Goal: Task Accomplishment & Management: Manage account settings

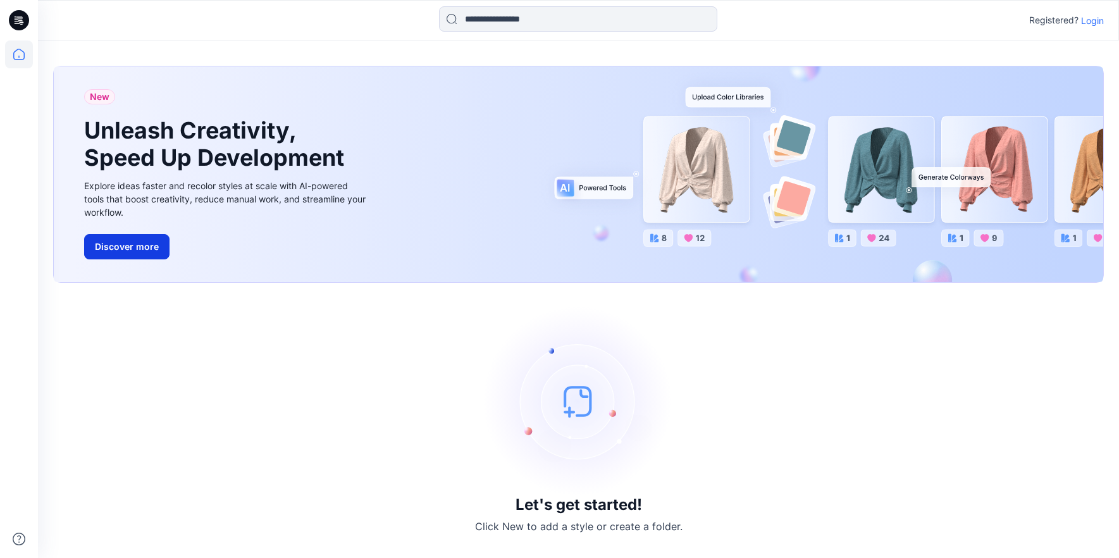
click at [118, 245] on button "Discover more" at bounding box center [126, 246] width 85 height 25
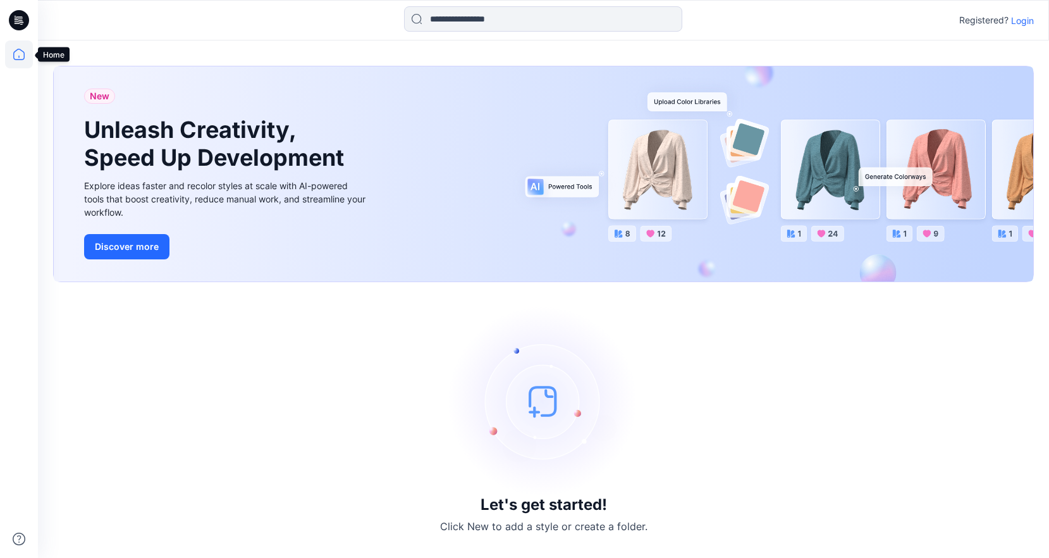
click at [19, 53] on icon at bounding box center [19, 54] width 28 height 28
click at [20, 26] on icon at bounding box center [19, 20] width 20 height 20
click at [27, 60] on icon at bounding box center [19, 54] width 28 height 28
click at [1024, 23] on p "Login" at bounding box center [1022, 20] width 23 height 13
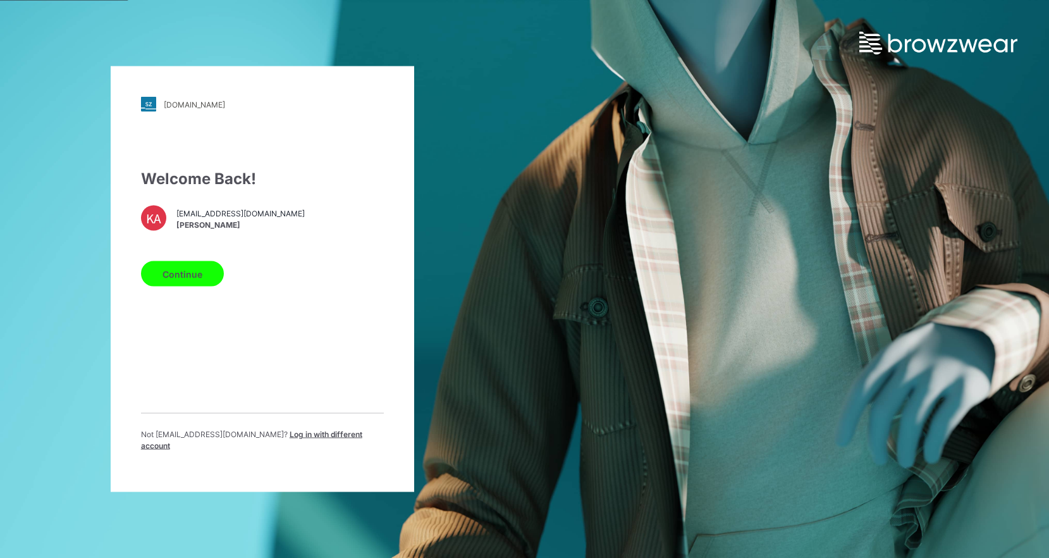
click at [177, 281] on button "Continue" at bounding box center [182, 273] width 83 height 25
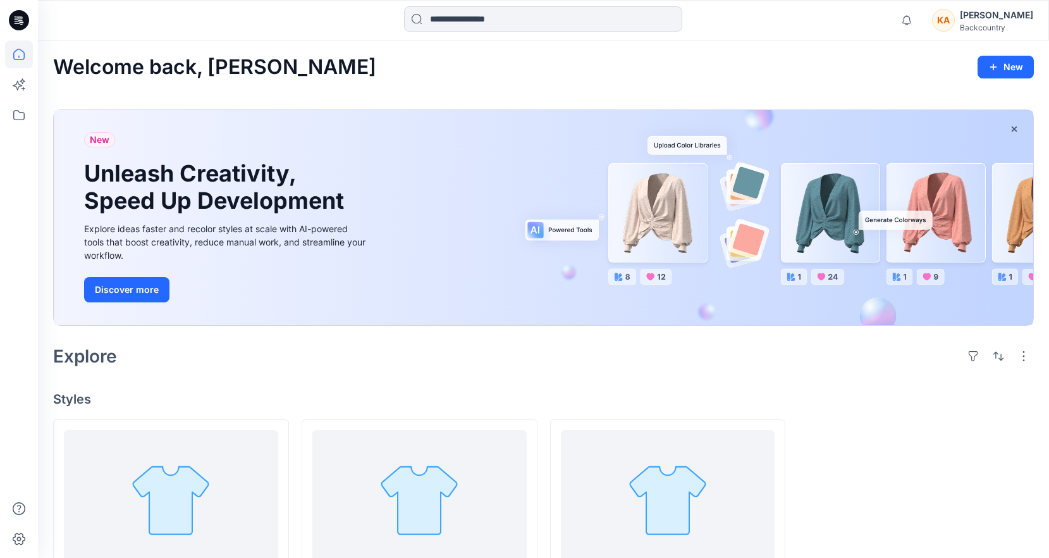
scroll to position [80, 0]
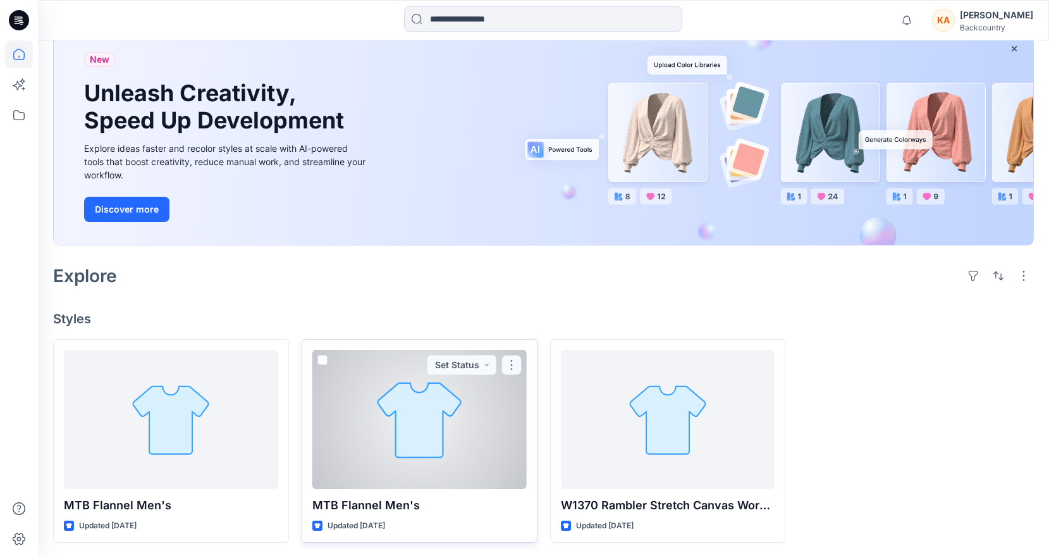
click at [514, 365] on button "button" at bounding box center [512, 365] width 20 height 20
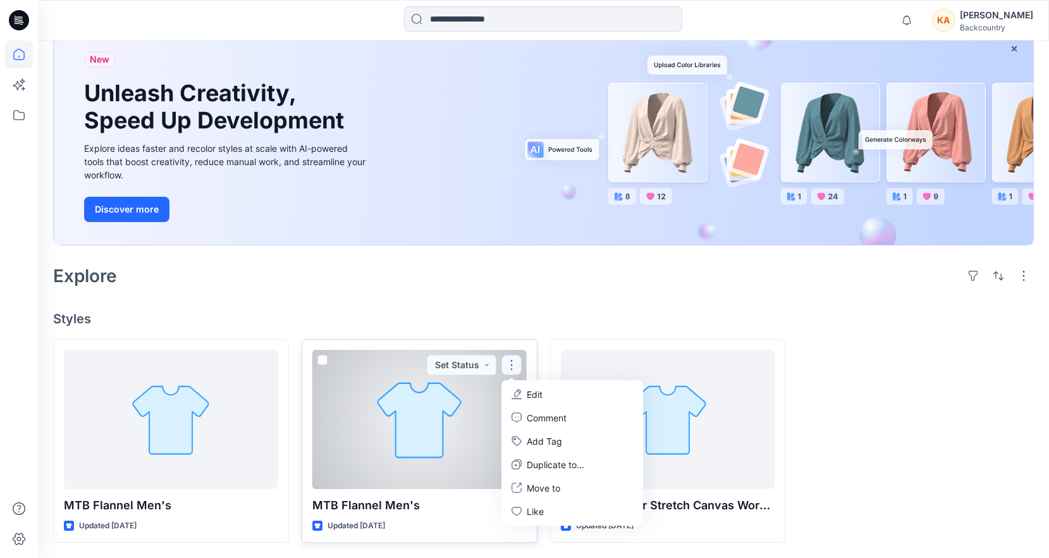
click at [438, 407] on div at bounding box center [419, 419] width 214 height 139
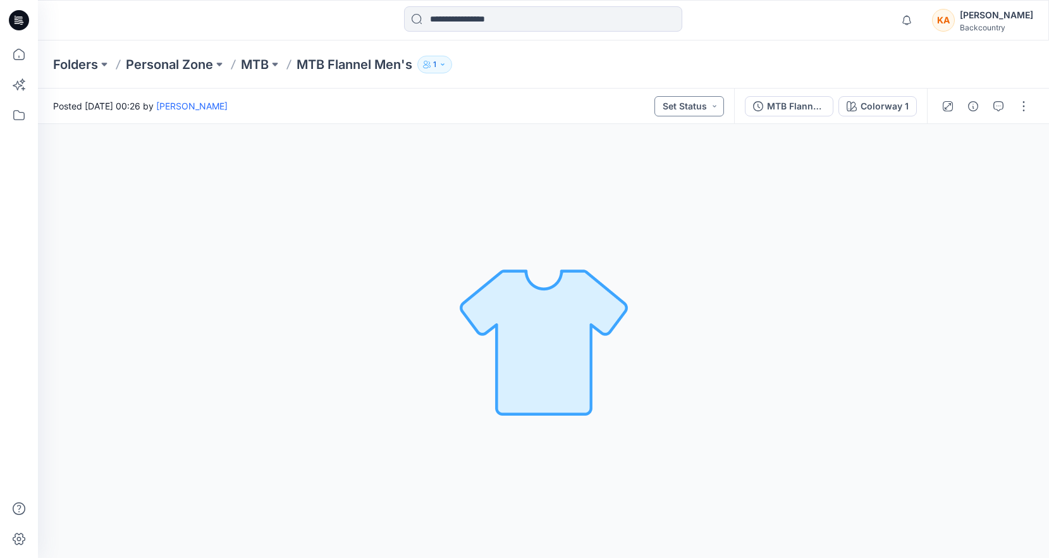
click at [718, 106] on button "Set Status" at bounding box center [690, 106] width 70 height 20
click at [573, 108] on div "Posted [DATE] 00:26 by [PERSON_NAME] Set Status Set Status Accepted Rejected" at bounding box center [386, 106] width 696 height 35
click at [1027, 111] on button "button" at bounding box center [1024, 106] width 20 height 20
click at [627, 179] on div "Colorway 1 Loading... Material Properties Loading..." at bounding box center [543, 341] width 1011 height 434
click at [80, 63] on p "Folders" at bounding box center [75, 65] width 45 height 18
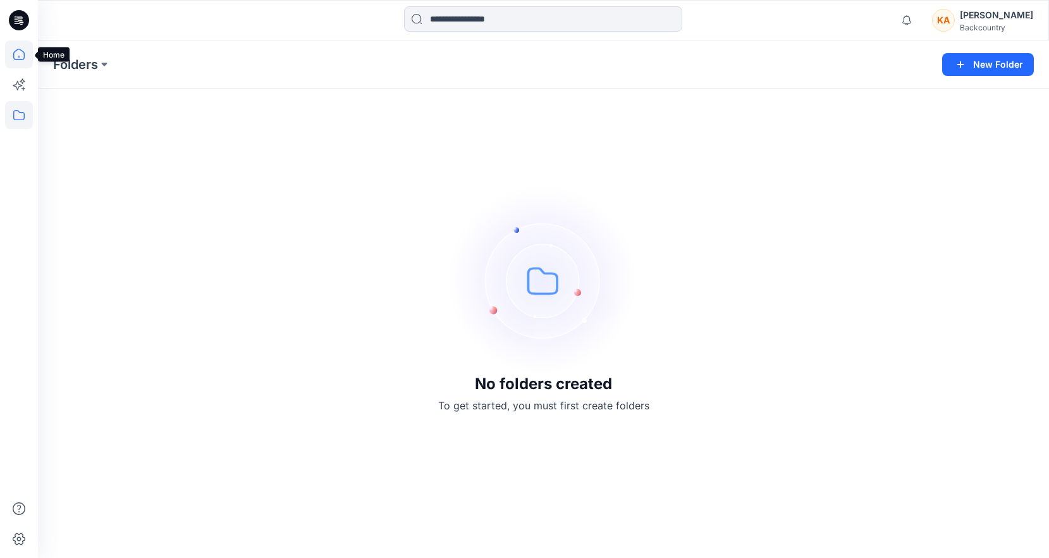
click at [20, 56] on icon at bounding box center [19, 54] width 28 height 28
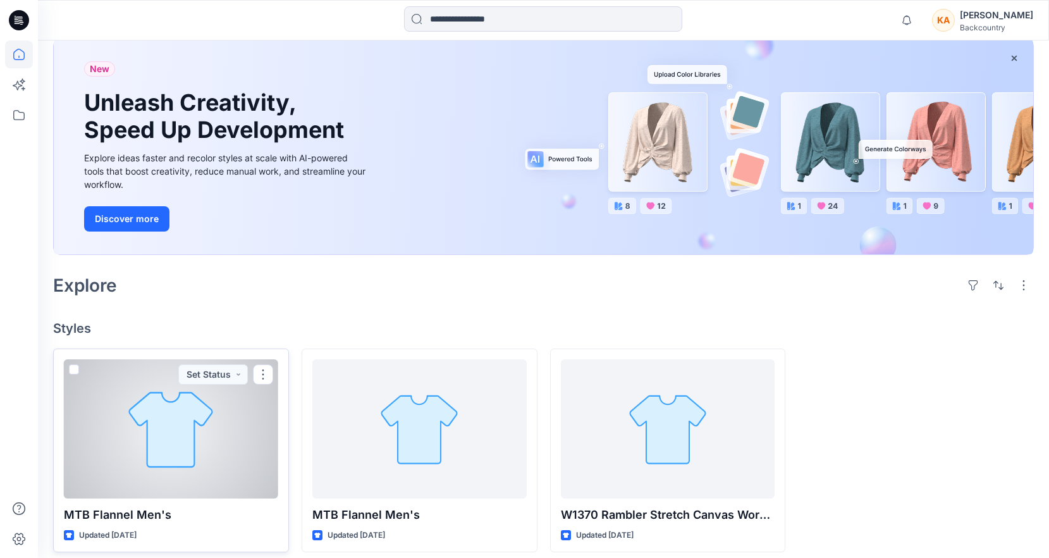
scroll to position [80, 0]
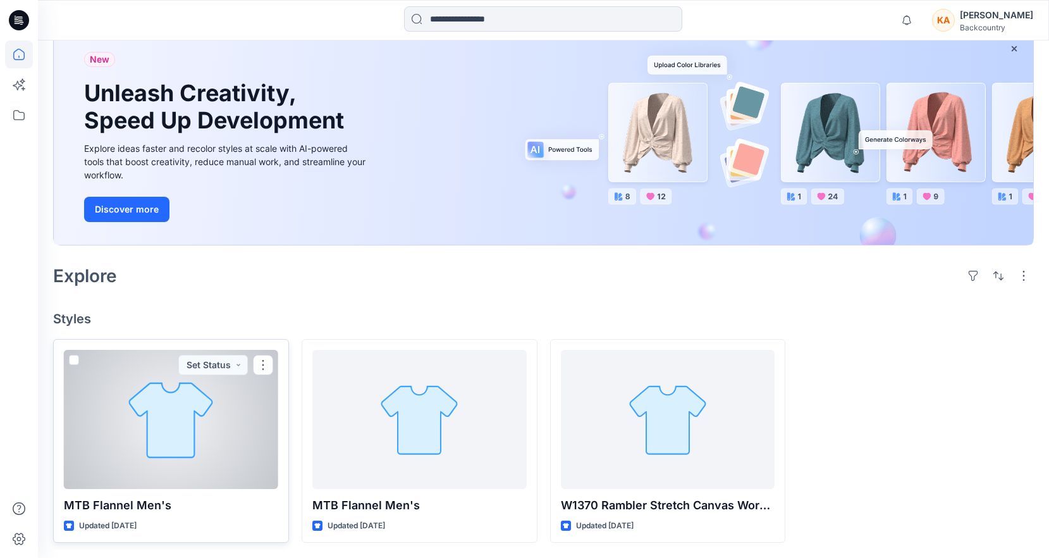
click at [75, 363] on span at bounding box center [74, 360] width 10 height 10
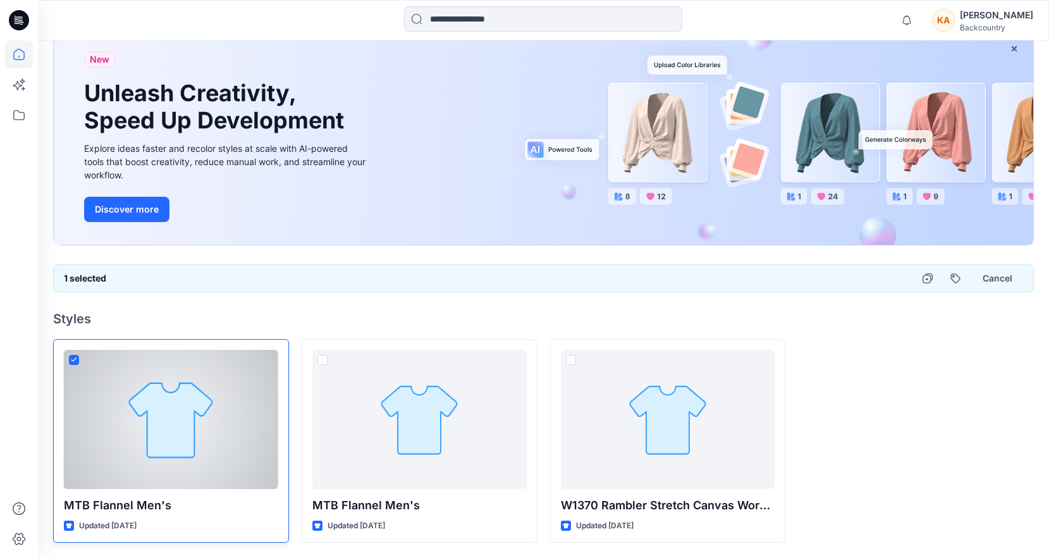
click at [78, 359] on span at bounding box center [74, 360] width 10 height 10
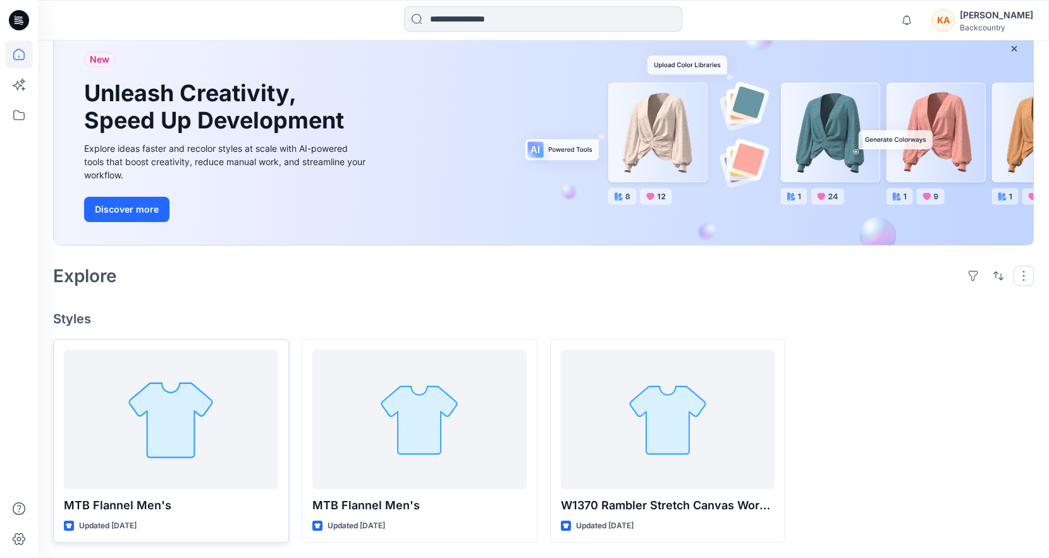
click at [1024, 282] on button "button" at bounding box center [1024, 276] width 20 height 20
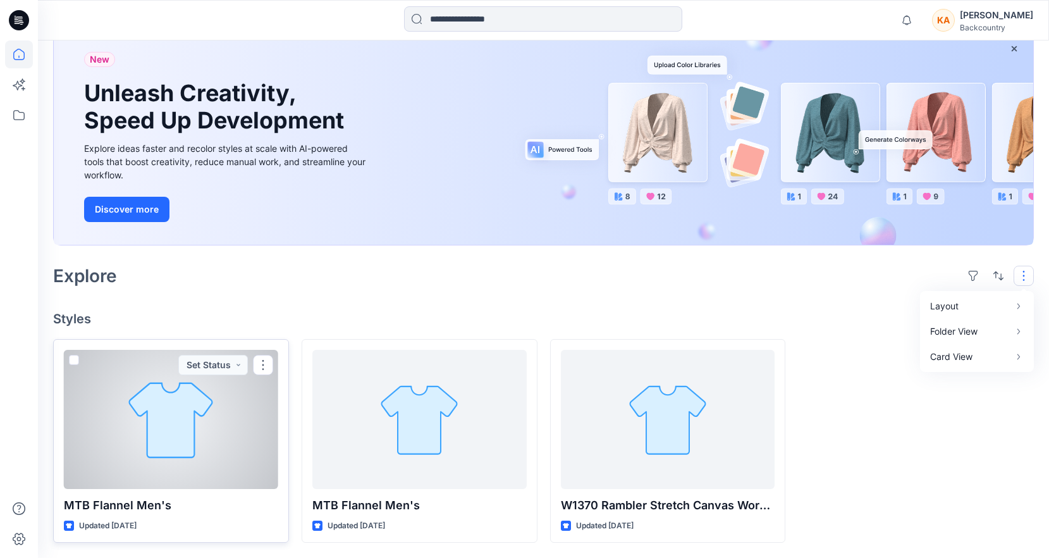
click at [168, 422] on div at bounding box center [171, 419] width 214 height 139
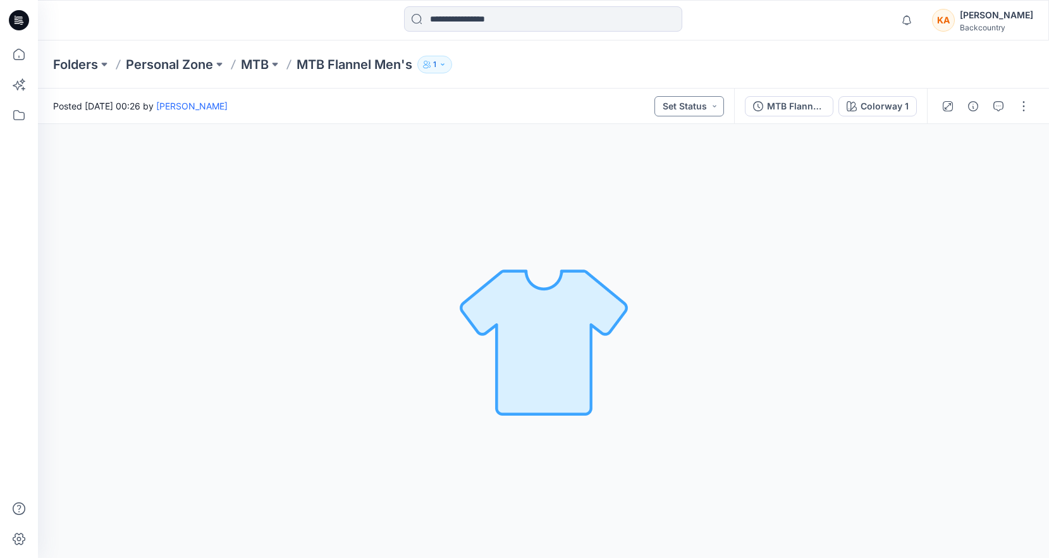
click at [717, 111] on button "Set Status" at bounding box center [690, 106] width 70 height 20
click at [570, 99] on div "Posted Saturday, September 13, 2025 00:26 by Kirby Anderson Set Status Set Stat…" at bounding box center [386, 106] width 696 height 35
click at [1018, 108] on button "button" at bounding box center [1024, 106] width 20 height 20
click at [838, 330] on div "Colorway 1 Loading... Material Properties Loading..." at bounding box center [543, 341] width 1011 height 434
click at [514, 336] on img at bounding box center [543, 340] width 177 height 177
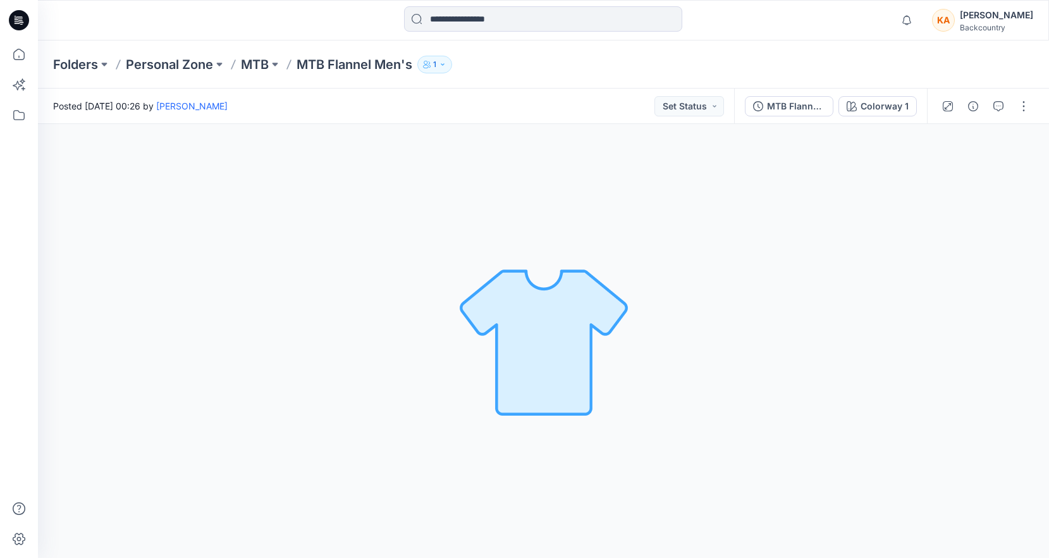
click at [447, 65] on icon "button" at bounding box center [443, 65] width 8 height 8
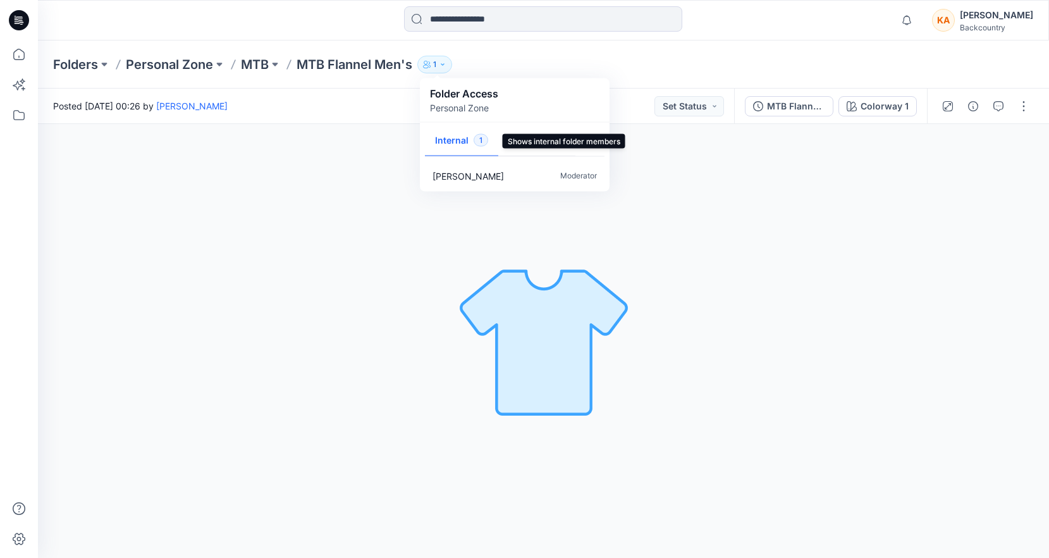
click at [452, 138] on button "Internal 1" at bounding box center [461, 141] width 73 height 32
click at [469, 178] on p "[PERSON_NAME]" at bounding box center [468, 175] width 71 height 13
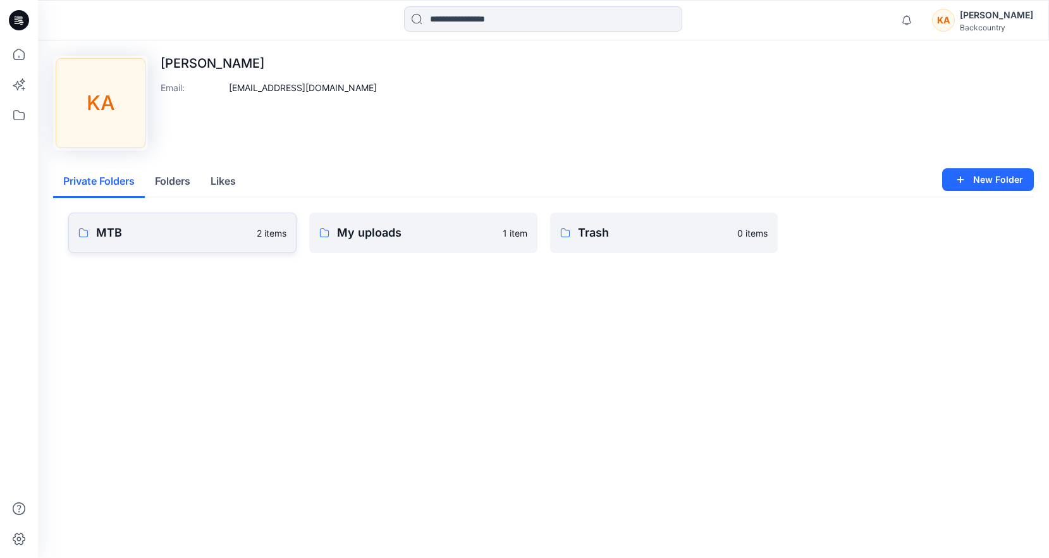
click at [116, 231] on p "MTB" at bounding box center [172, 233] width 153 height 18
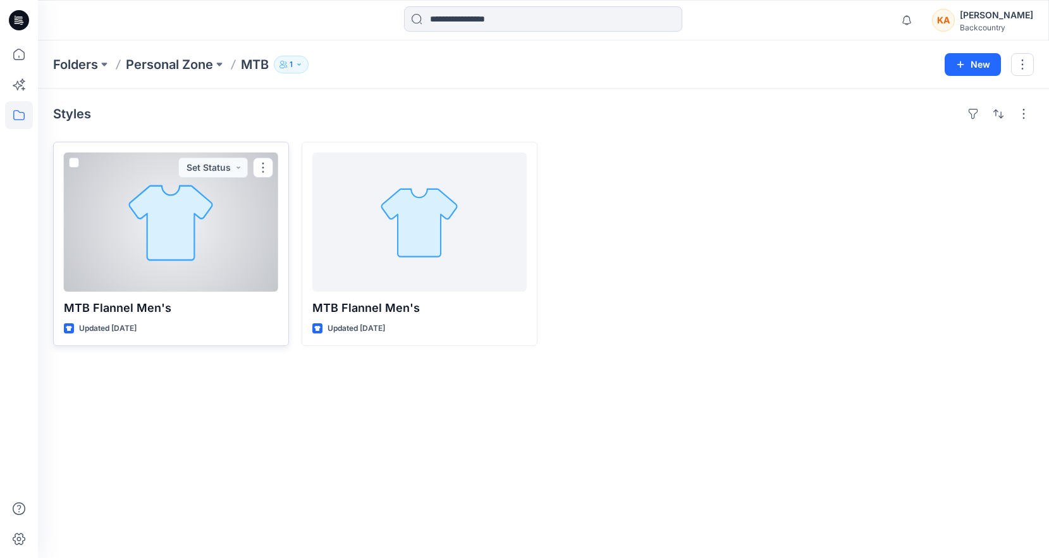
click at [206, 203] on div at bounding box center [171, 221] width 214 height 139
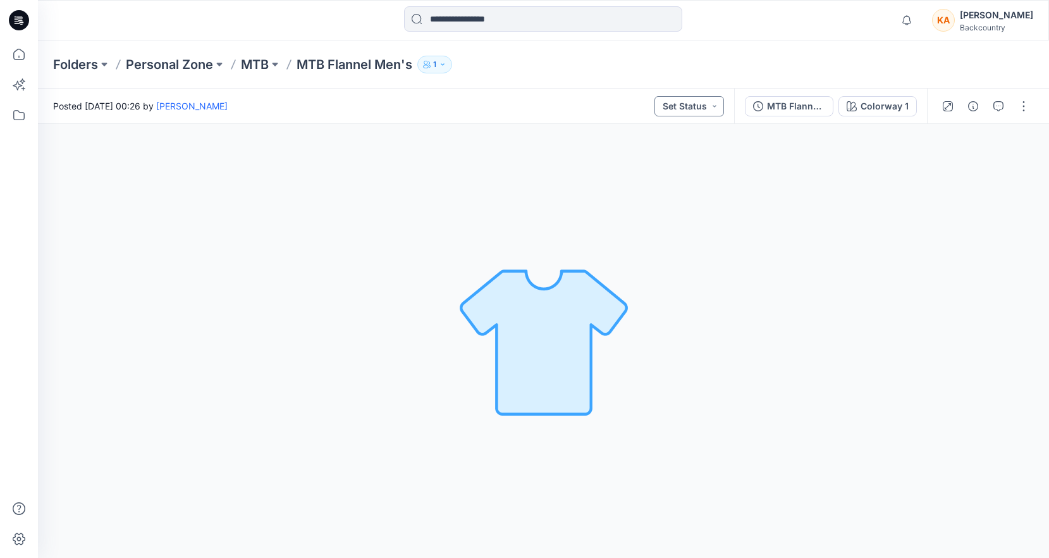
click at [697, 114] on button "Set Status" at bounding box center [690, 106] width 70 height 20
click at [498, 330] on img at bounding box center [543, 340] width 177 height 177
click at [569, 318] on img at bounding box center [543, 340] width 177 height 177
click at [720, 108] on button "Set Status" at bounding box center [690, 106] width 70 height 20
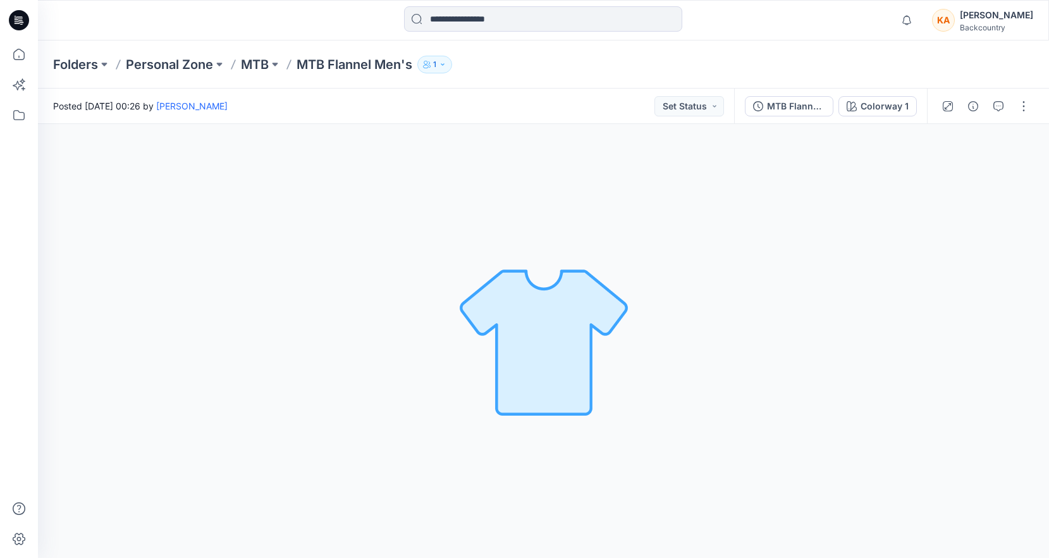
click at [332, 63] on p "MTB Flannel Men's" at bounding box center [355, 65] width 116 height 18
click at [279, 64] on button at bounding box center [275, 65] width 13 height 18
click at [413, 208] on div "Colorway 1 Loading... Material Properties Loading..." at bounding box center [543, 341] width 1011 height 434
click at [357, 175] on div "Colorway 1 Loading... Material Properties Loading..." at bounding box center [543, 341] width 1011 height 434
click at [200, 72] on p "Personal Zone" at bounding box center [169, 65] width 87 height 18
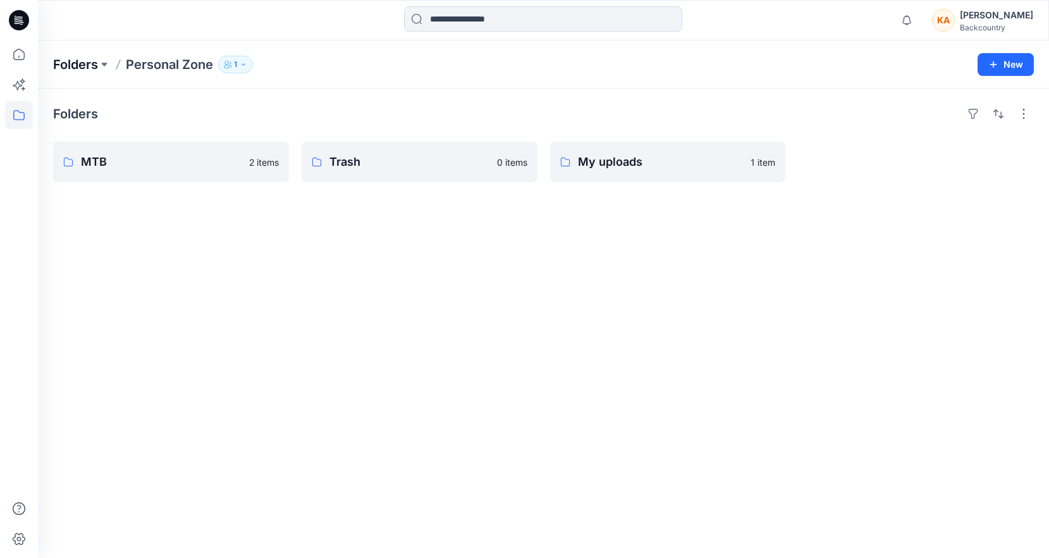
click at [76, 66] on p "Folders" at bounding box center [75, 65] width 45 height 18
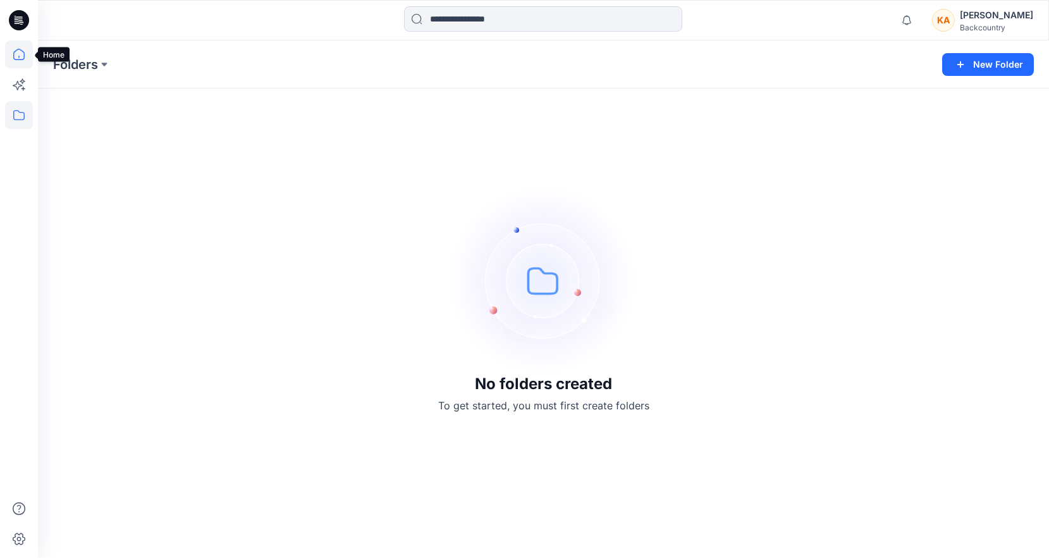
click at [20, 59] on icon at bounding box center [19, 54] width 28 height 28
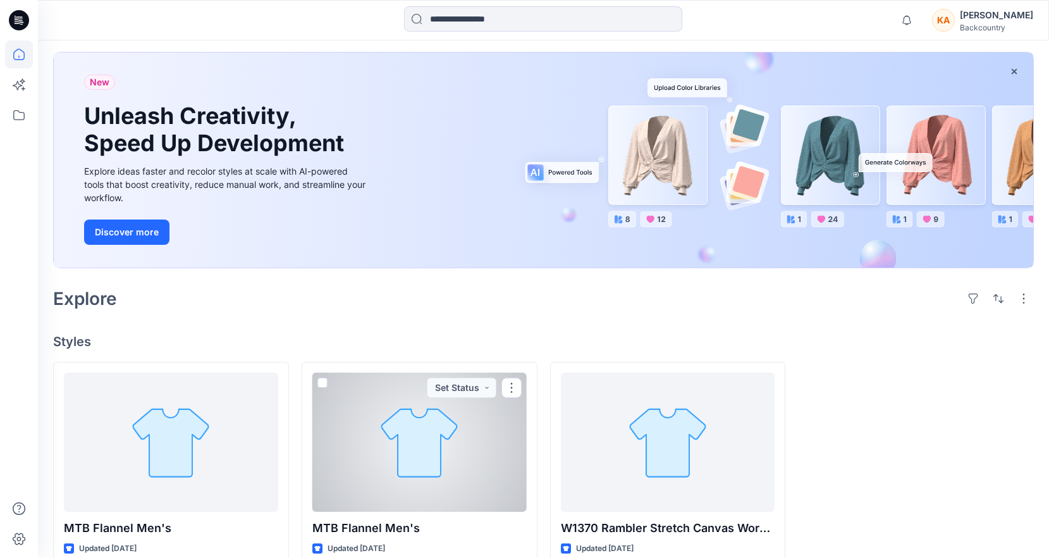
scroll to position [80, 0]
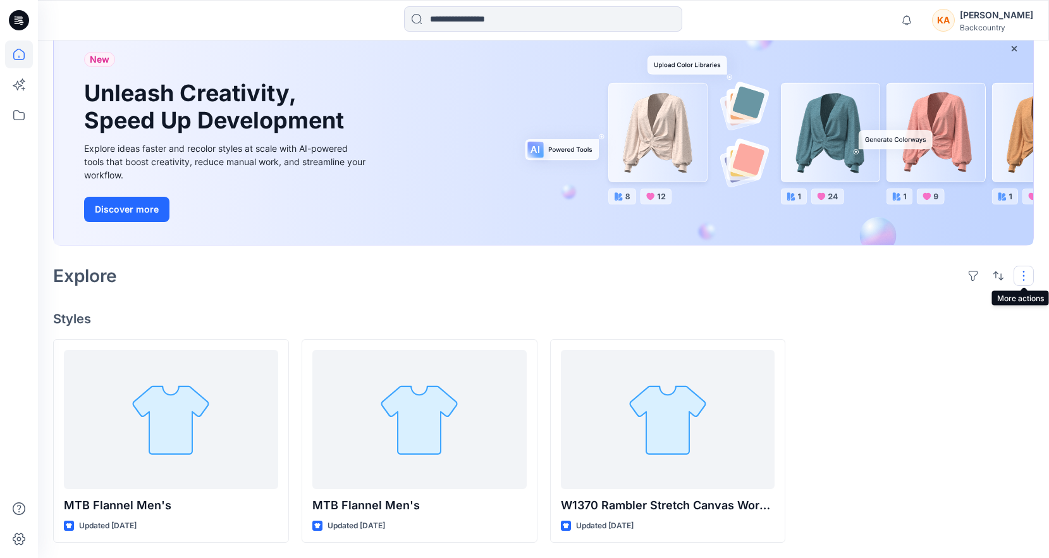
click at [1027, 276] on button "button" at bounding box center [1024, 276] width 20 height 20
click at [906, 431] on div at bounding box center [916, 441] width 236 height 204
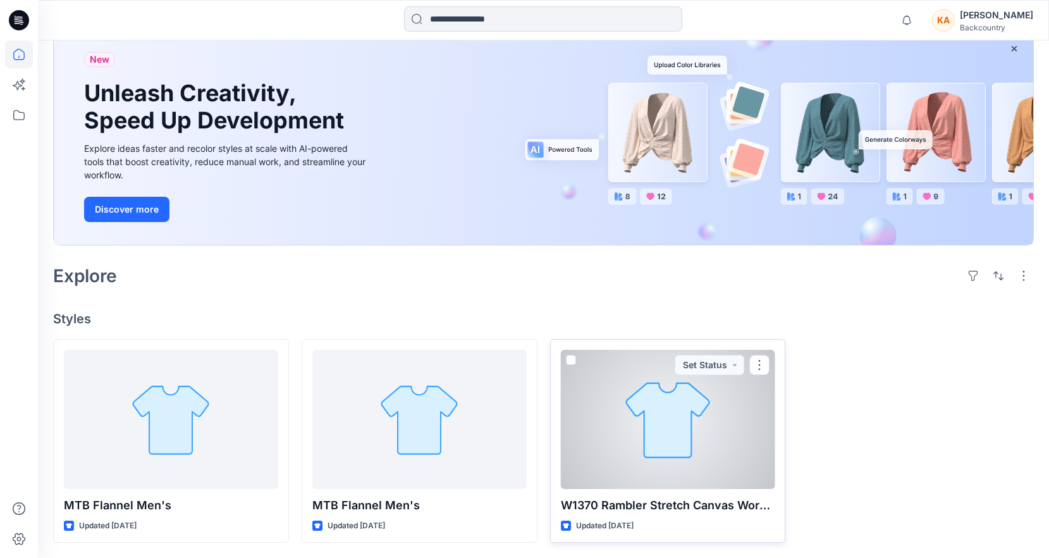
click at [648, 428] on div at bounding box center [668, 419] width 214 height 139
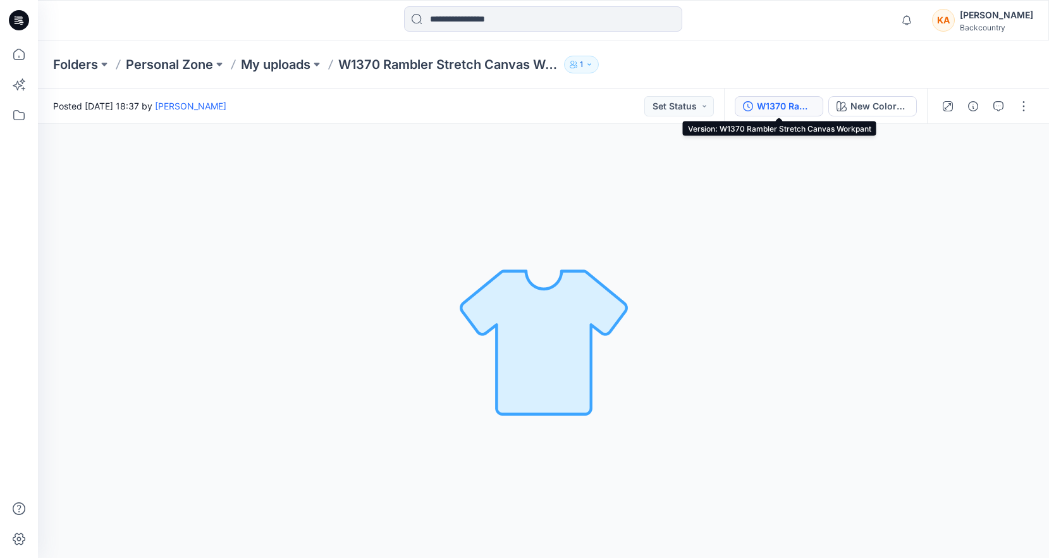
click at [775, 112] on div "W1370 Rambler Stretch Canvas Workpant" at bounding box center [786, 106] width 58 height 14
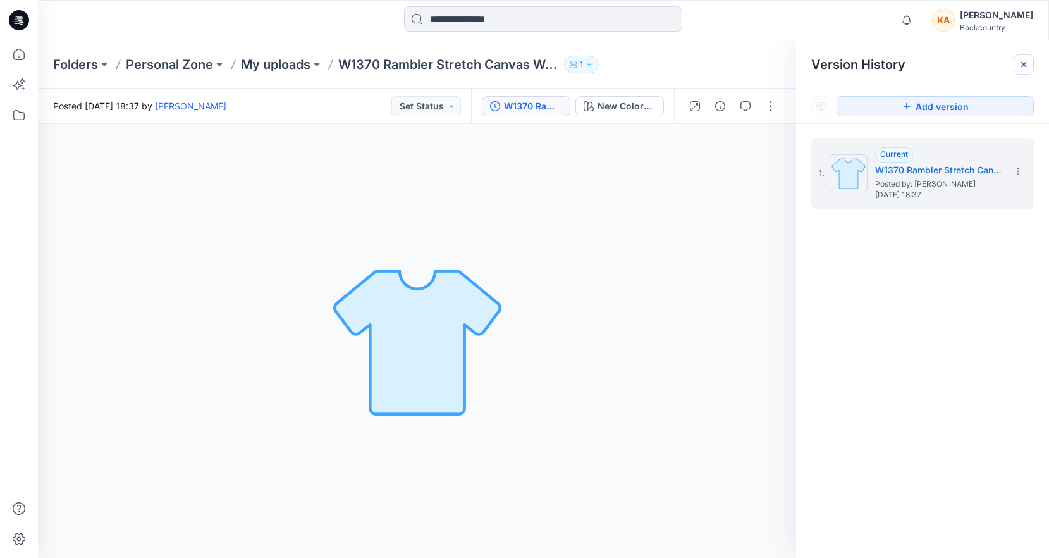
click at [1025, 69] on icon at bounding box center [1024, 64] width 10 height 10
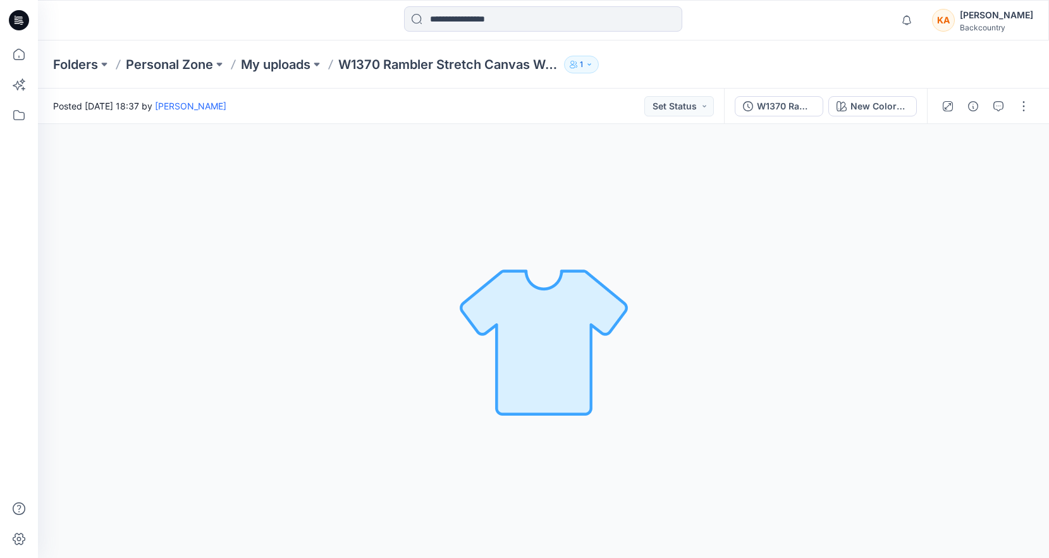
click at [591, 65] on icon "button" at bounding box center [589, 64] width 3 height 2
click at [424, 185] on div "New Colorway Loading... Material Properties Loading..." at bounding box center [543, 341] width 1011 height 434
click at [23, 56] on icon at bounding box center [18, 54] width 11 height 11
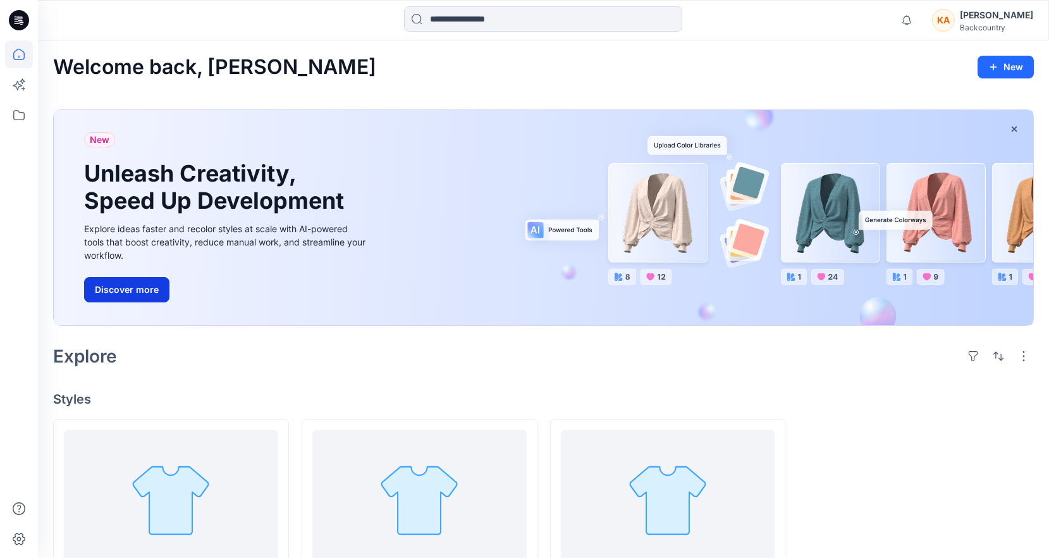
click at [140, 290] on button "Discover more" at bounding box center [126, 289] width 85 height 25
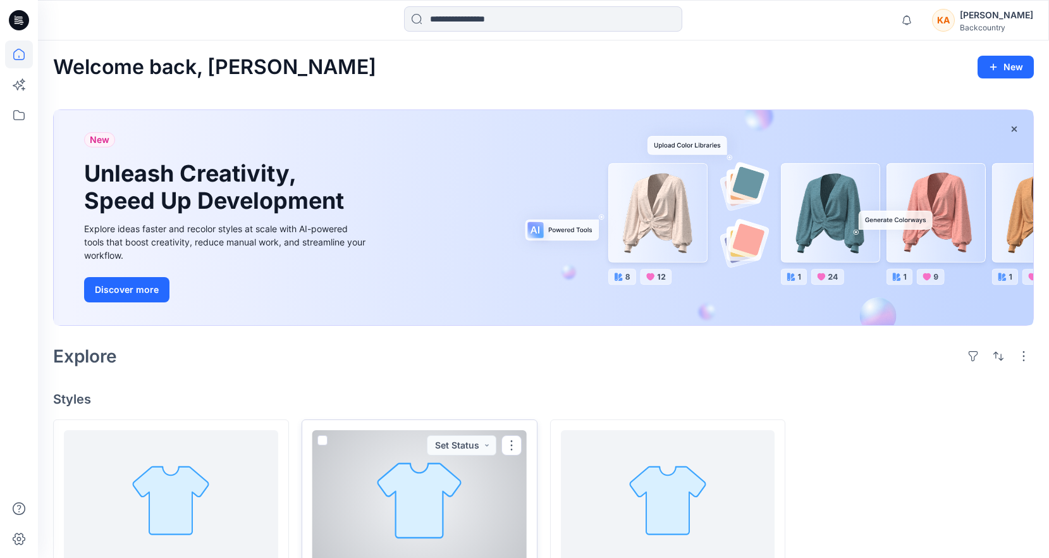
scroll to position [80, 0]
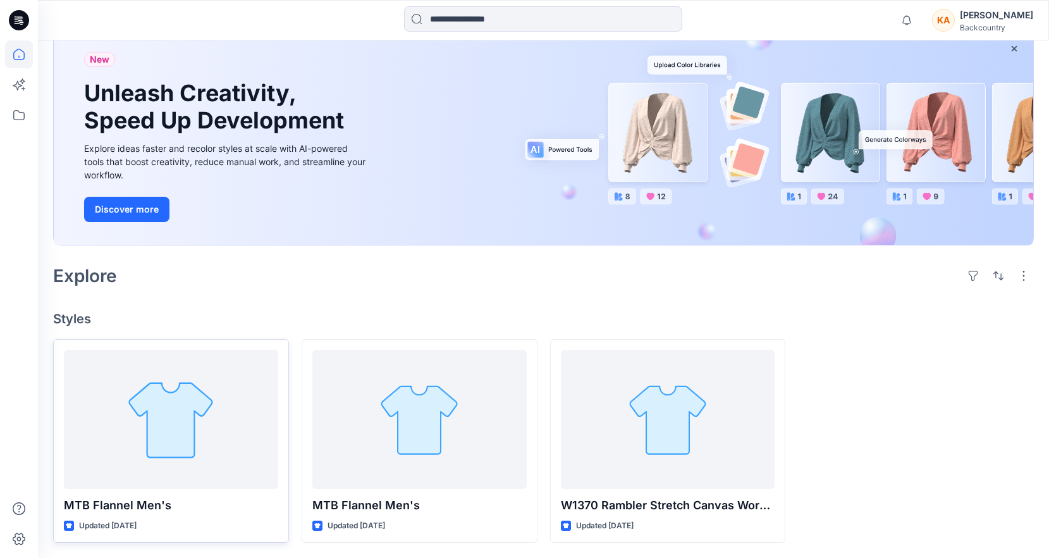
click at [190, 441] on div at bounding box center [171, 419] width 214 height 139
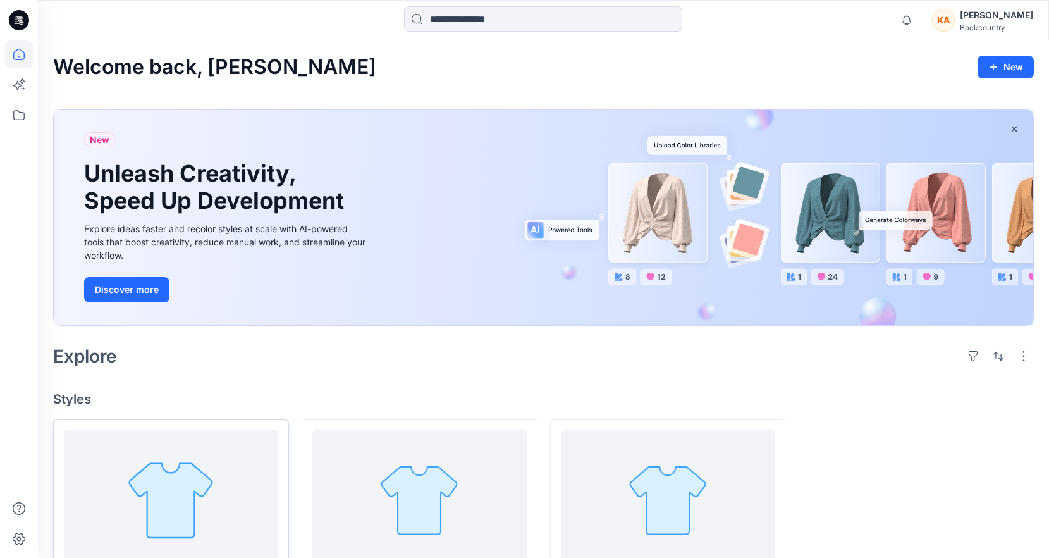
click at [190, 441] on div "Welcome back, Kirby New New Unleash Creativity, Speed Up Development Explore id…" at bounding box center [543, 339] width 1011 height 598
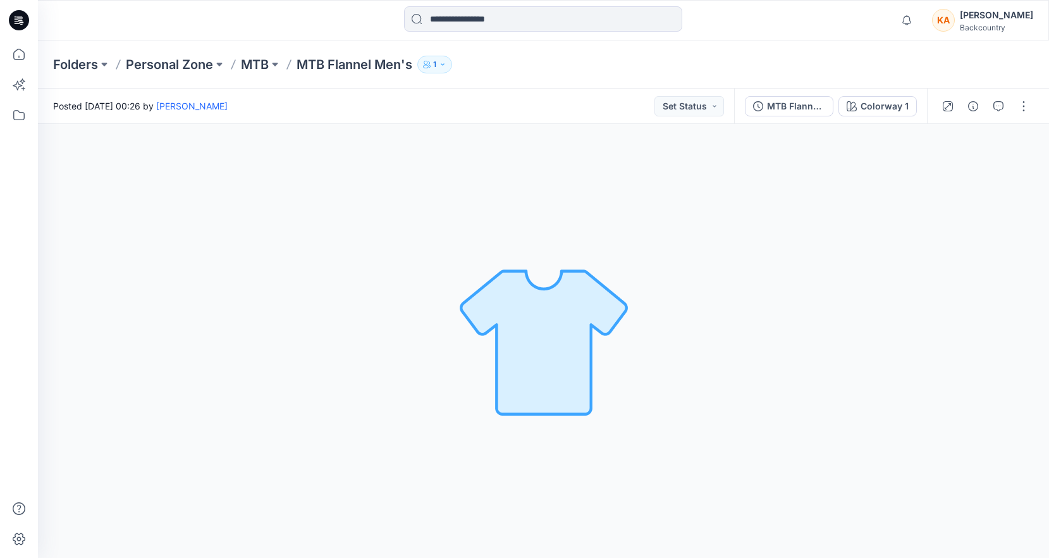
click at [584, 350] on img at bounding box center [543, 340] width 177 height 177
click at [691, 109] on button "Set Status" at bounding box center [690, 106] width 70 height 20
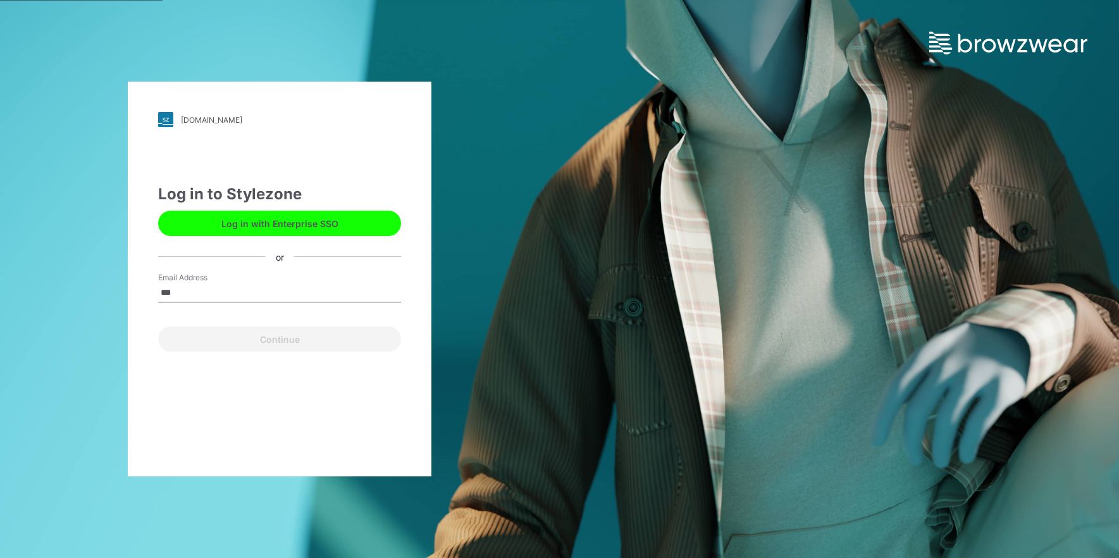
type input "**********"
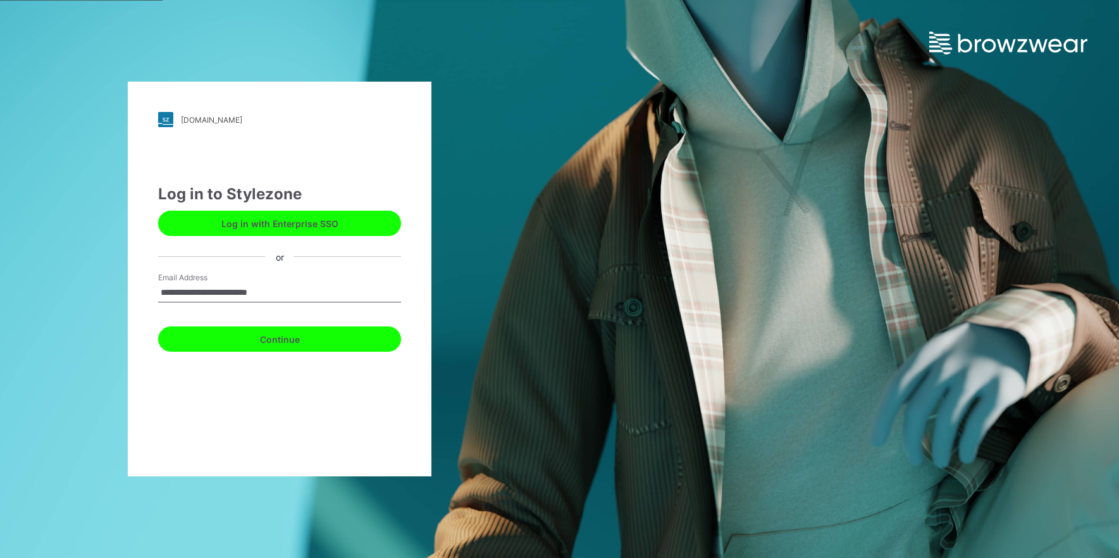
click at [296, 332] on button "Continue" at bounding box center [279, 338] width 243 height 25
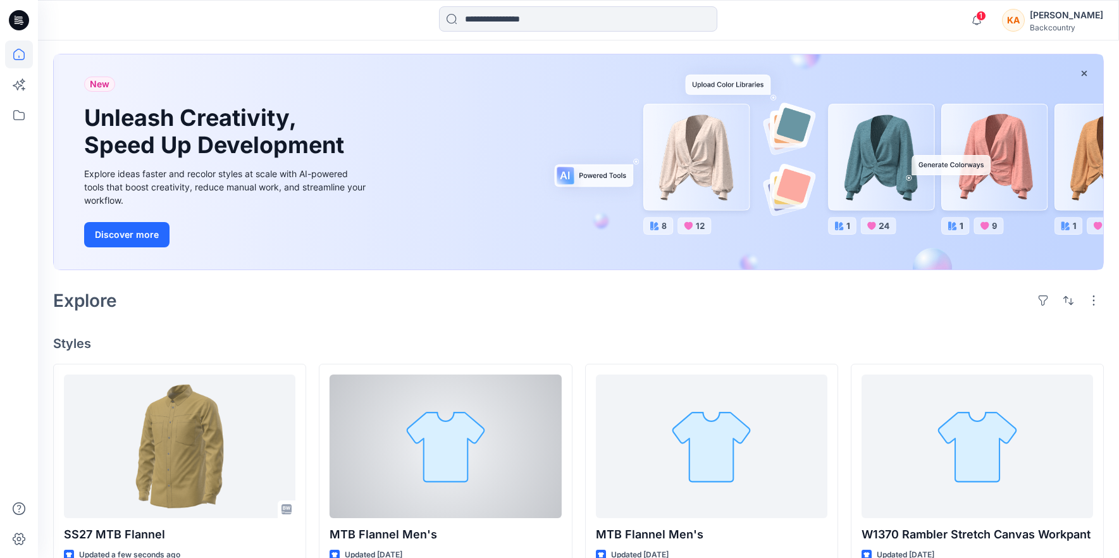
scroll to position [85, 0]
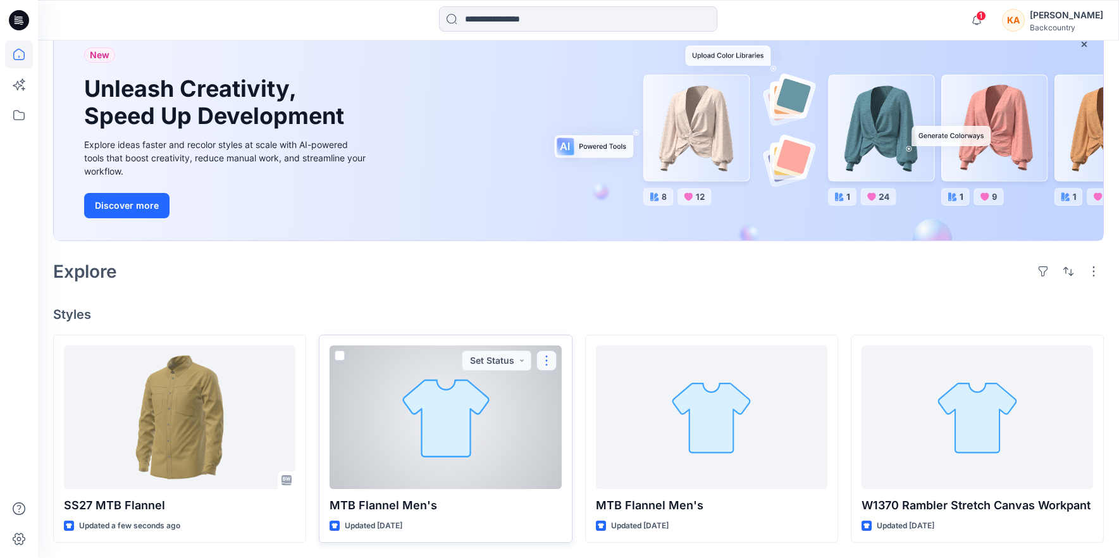
click at [548, 358] on button "button" at bounding box center [546, 360] width 20 height 20
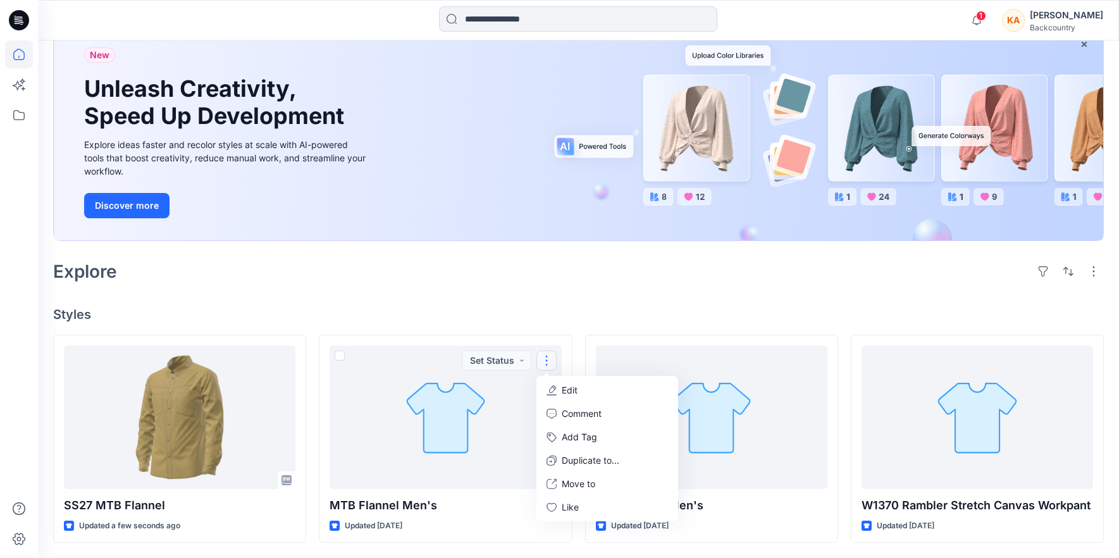
click at [393, 275] on div "Explore" at bounding box center [578, 271] width 1051 height 30
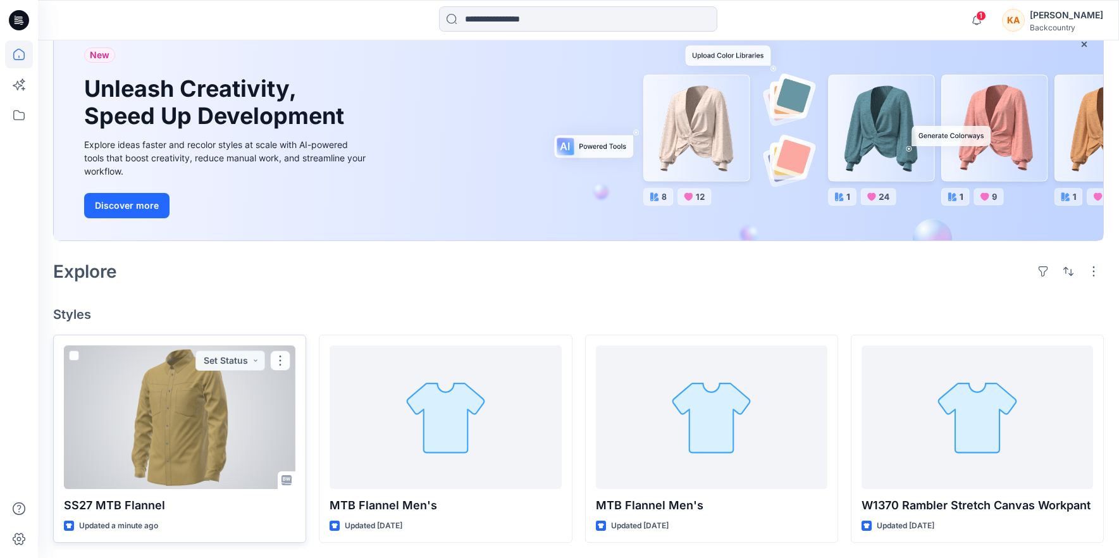
click at [166, 431] on div at bounding box center [179, 416] width 231 height 143
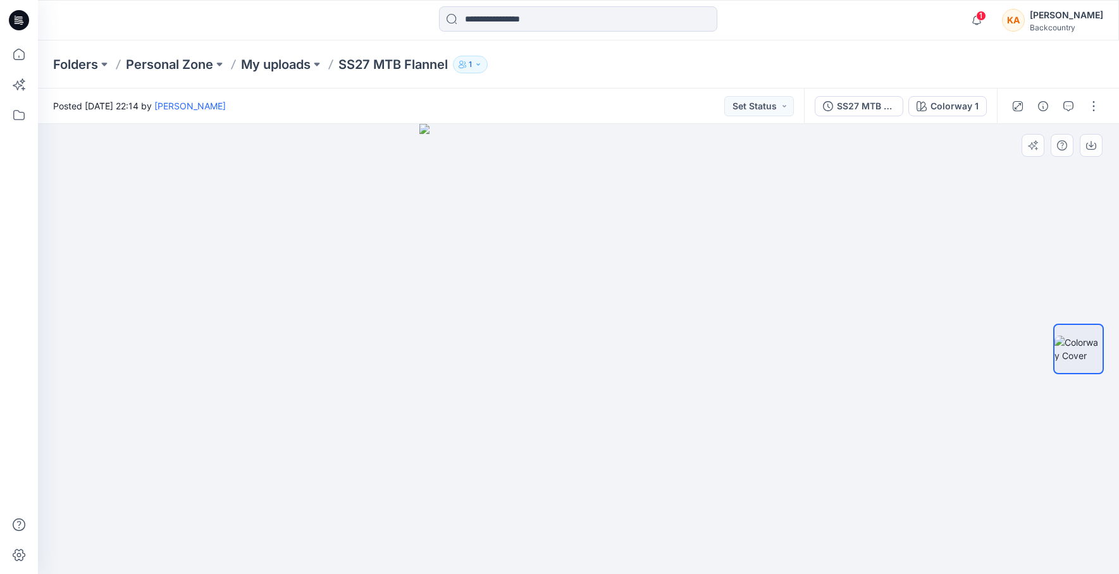
click at [614, 293] on img at bounding box center [578, 349] width 318 height 450
click at [854, 106] on div "SS27 MTB Flannel" at bounding box center [866, 106] width 58 height 14
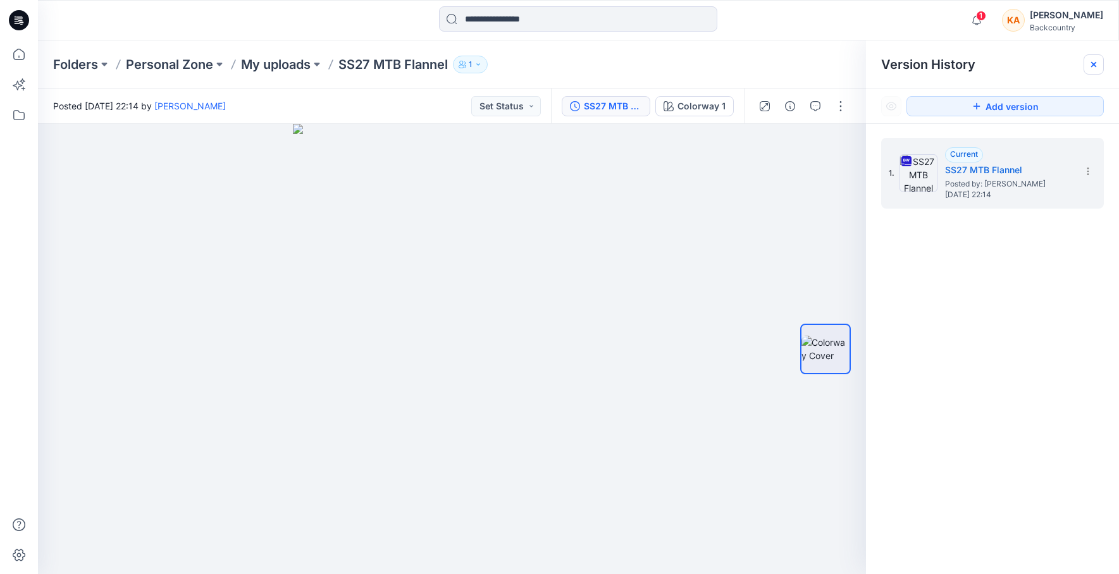
click at [1092, 65] on icon at bounding box center [1093, 64] width 5 height 5
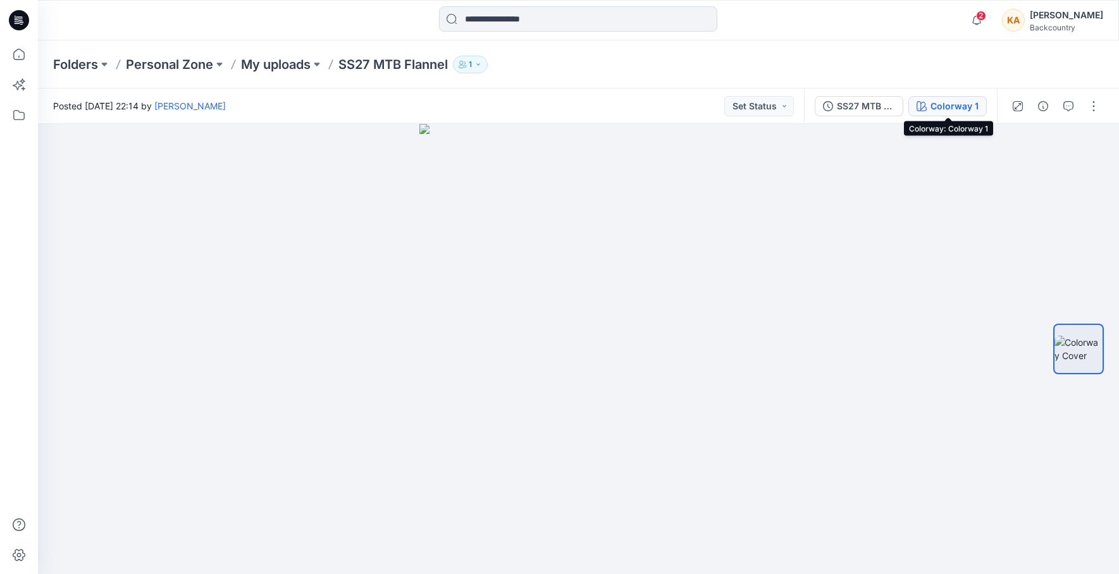
click at [951, 112] on div "Colorway 1" at bounding box center [954, 106] width 48 height 14
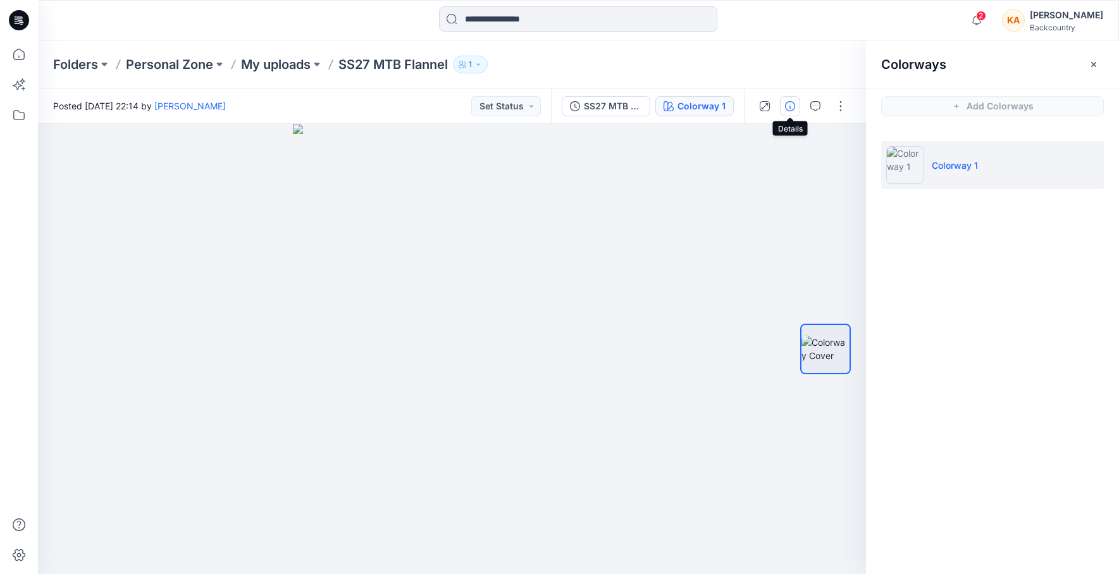
click at [795, 105] on button "button" at bounding box center [790, 106] width 20 height 20
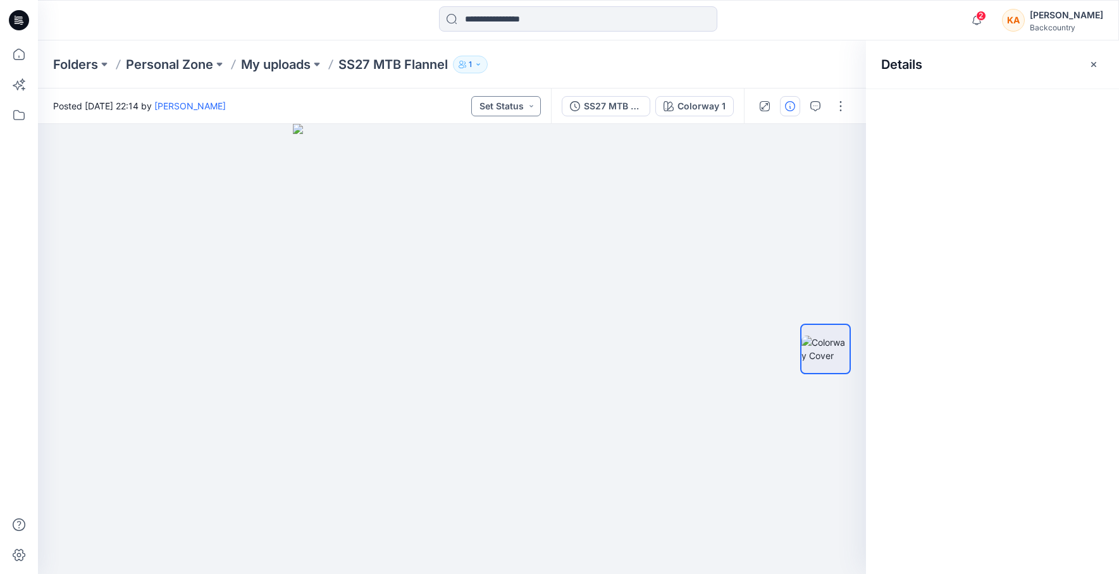
click at [513, 104] on button "Set Status" at bounding box center [506, 106] width 70 height 20
click at [598, 106] on div "SS27 MTB Flannel" at bounding box center [613, 106] width 58 height 14
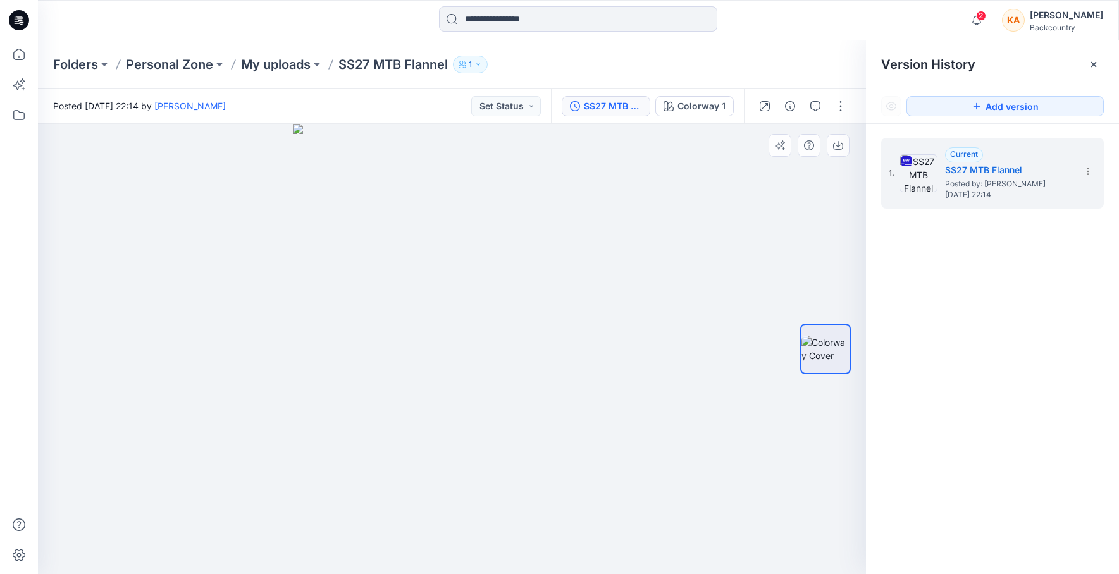
click at [678, 226] on div at bounding box center [452, 349] width 828 height 450
click at [226, 183] on div at bounding box center [452, 349] width 828 height 450
click at [20, 116] on icon at bounding box center [19, 115] width 28 height 28
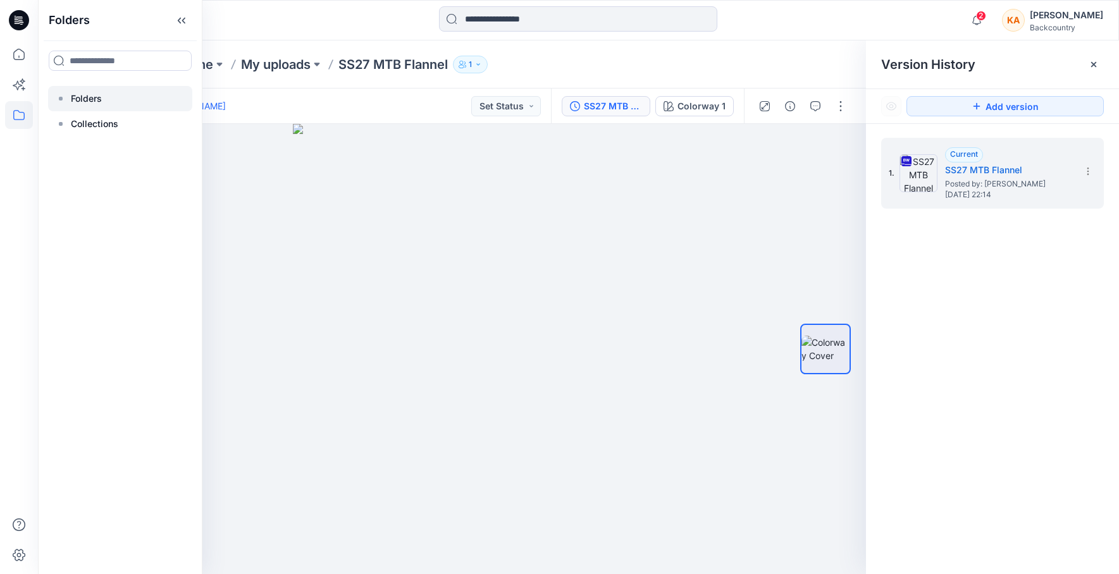
click at [85, 94] on p "Folders" at bounding box center [86, 98] width 31 height 15
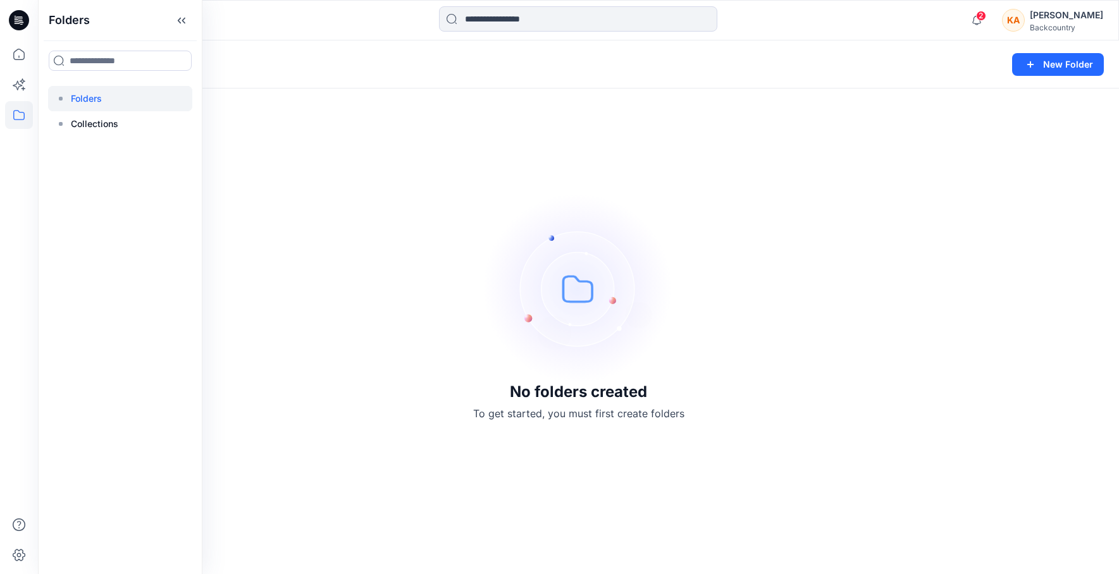
click at [343, 224] on div "No folders created To get started, you must first create folders" at bounding box center [578, 307] width 1081 height 534
click at [16, 82] on icon at bounding box center [17, 85] width 9 height 9
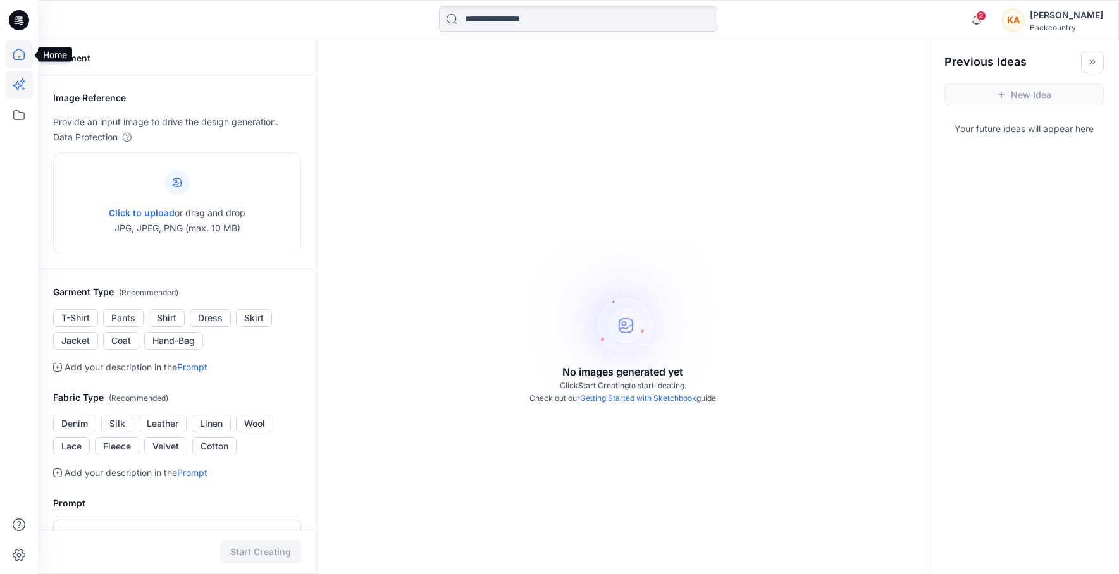
click at [21, 52] on icon at bounding box center [19, 54] width 28 height 28
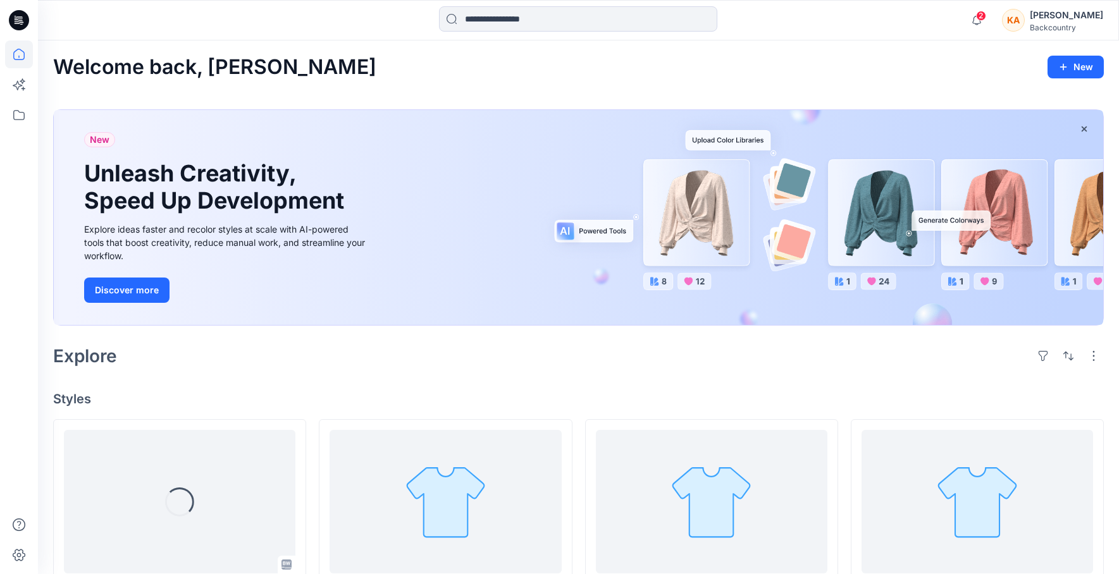
scroll to position [68, 0]
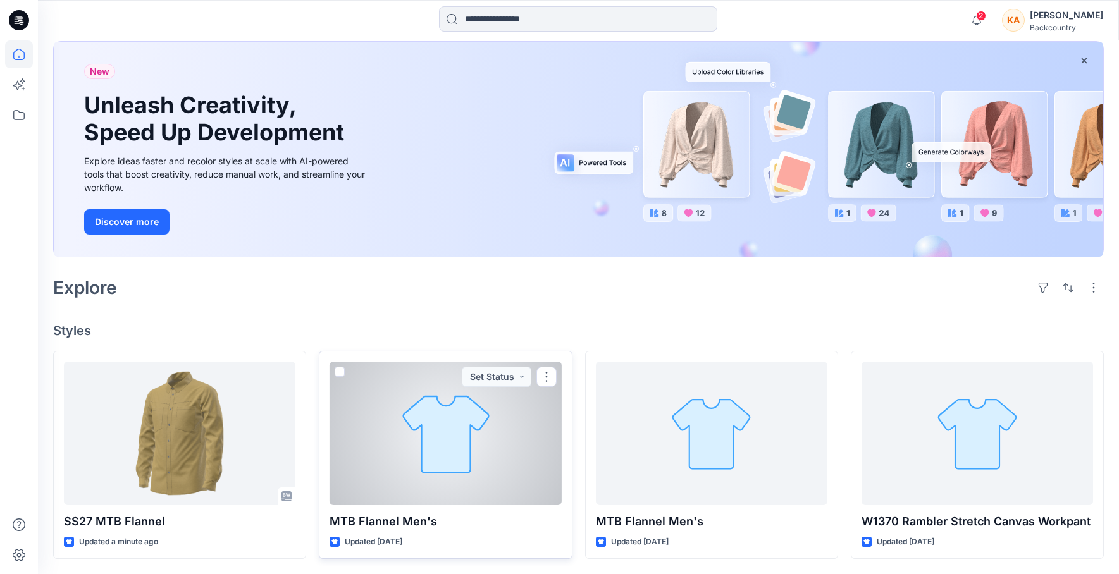
drag, startPoint x: 398, startPoint y: 539, endPoint x: 509, endPoint y: 533, distance: 111.5
click at [509, 533] on div "MTB Flannel Men's Updated 3 days ago Set Status" at bounding box center [445, 455] width 253 height 208
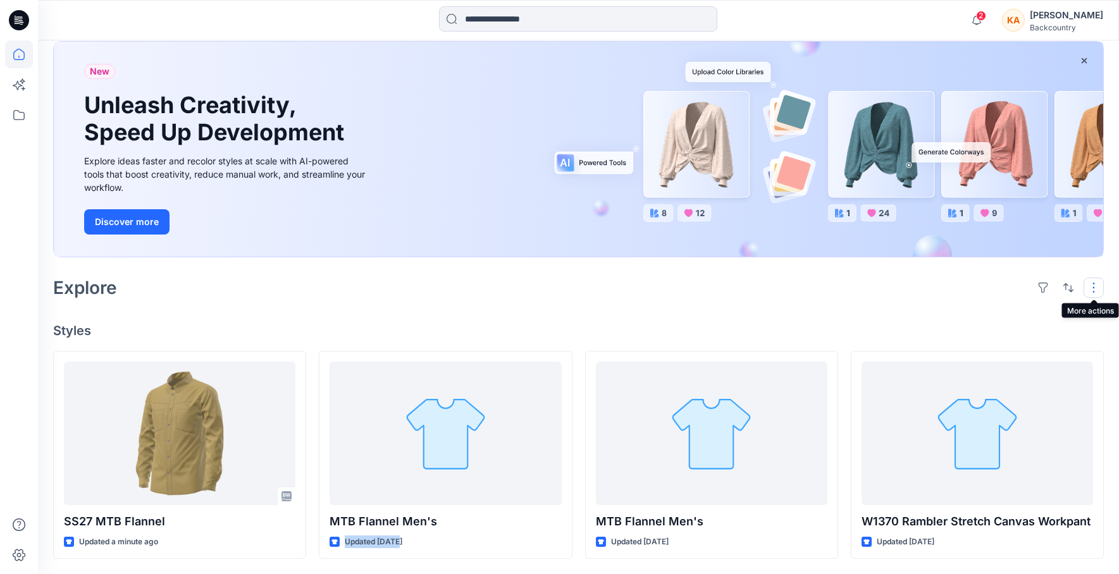
click at [1094, 289] on button "button" at bounding box center [1093, 288] width 20 height 20
click at [929, 294] on div "Explore Layout Grid Large Grid Folder View Compact Card Card View Card Info Tags" at bounding box center [578, 288] width 1051 height 30
click at [987, 22] on icon "button" at bounding box center [977, 20] width 24 height 25
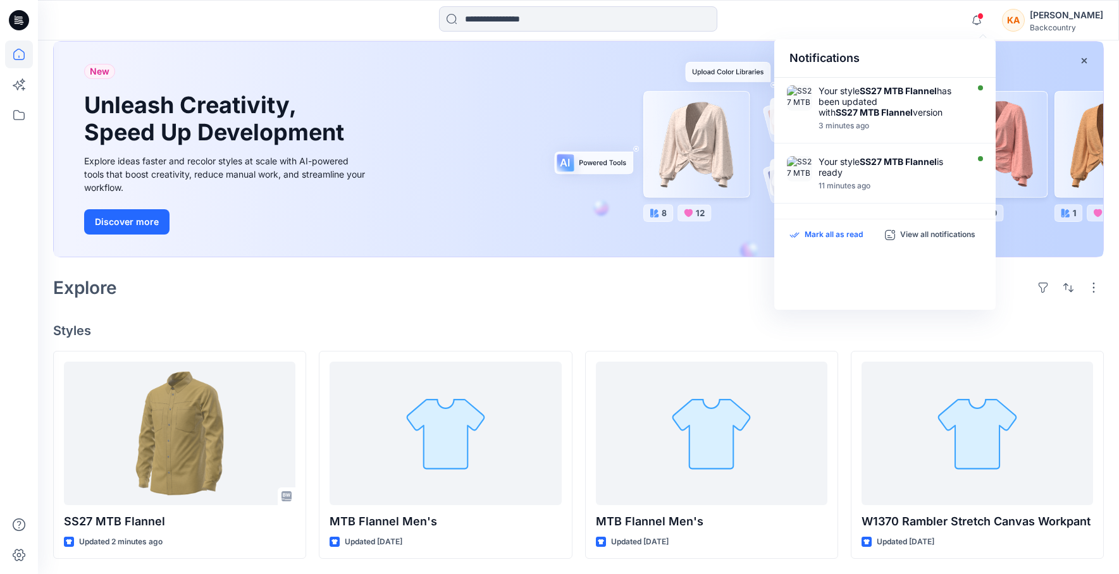
click at [831, 237] on p "Mark all as read" at bounding box center [834, 235] width 58 height 11
click at [689, 319] on div "Welcome back, Kirby New New Unleash Creativity, Speed Up Development Explore id…" at bounding box center [578, 273] width 1081 height 602
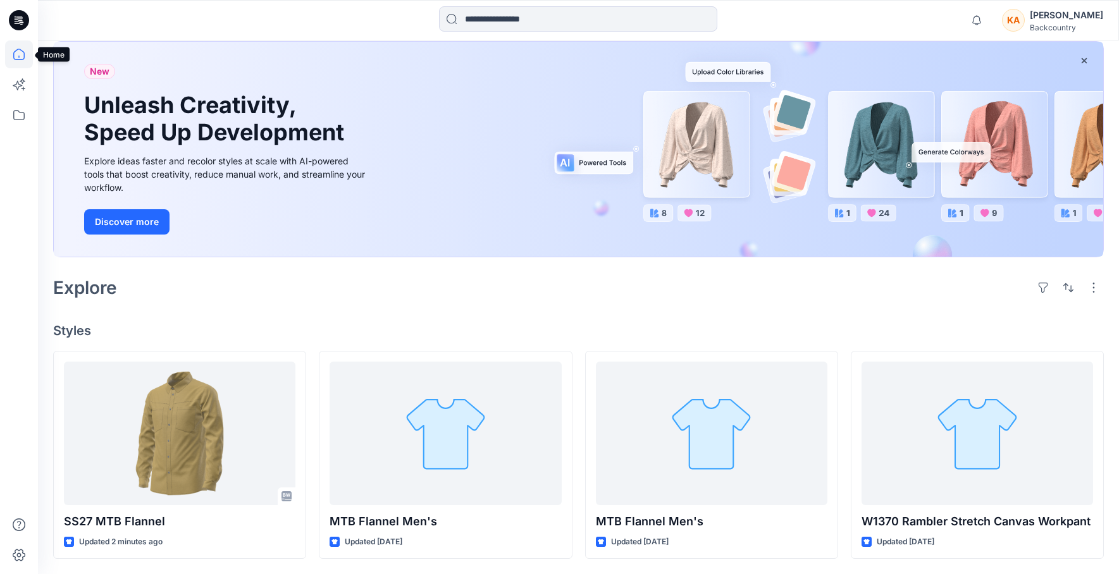
click at [20, 54] on icon at bounding box center [19, 54] width 28 height 28
click at [875, 309] on div "Welcome back, Kirby New New Unleash Creativity, Speed Up Development Explore id…" at bounding box center [578, 273] width 1081 height 602
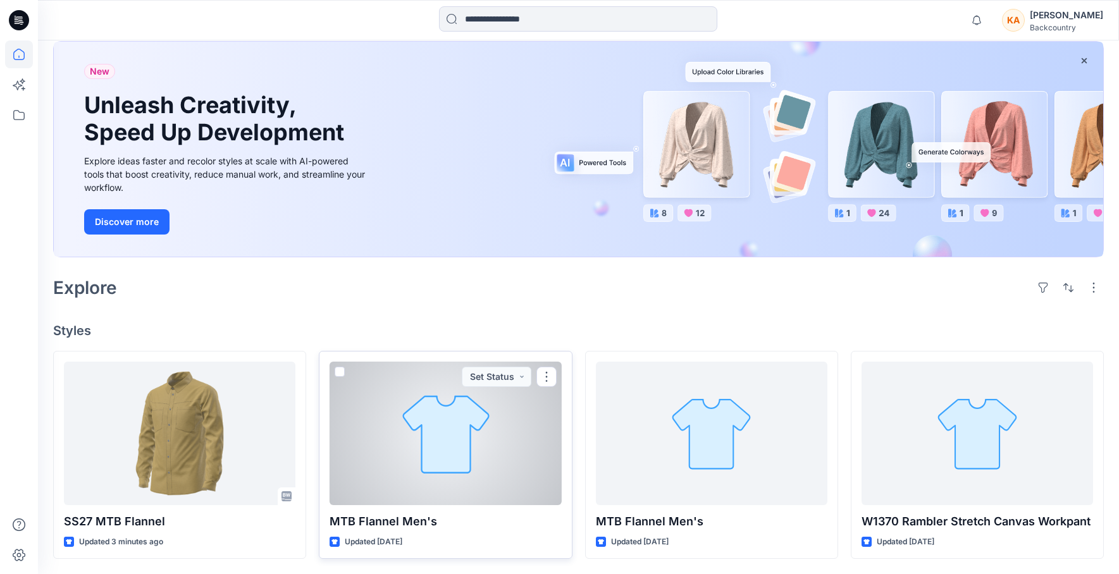
click at [460, 424] on div at bounding box center [445, 433] width 231 height 143
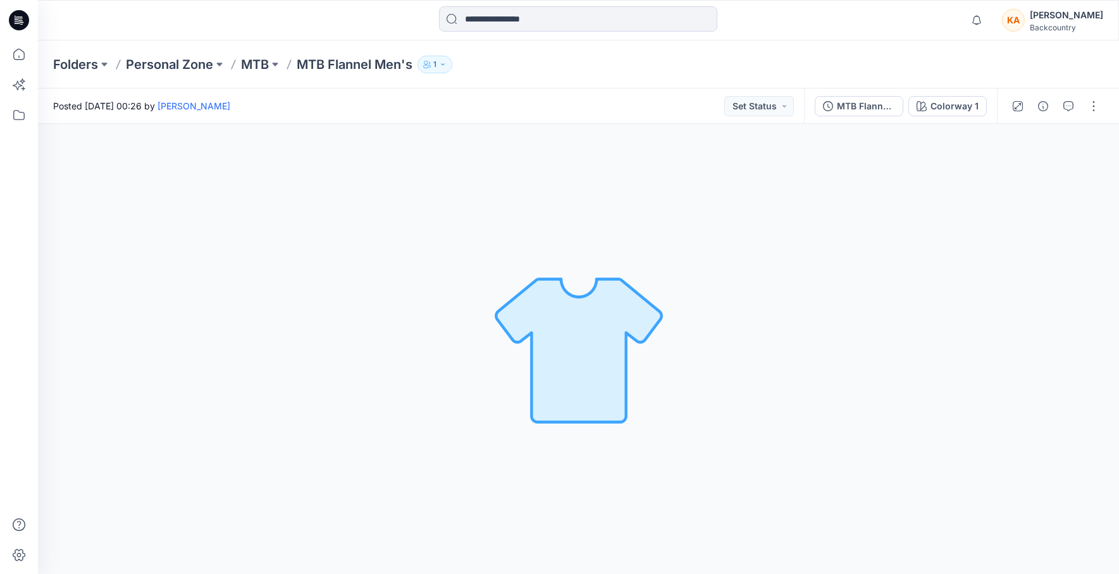
click at [321, 168] on div "Colorway 1 Loading... Material Properties Loading..." at bounding box center [578, 349] width 1081 height 450
click at [788, 108] on button "Set Status" at bounding box center [759, 106] width 70 height 20
click at [1095, 108] on button "button" at bounding box center [1093, 106] width 20 height 20
click at [851, 297] on div "Colorway 1 Loading... Material Properties Loading..." at bounding box center [578, 349] width 1081 height 450
click at [264, 65] on p "MTB" at bounding box center [255, 65] width 28 height 18
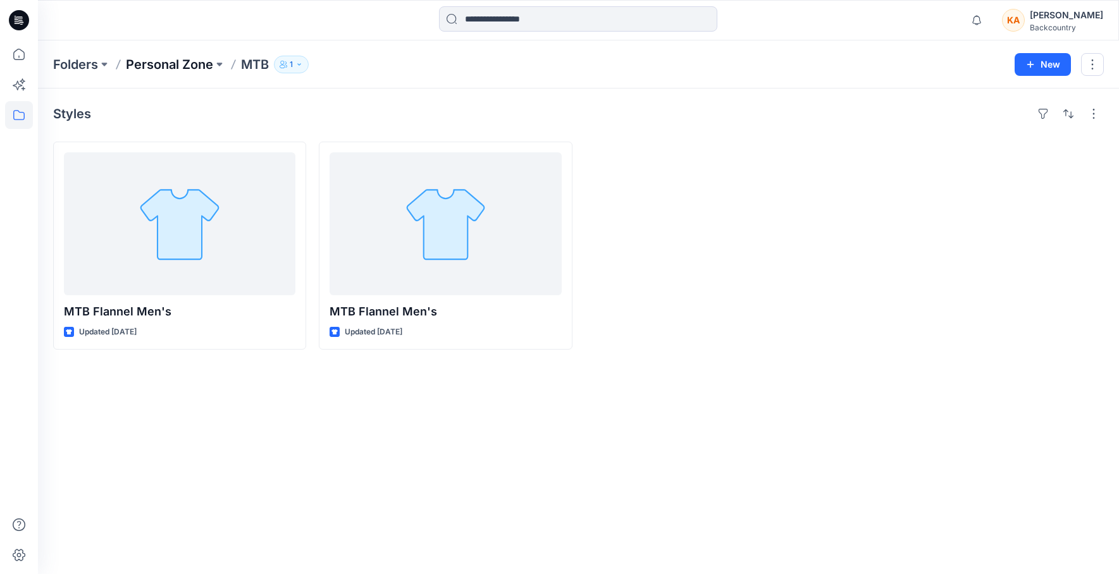
click at [186, 65] on p "Personal Zone" at bounding box center [169, 65] width 87 height 18
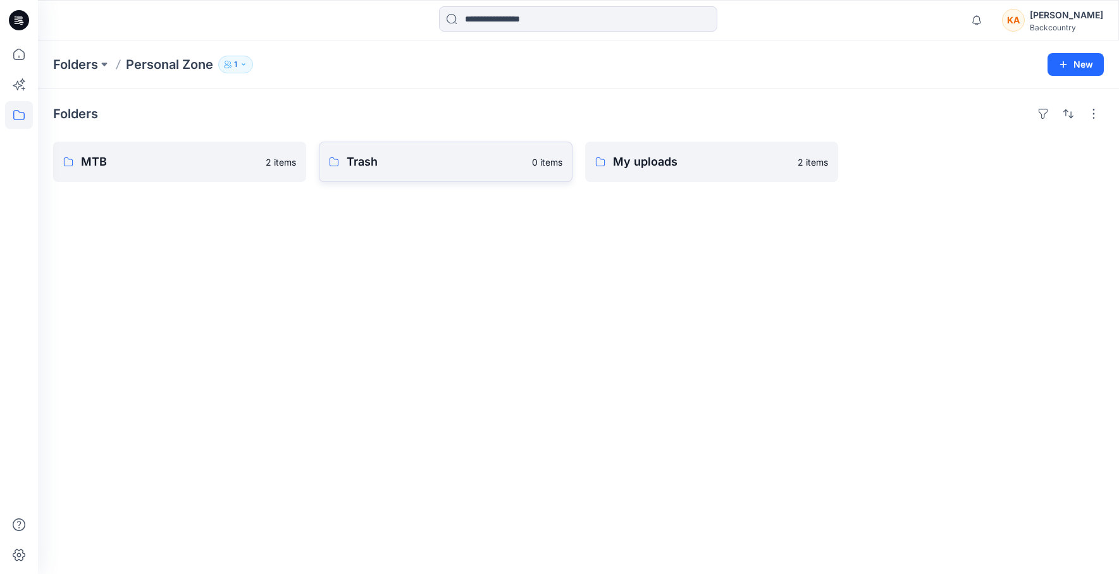
click at [350, 164] on p "Trash" at bounding box center [435, 162] width 177 height 18
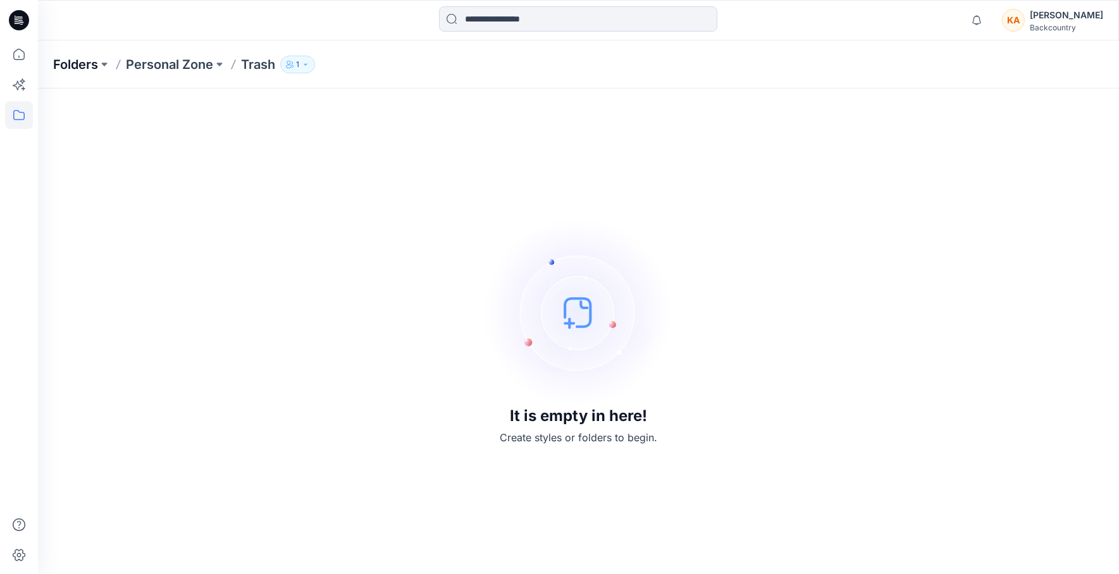
click at [83, 70] on p "Folders" at bounding box center [75, 65] width 45 height 18
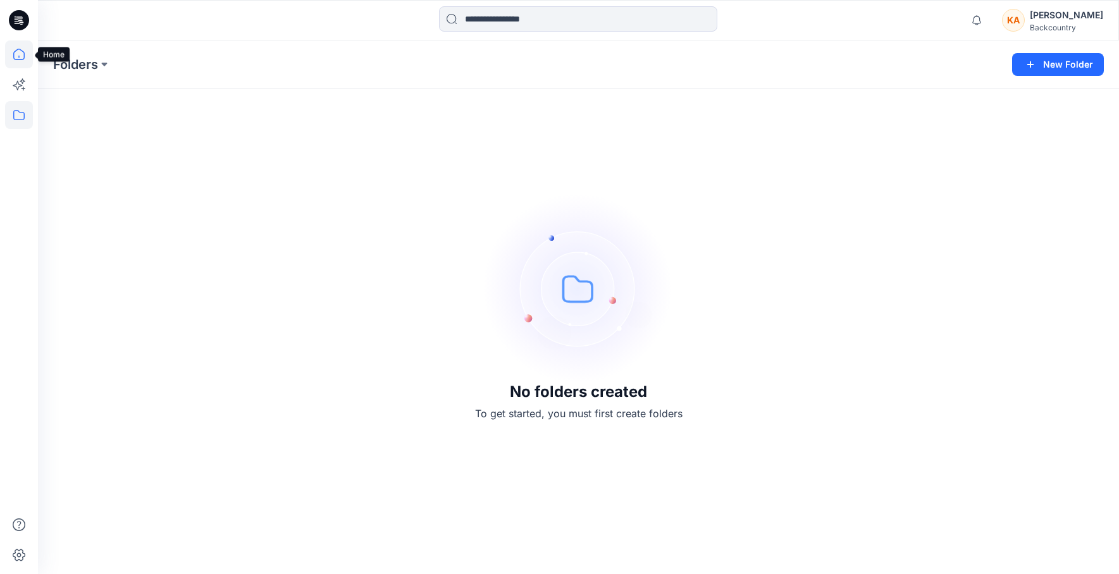
click at [16, 61] on icon at bounding box center [19, 54] width 28 height 28
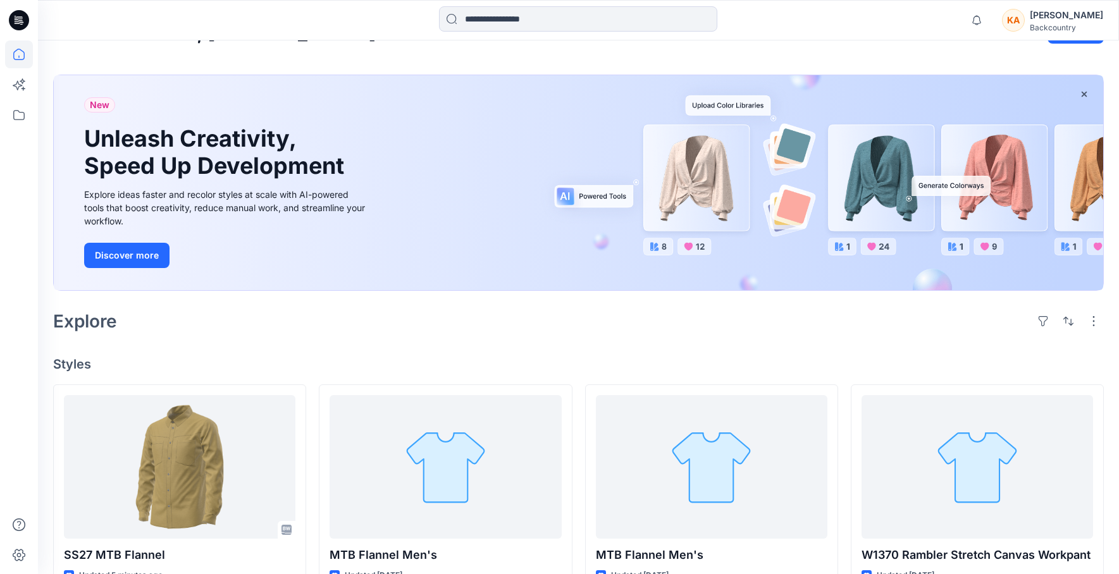
scroll to position [68, 0]
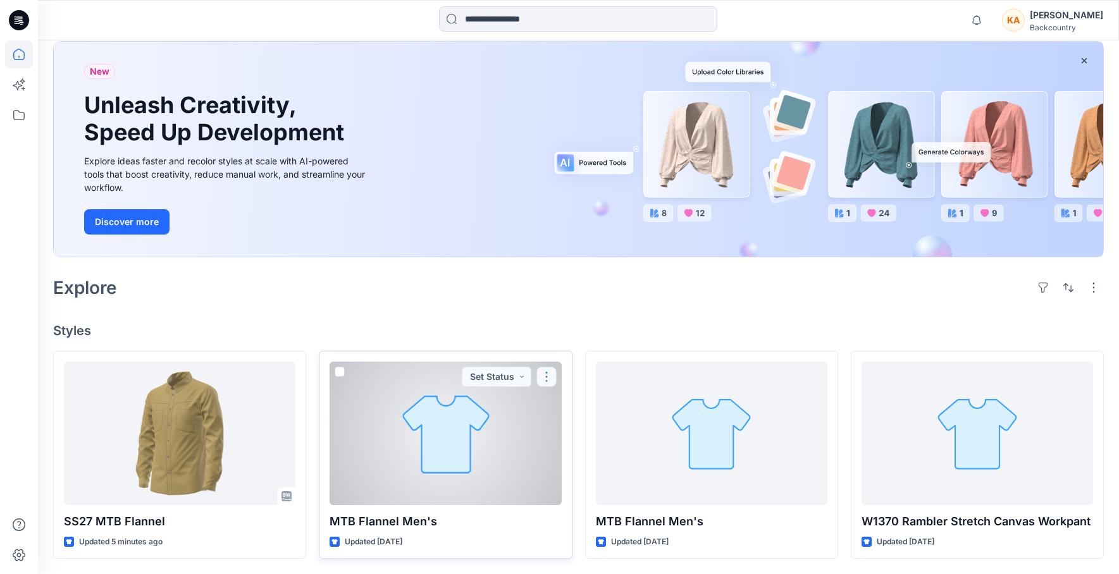
click at [549, 380] on button "button" at bounding box center [546, 377] width 20 height 20
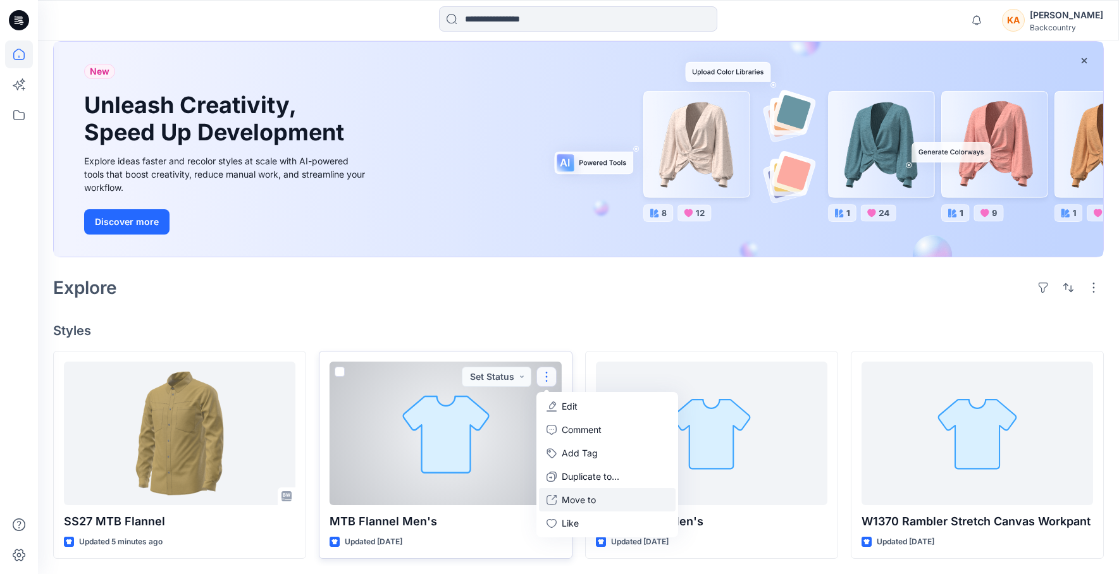
click at [577, 500] on p "Move to" at bounding box center [579, 499] width 34 height 13
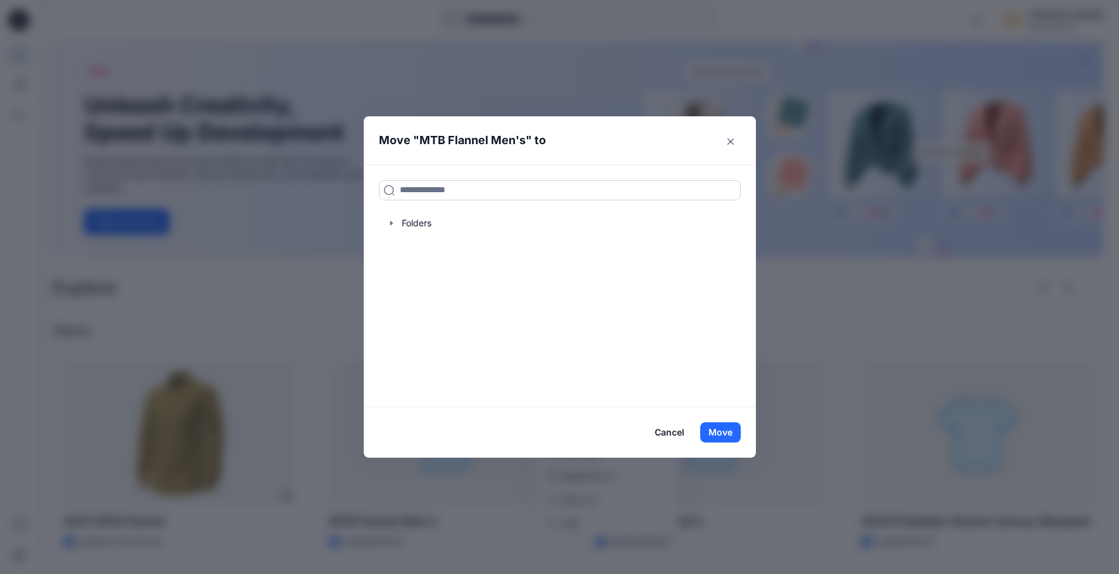
click at [445, 196] on input at bounding box center [560, 190] width 362 height 20
type input "*****"
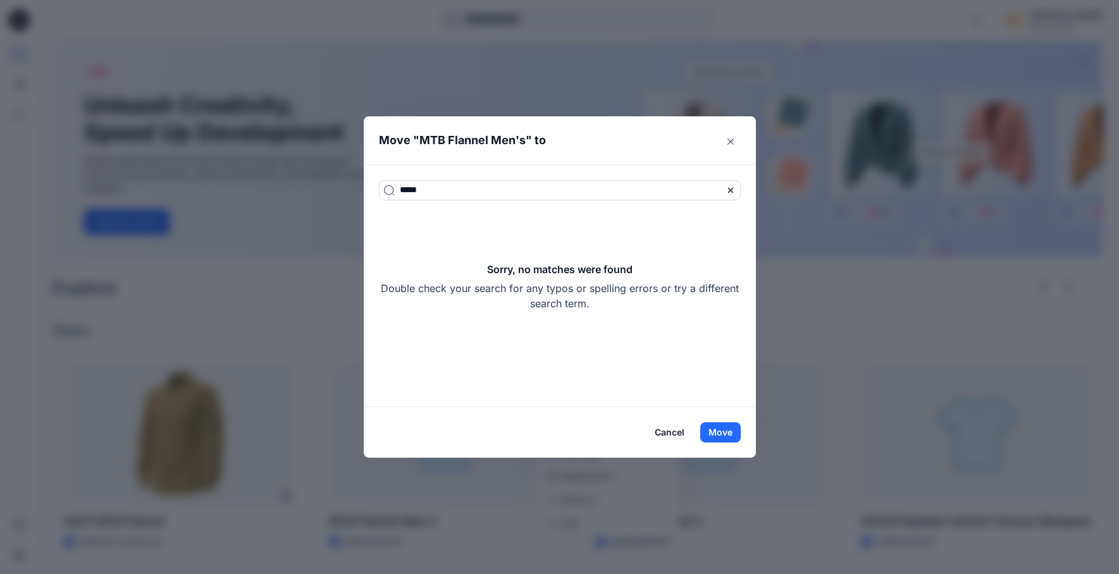
click at [667, 433] on button "Cancel" at bounding box center [669, 432] width 46 height 20
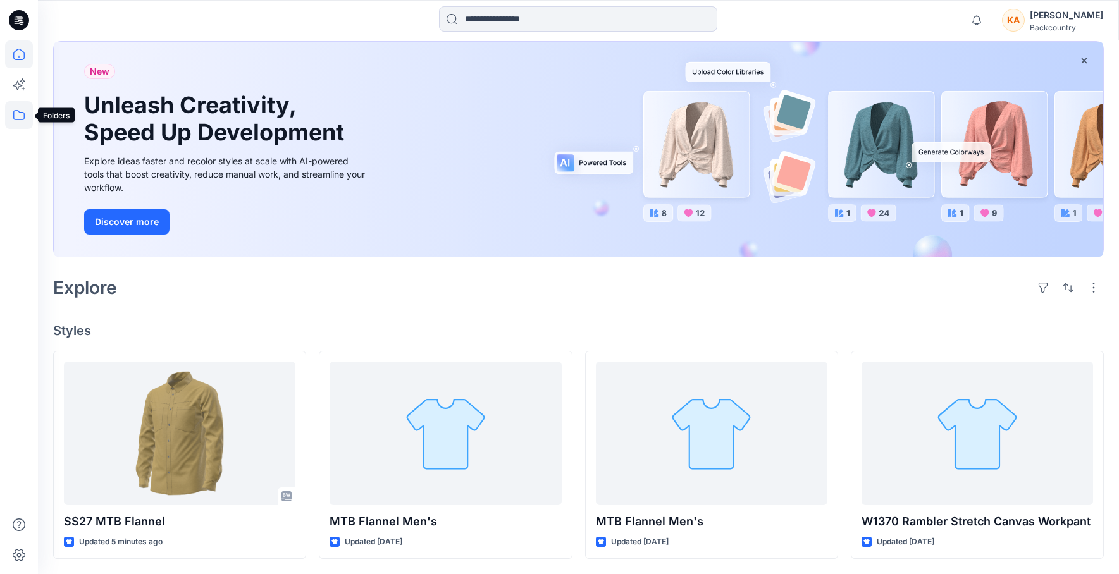
click at [18, 109] on icon at bounding box center [19, 115] width 28 height 28
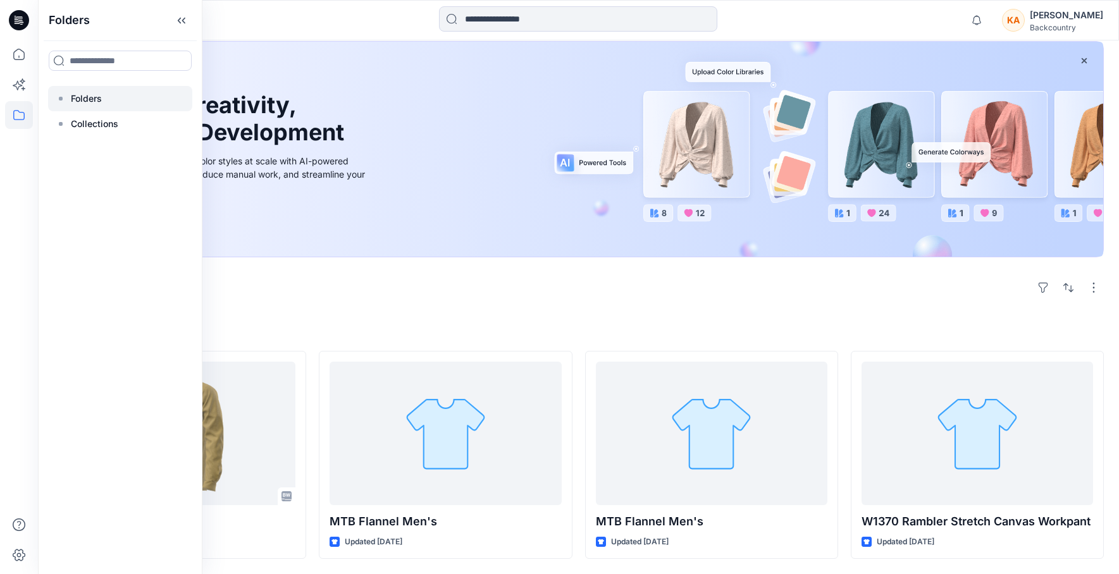
click at [76, 99] on p "Folders" at bounding box center [86, 98] width 31 height 15
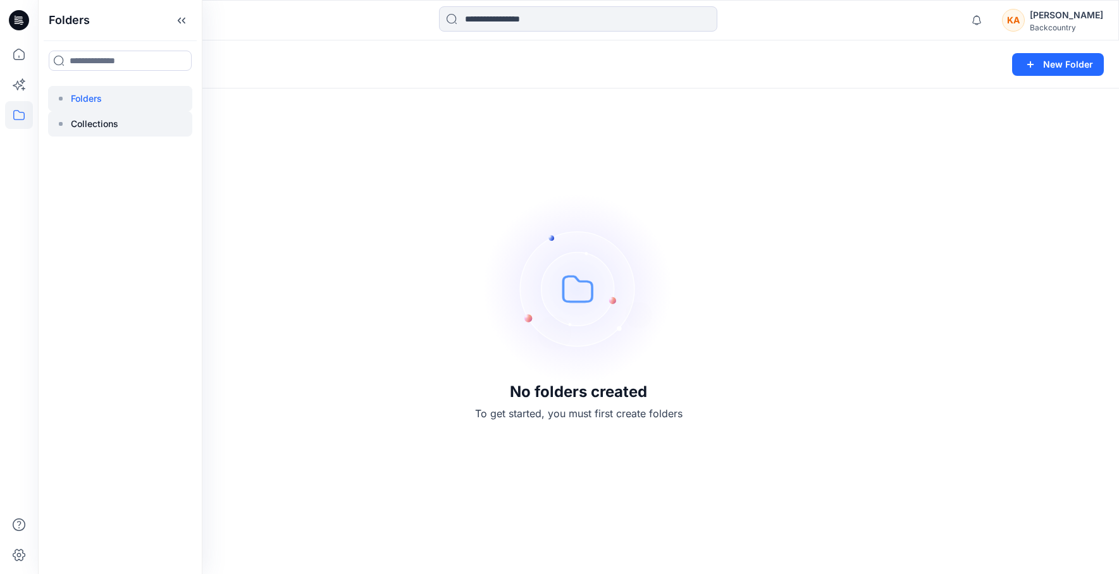
click at [94, 125] on p "Collections" at bounding box center [94, 123] width 47 height 15
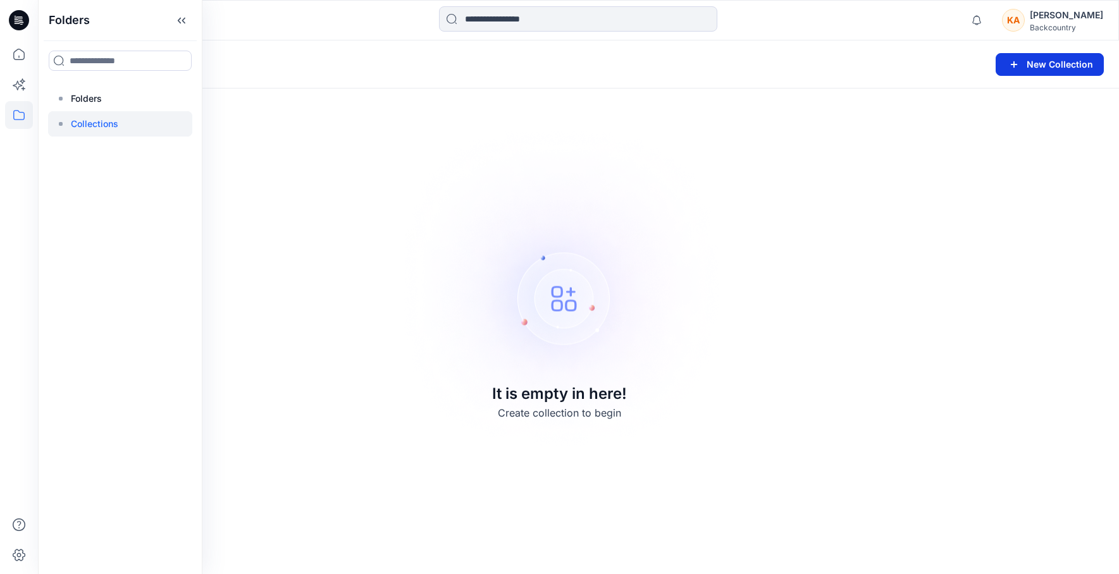
click at [1043, 63] on button "New Collection" at bounding box center [1050, 64] width 108 height 23
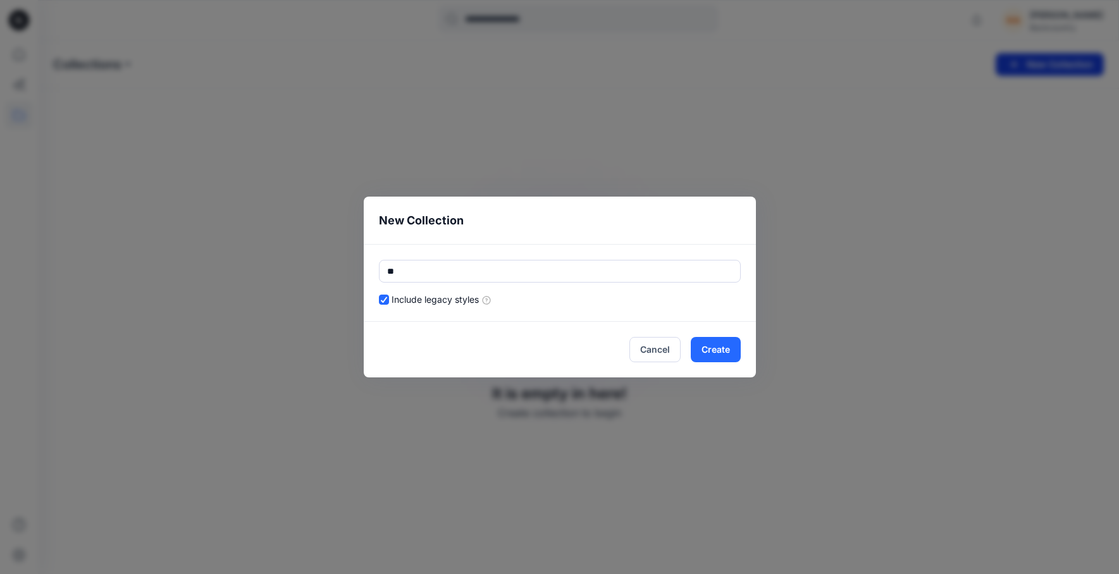
type input "*"
type input "****"
click at [713, 355] on button "Create" at bounding box center [716, 349] width 50 height 25
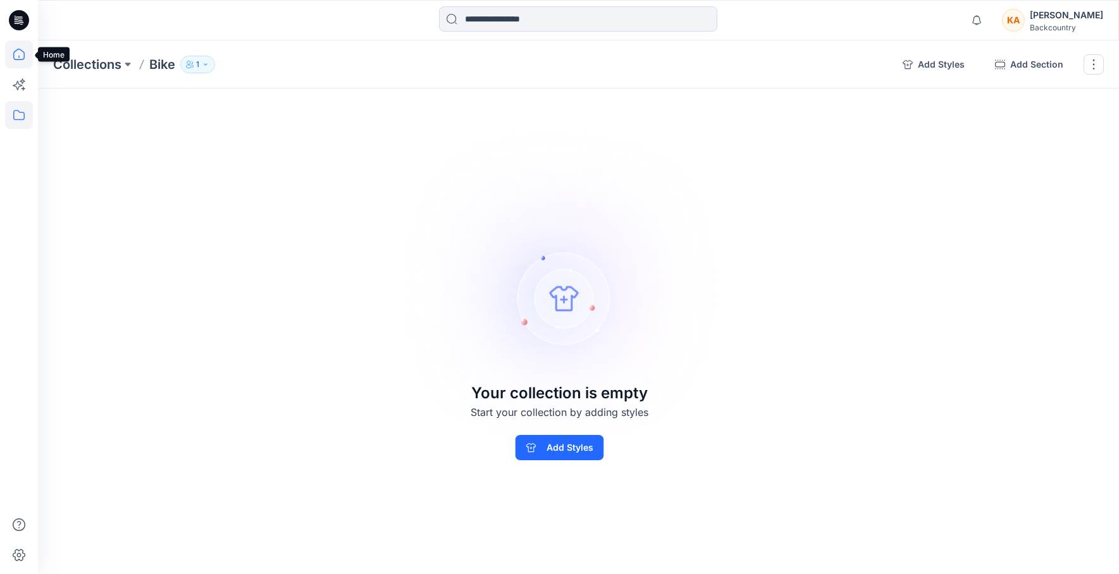
click at [23, 53] on icon at bounding box center [19, 54] width 28 height 28
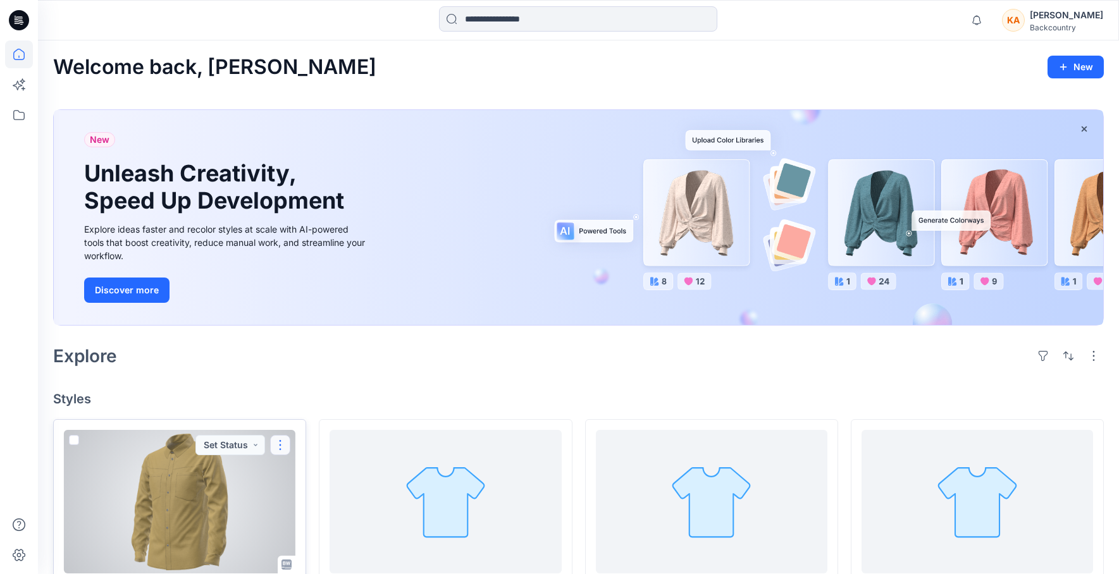
click at [288, 442] on button "button" at bounding box center [280, 445] width 20 height 20
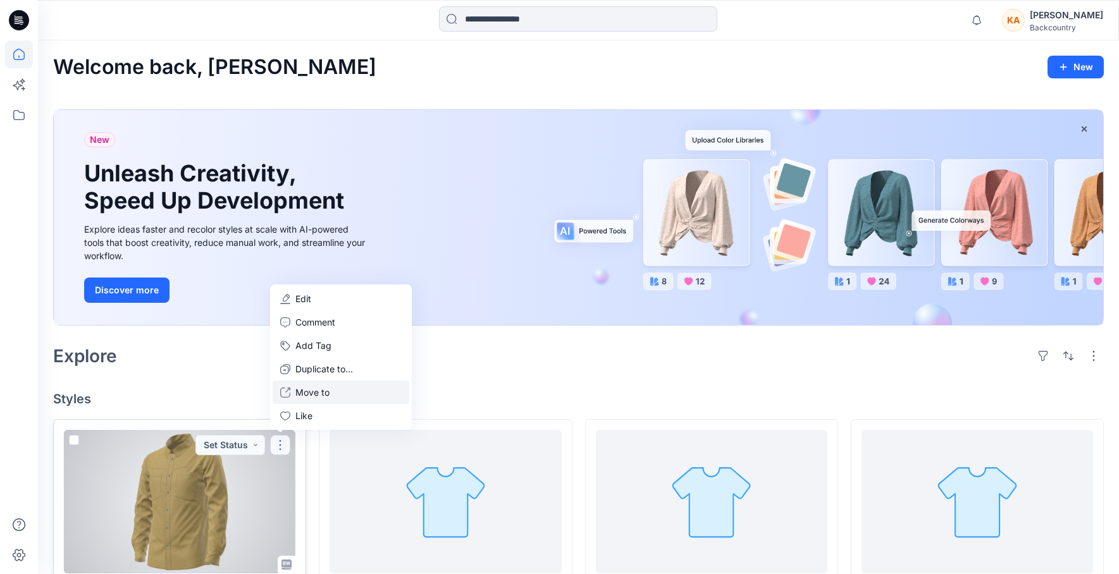
click at [304, 388] on p "Move to" at bounding box center [312, 392] width 34 height 13
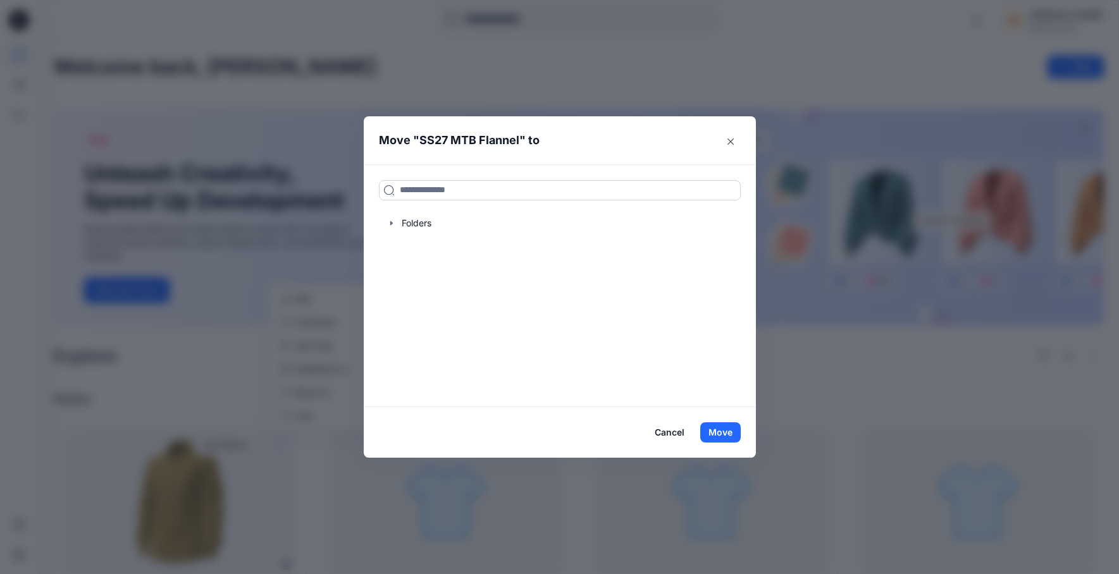
click at [421, 190] on input at bounding box center [560, 190] width 362 height 20
type input "****"
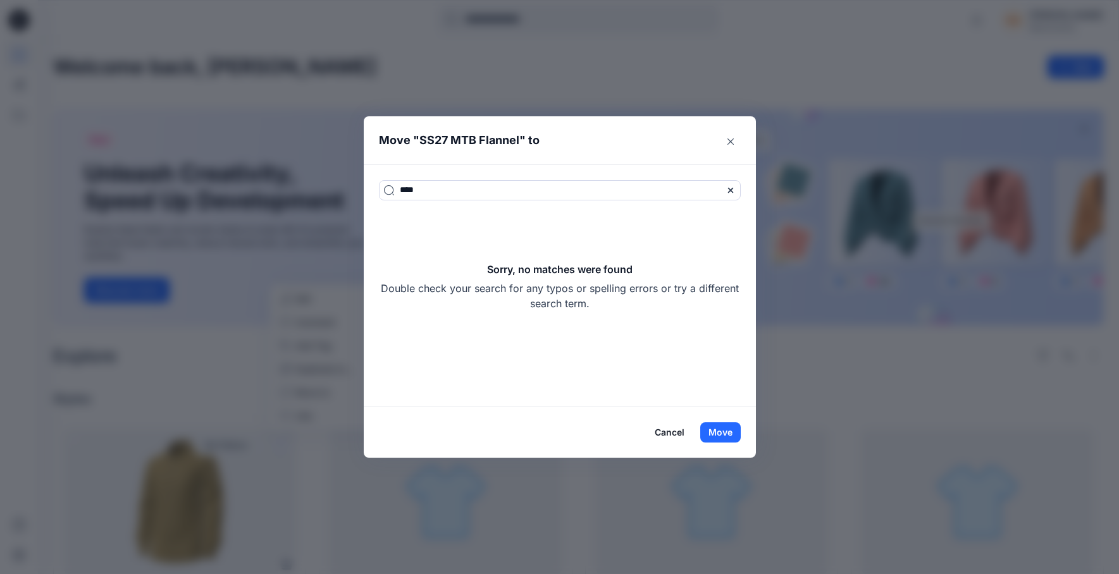
click at [673, 435] on button "Cancel" at bounding box center [669, 432] width 46 height 20
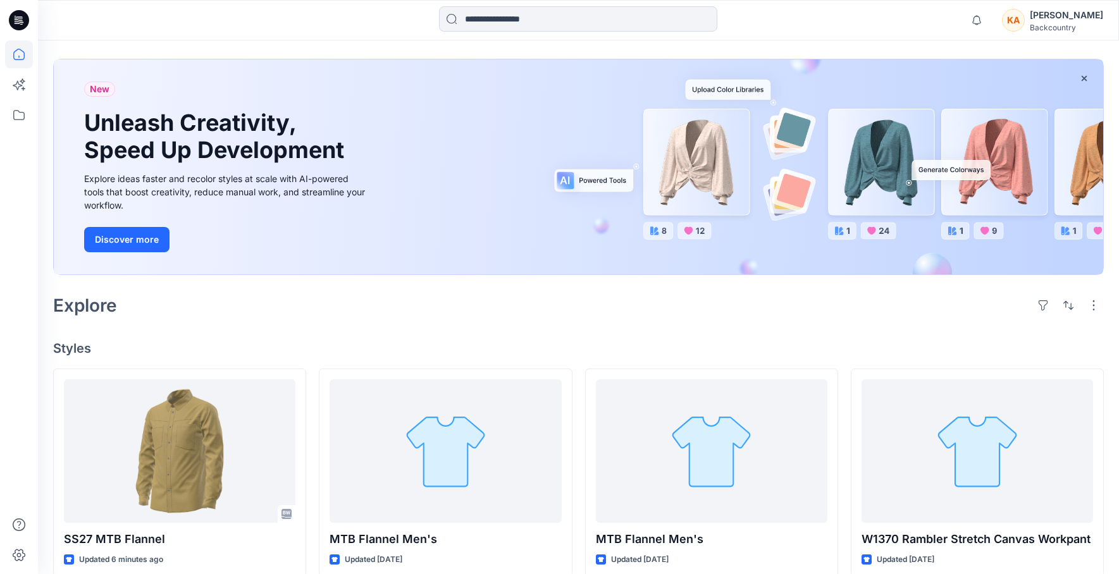
scroll to position [68, 0]
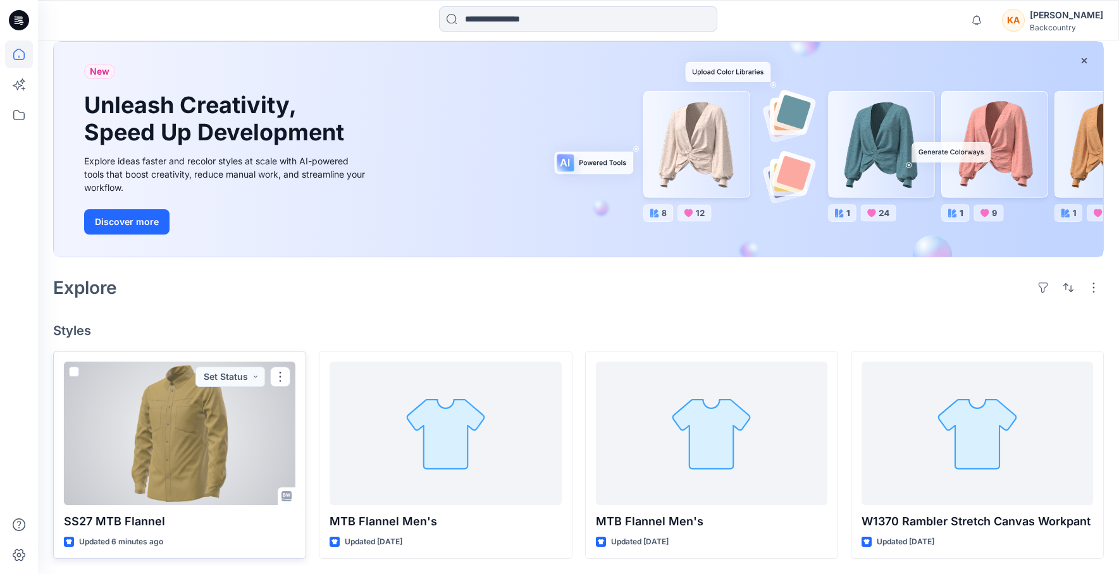
click at [176, 431] on div at bounding box center [179, 433] width 231 height 143
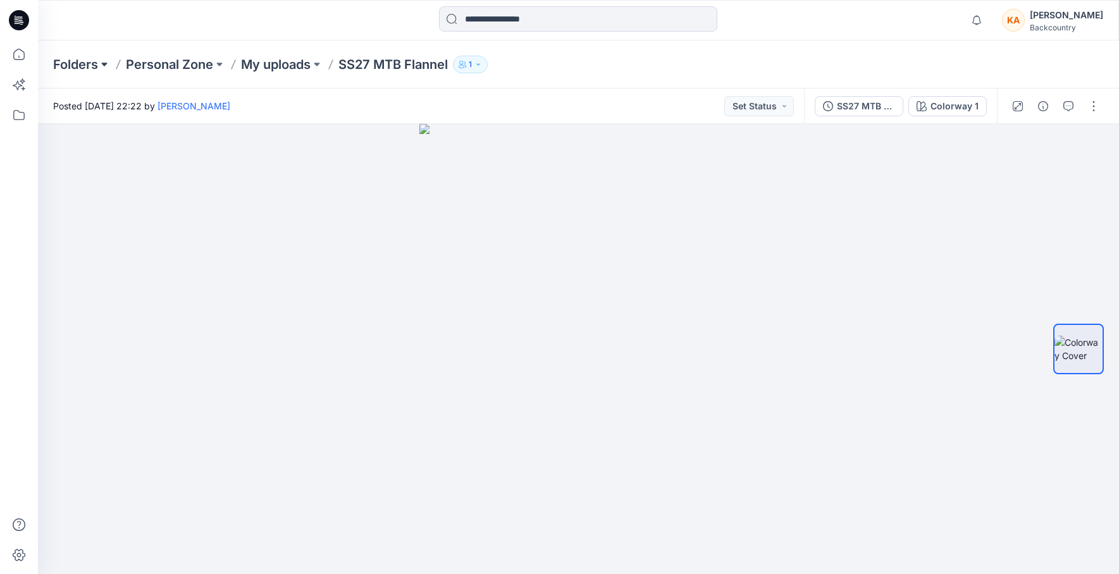
click at [109, 70] on button at bounding box center [104, 65] width 13 height 18
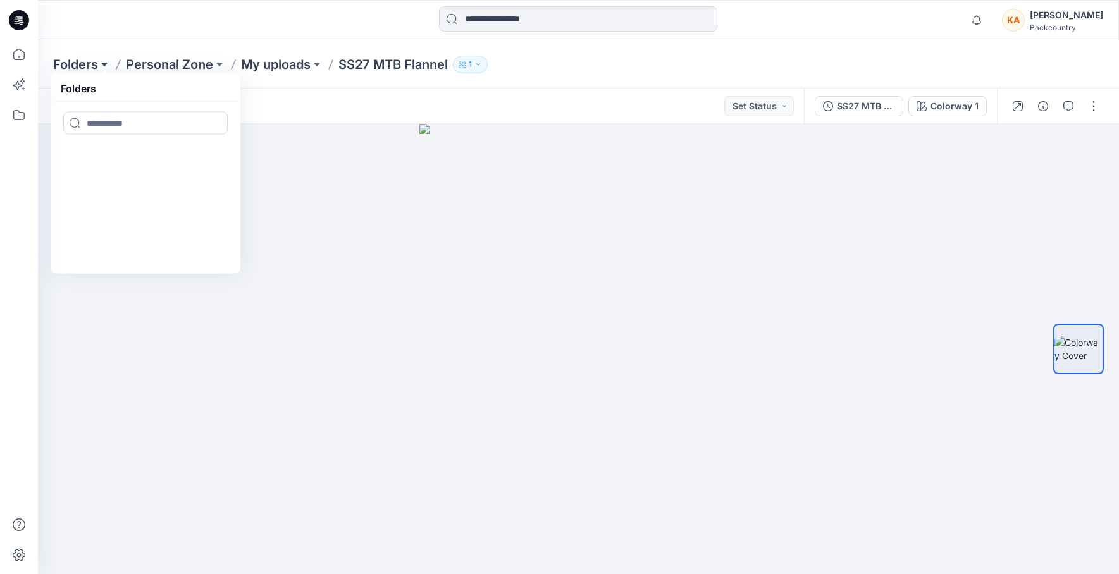
click at [104, 60] on button at bounding box center [104, 65] width 13 height 18
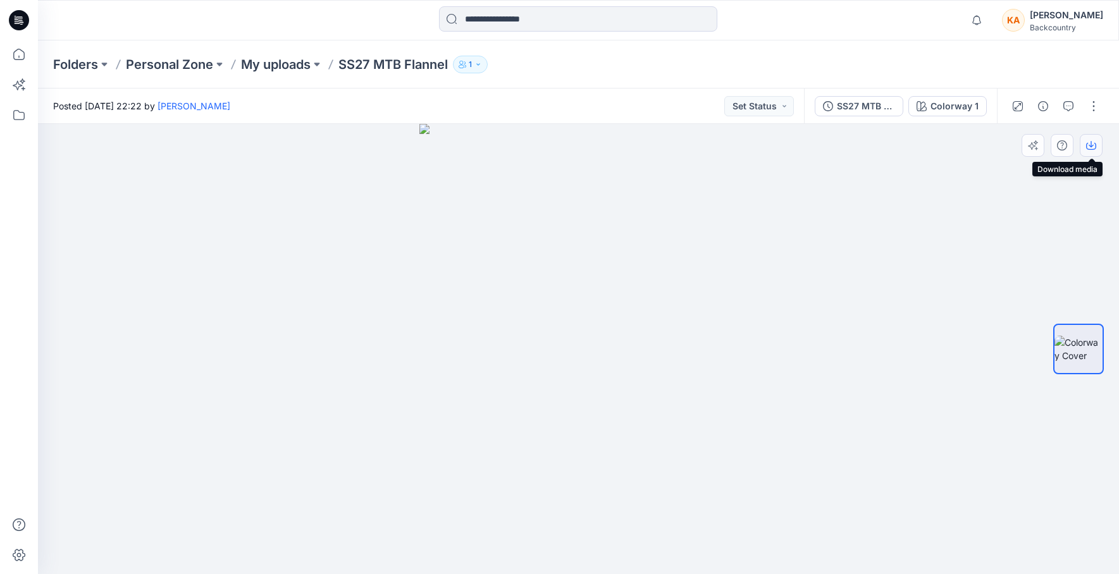
click at [1094, 149] on icon "button" at bounding box center [1091, 146] width 10 height 7
click at [779, 106] on button "Set Status" at bounding box center [759, 106] width 70 height 20
click at [1071, 102] on icon "button" at bounding box center [1068, 106] width 10 height 10
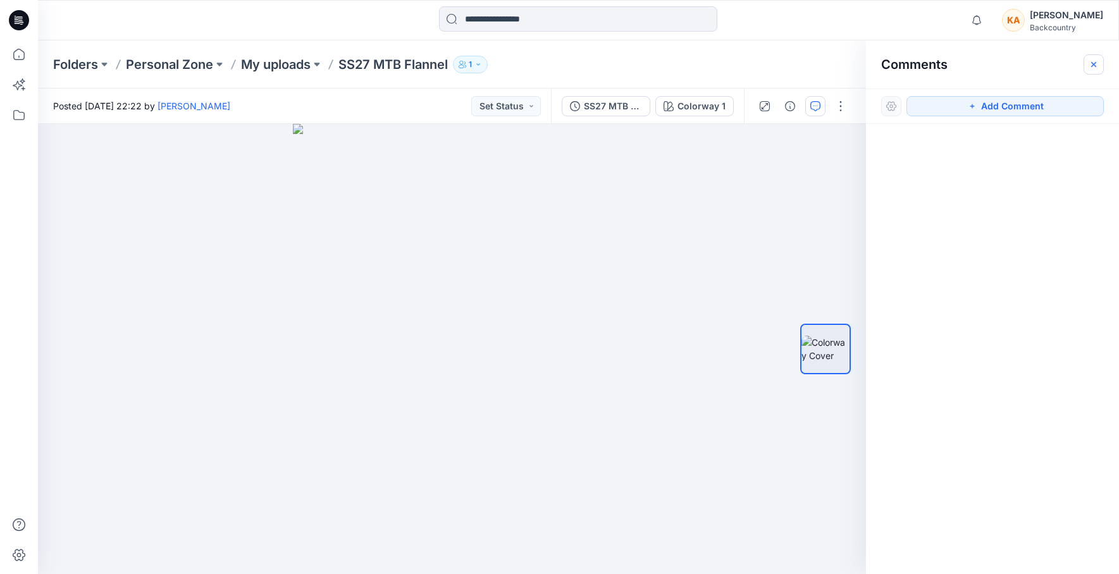
click at [1094, 65] on icon "button" at bounding box center [1093, 63] width 5 height 5
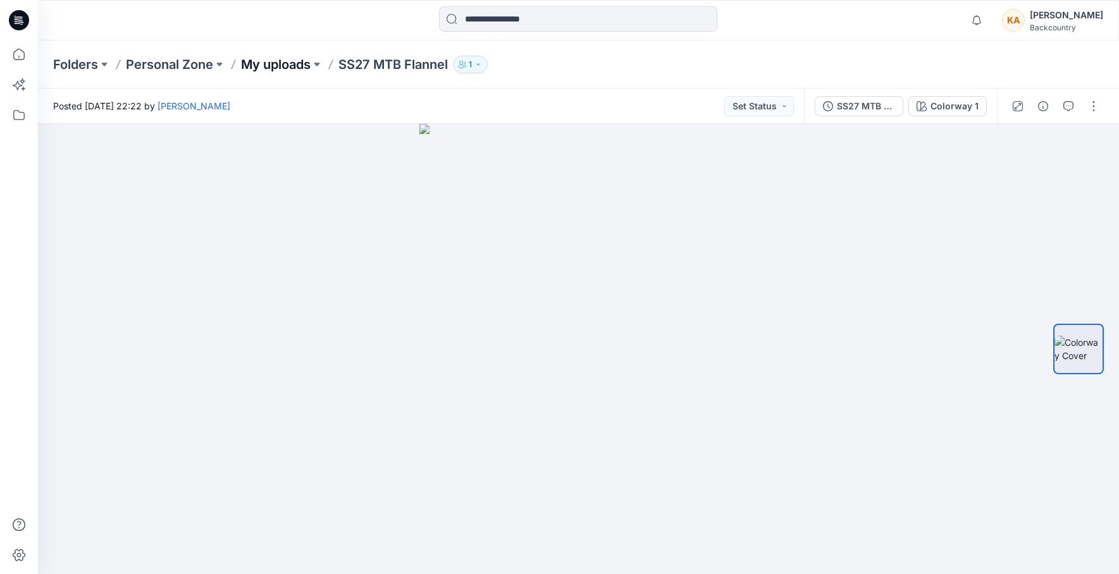
click at [283, 66] on p "My uploads" at bounding box center [276, 65] width 70 height 18
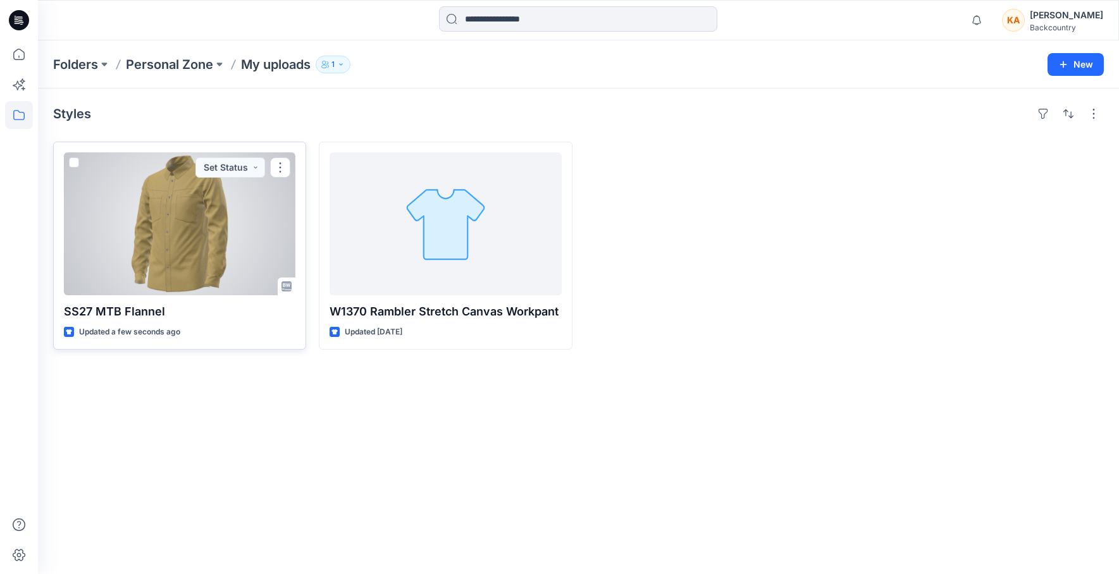
click at [206, 223] on div at bounding box center [179, 223] width 231 height 143
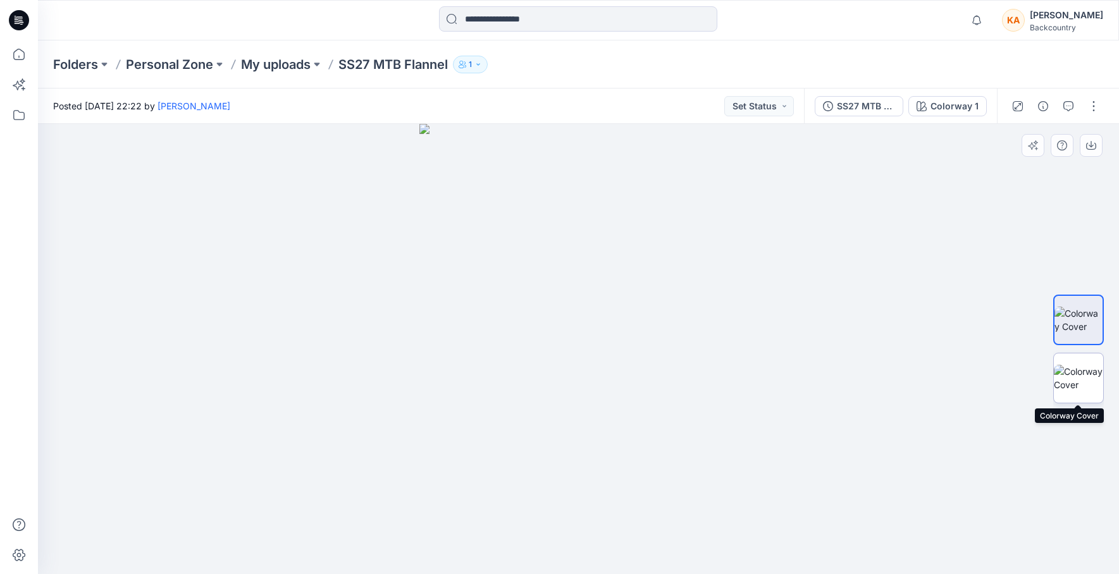
click at [1082, 366] on img at bounding box center [1078, 378] width 49 height 27
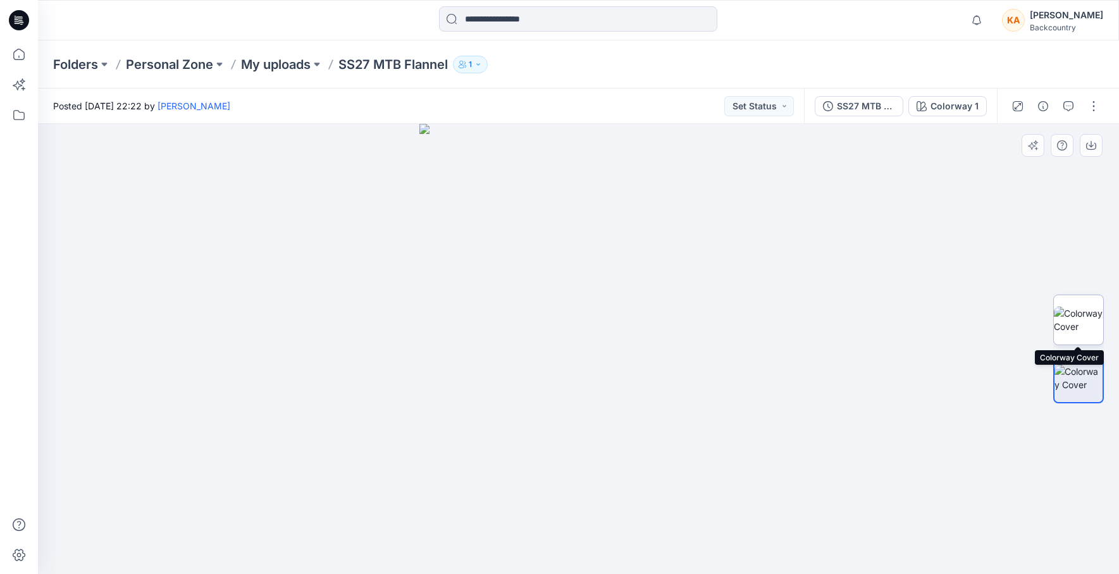
click at [1078, 319] on img at bounding box center [1078, 320] width 49 height 27
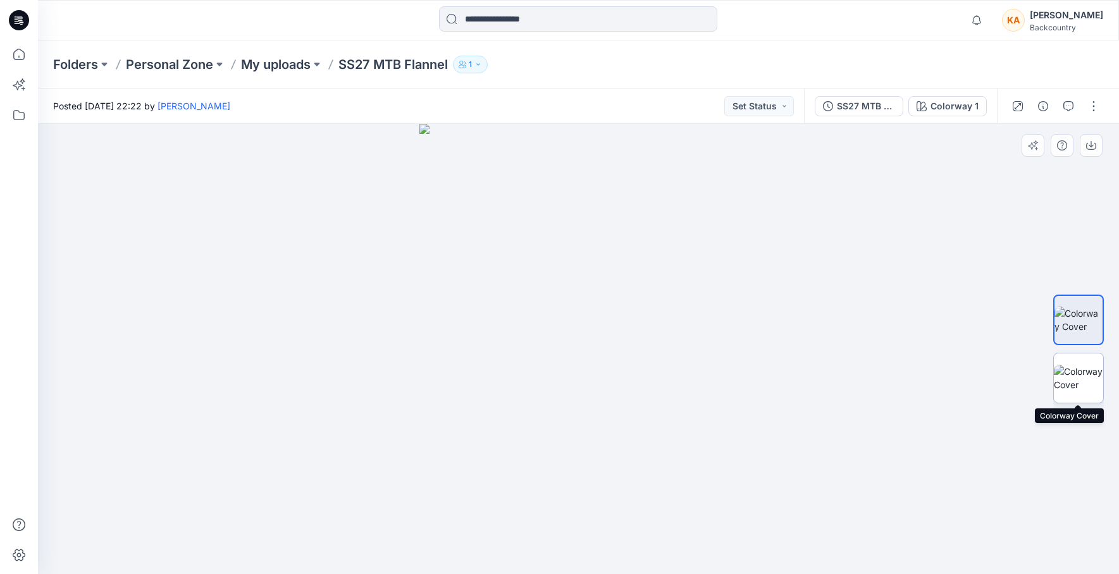
click at [1076, 387] on img at bounding box center [1078, 378] width 49 height 27
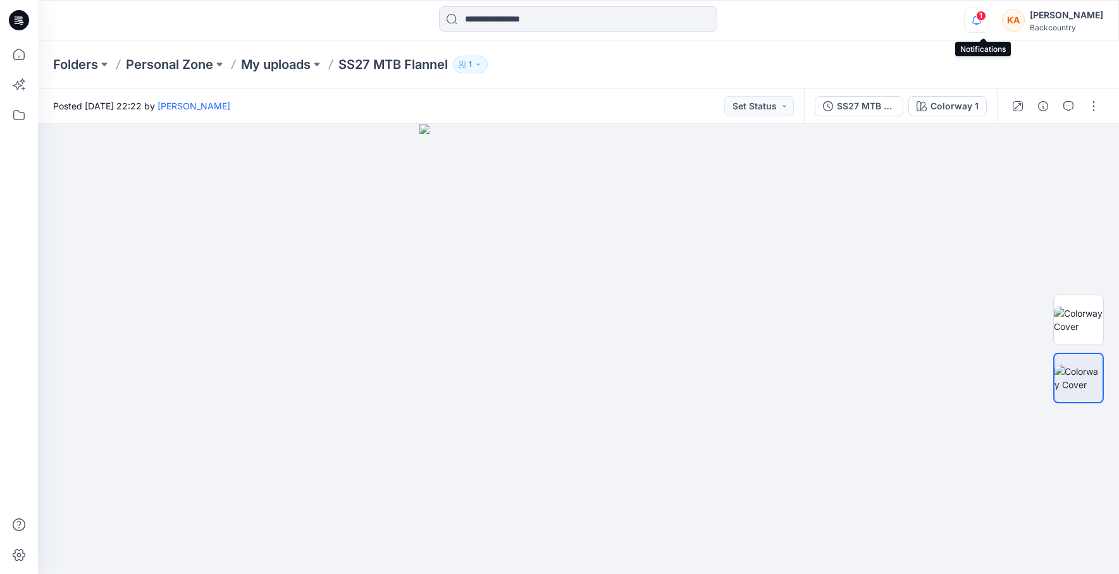
click at [978, 23] on icon "button" at bounding box center [977, 20] width 24 height 25
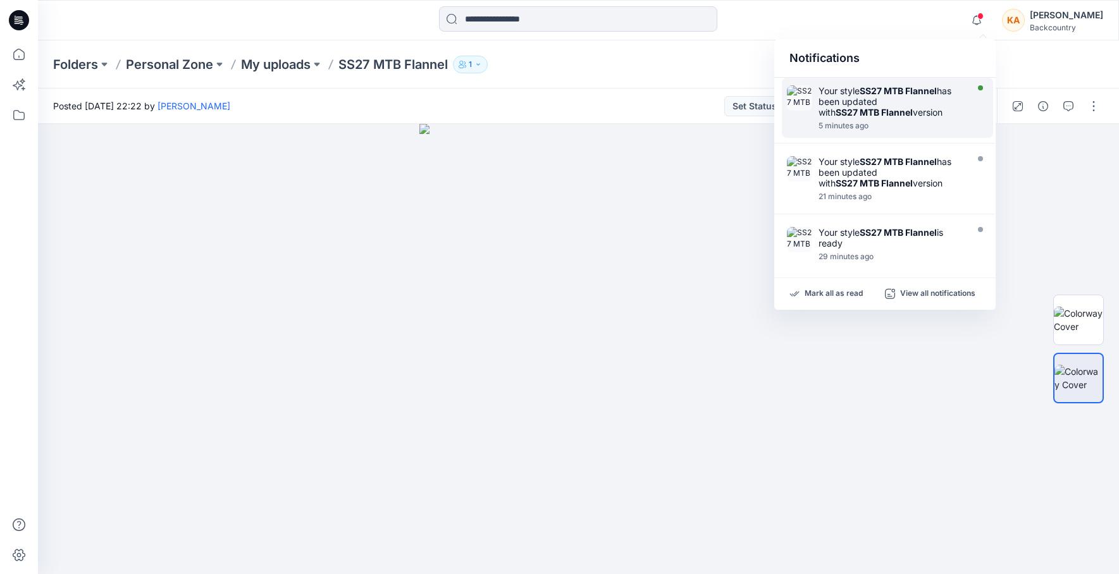
click at [861, 110] on strong "SS27 MTB Flannel" at bounding box center [874, 112] width 77 height 11
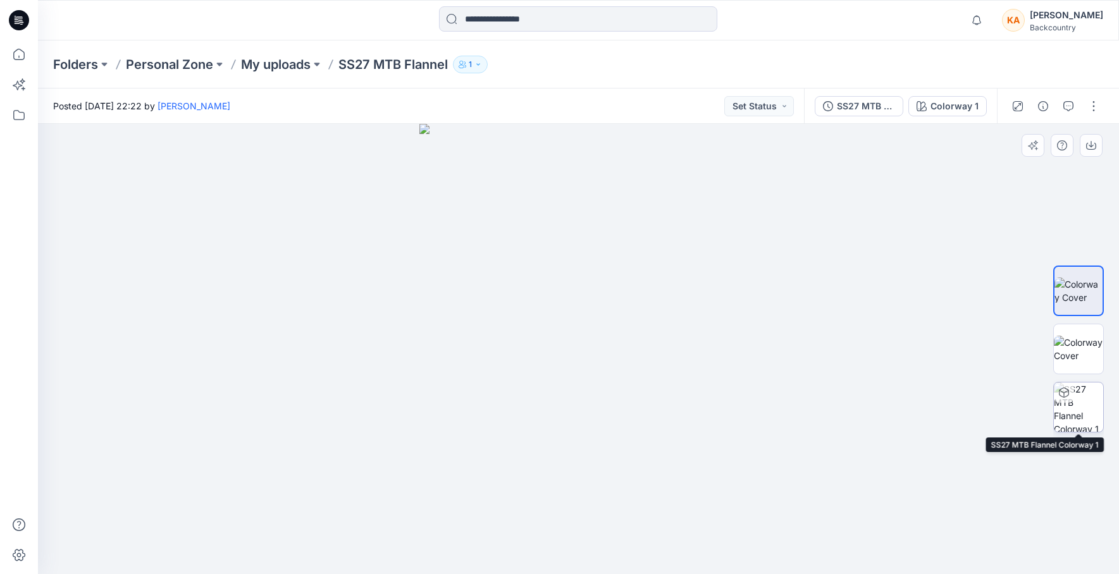
click at [1075, 424] on img at bounding box center [1078, 407] width 49 height 49
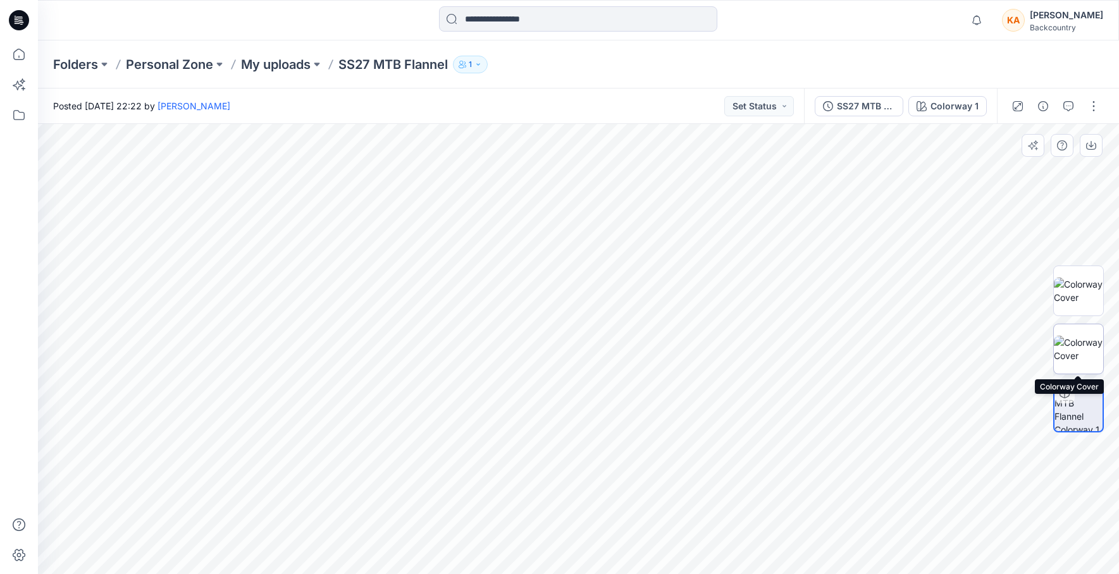
click at [1090, 354] on img at bounding box center [1078, 349] width 49 height 27
click at [1083, 296] on img at bounding box center [1078, 291] width 49 height 27
click at [1026, 350] on div at bounding box center [578, 349] width 1081 height 450
click at [1075, 351] on img at bounding box center [1078, 349] width 49 height 27
click at [1095, 105] on button "button" at bounding box center [1093, 106] width 20 height 20
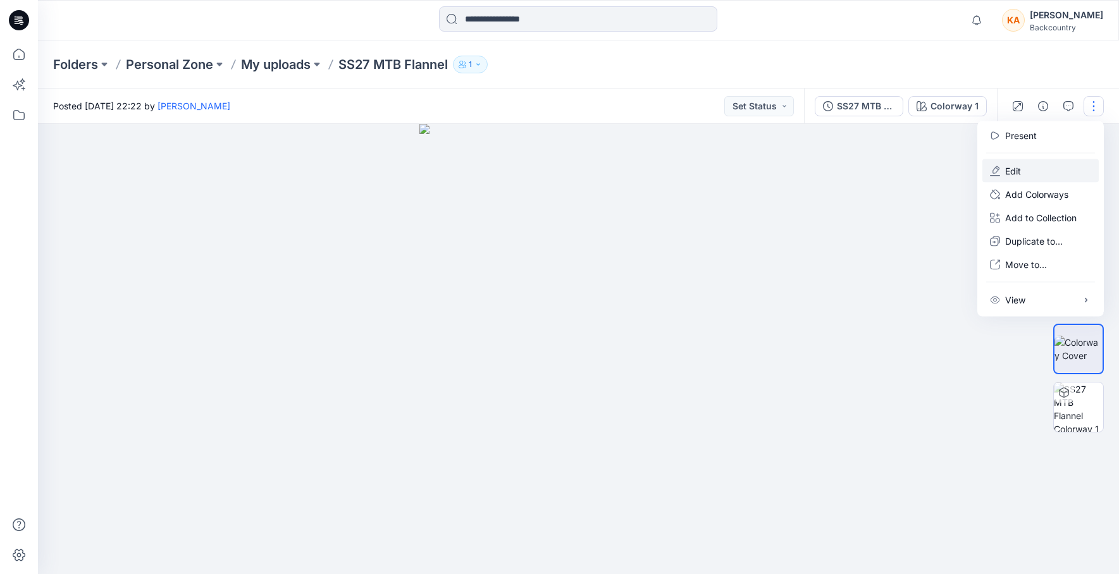
click at [1016, 168] on p "Edit" at bounding box center [1013, 170] width 16 height 13
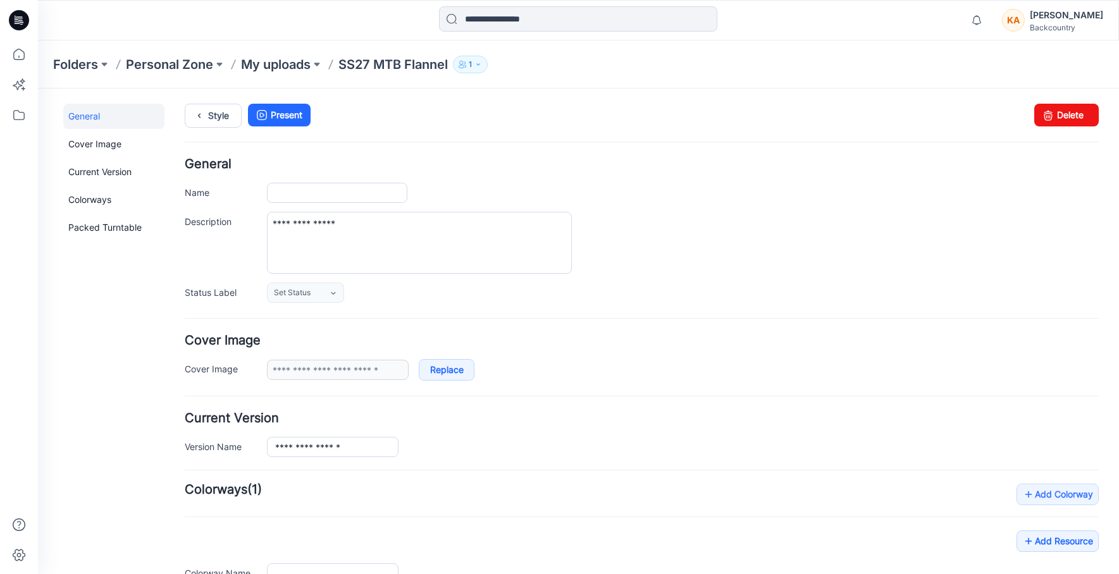
type input "**********"
click at [1075, 116] on link "Delete" at bounding box center [1066, 115] width 65 height 23
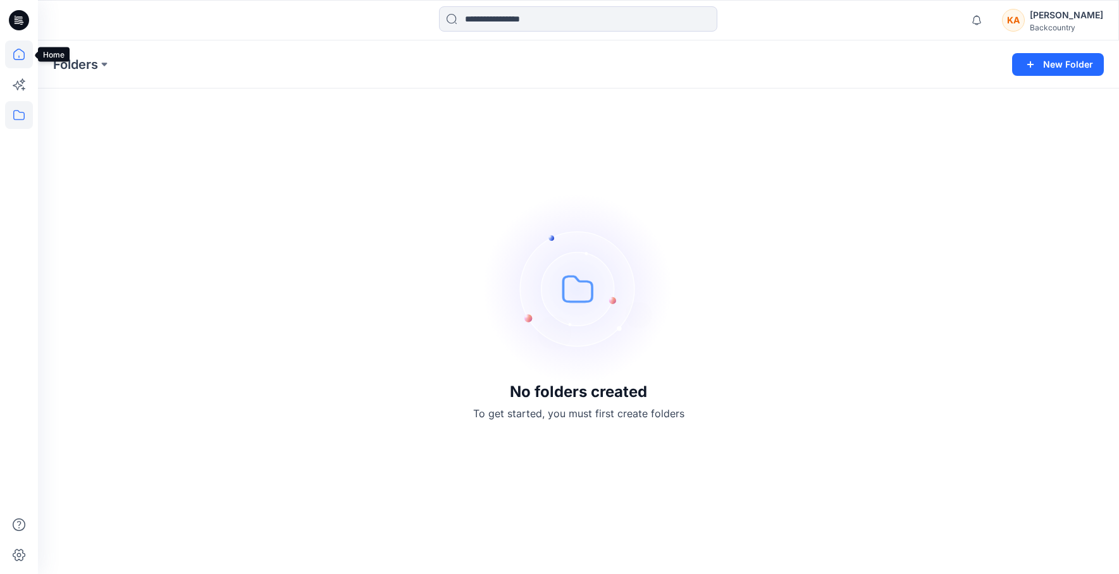
click at [16, 55] on icon at bounding box center [19, 54] width 28 height 28
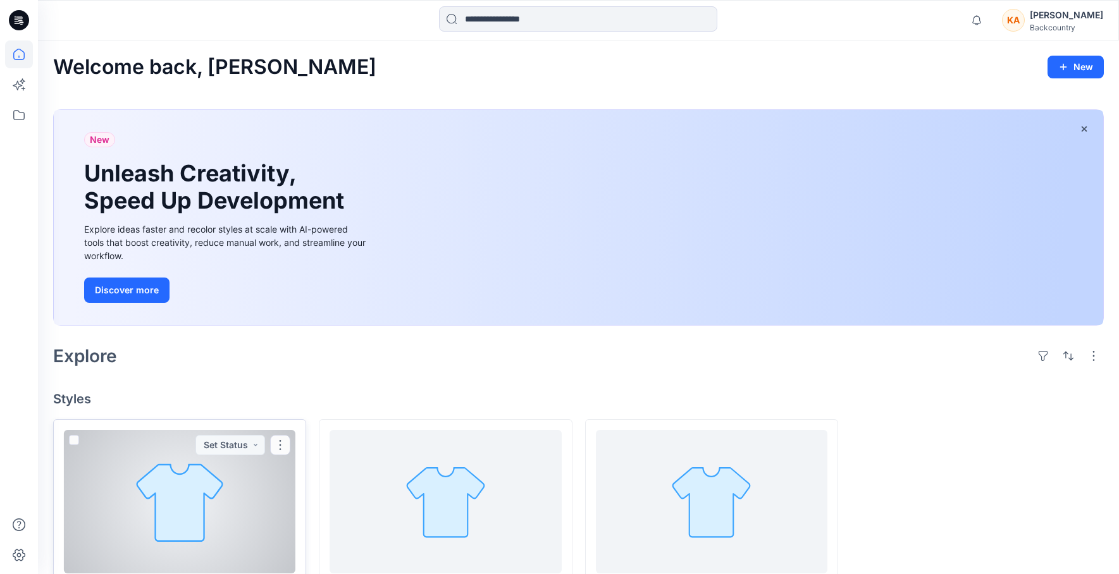
scroll to position [68, 0]
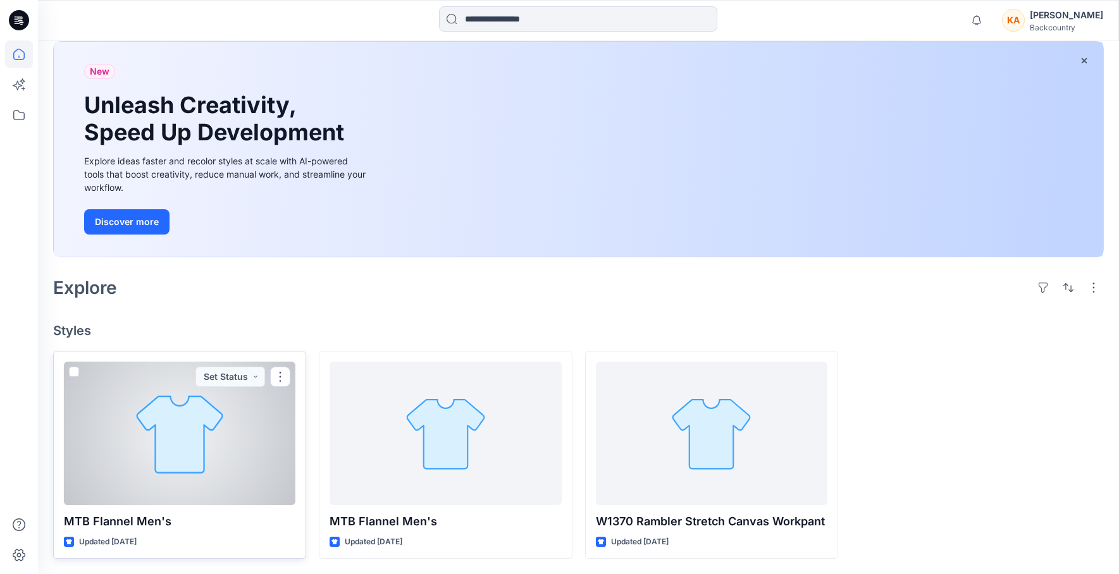
click at [261, 435] on div at bounding box center [179, 433] width 231 height 143
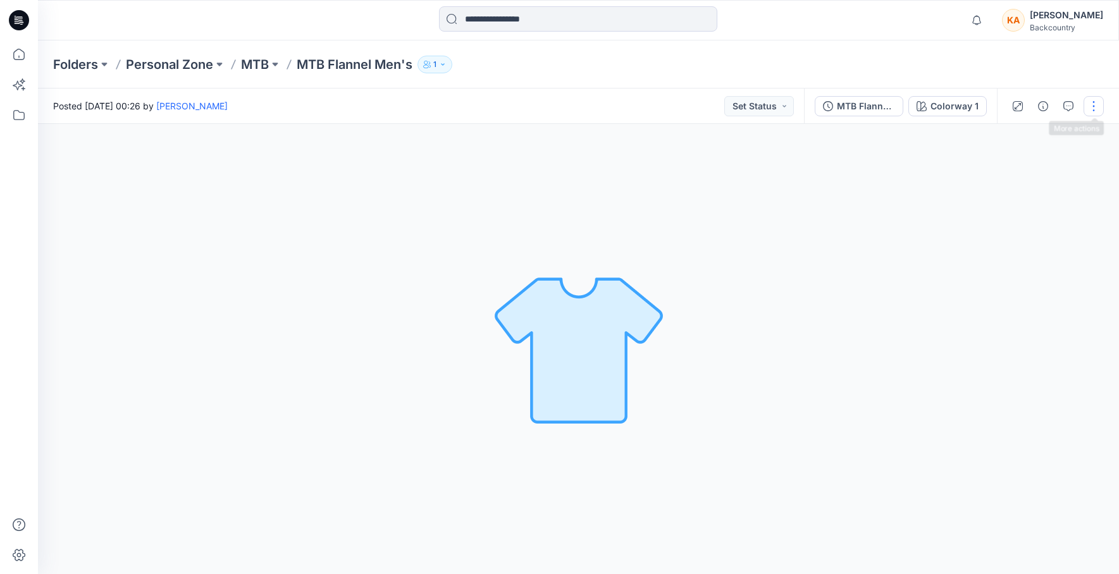
click at [1100, 102] on button "button" at bounding box center [1093, 106] width 20 height 20
click at [1004, 171] on button "Edit" at bounding box center [1040, 170] width 116 height 23
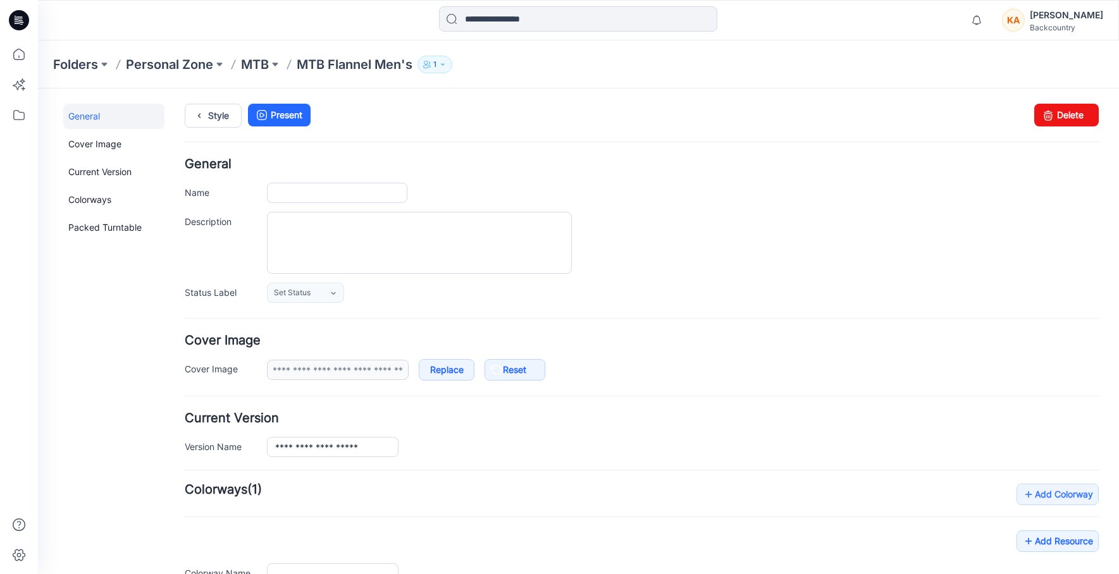
type input "**********"
click at [1073, 113] on link "Delete" at bounding box center [1066, 115] width 65 height 23
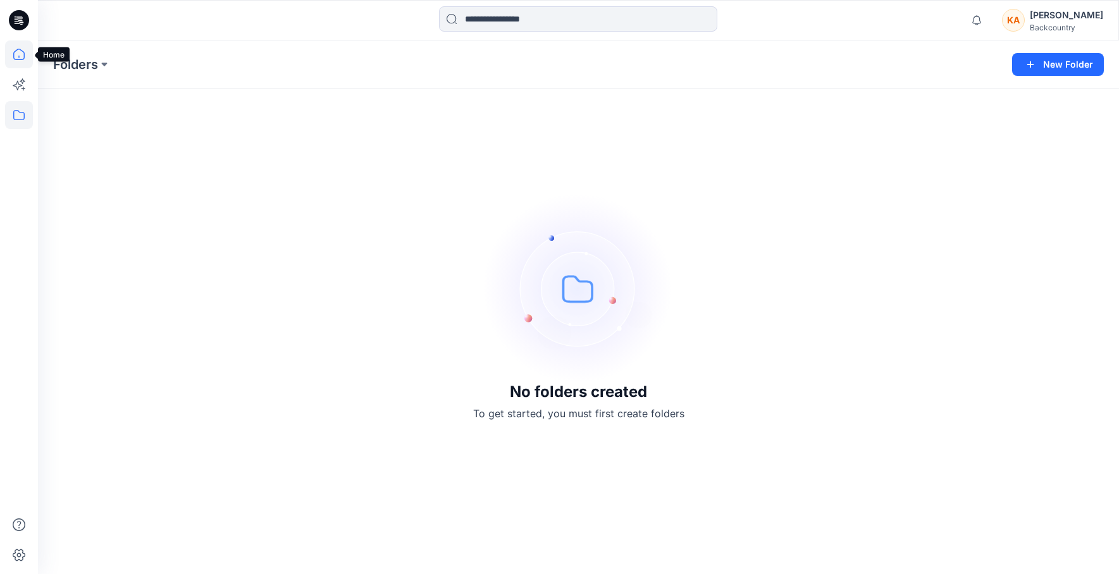
click at [22, 56] on icon at bounding box center [19, 54] width 28 height 28
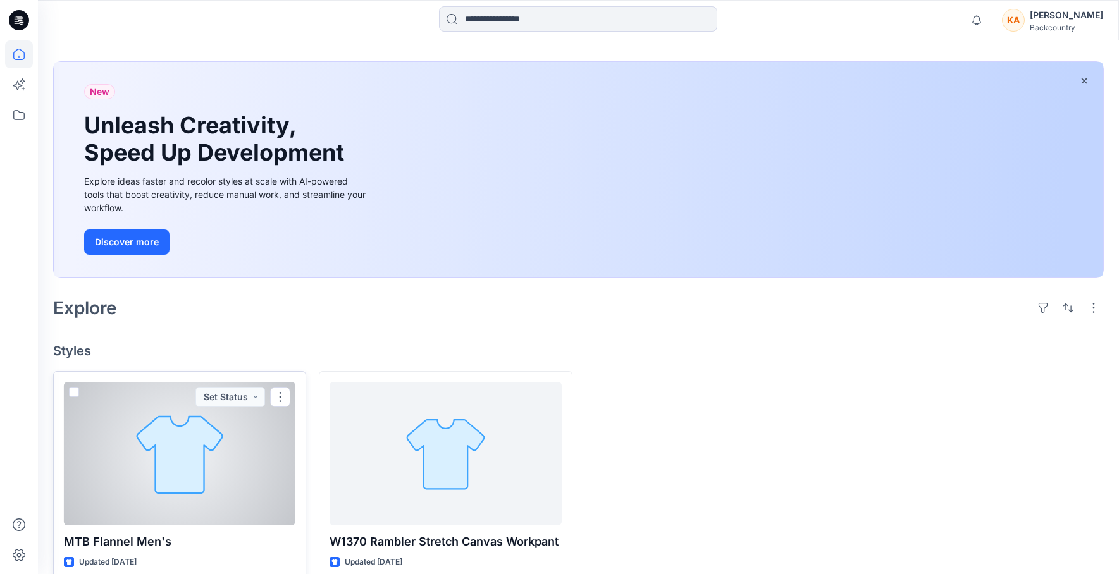
scroll to position [68, 0]
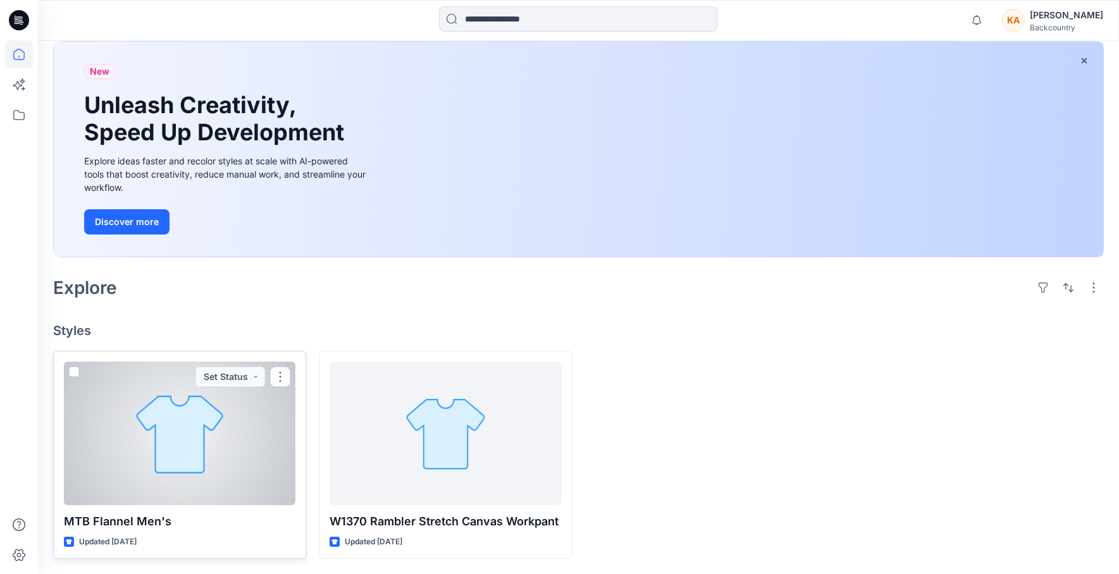
click at [191, 398] on div at bounding box center [179, 433] width 231 height 143
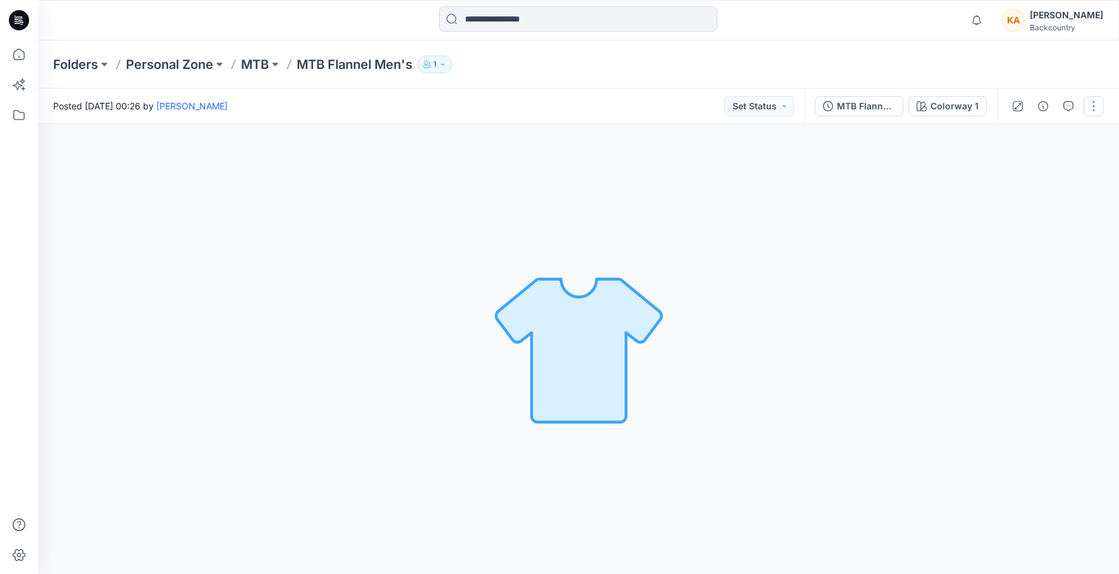
click at [1099, 113] on button "button" at bounding box center [1093, 106] width 20 height 20
click at [1009, 173] on p "Edit" at bounding box center [1013, 170] width 16 height 13
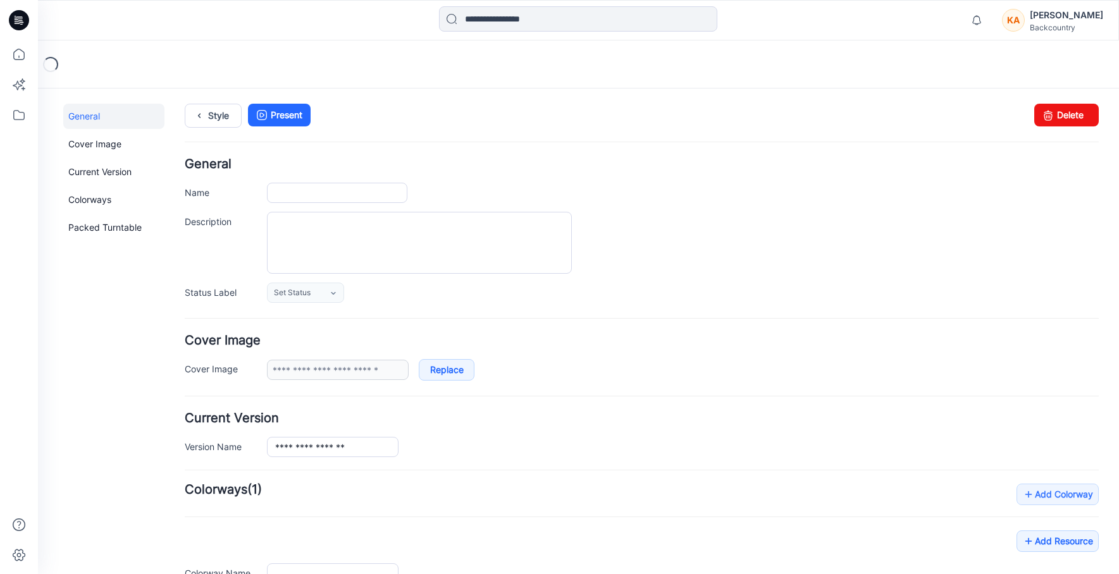
type input "**********"
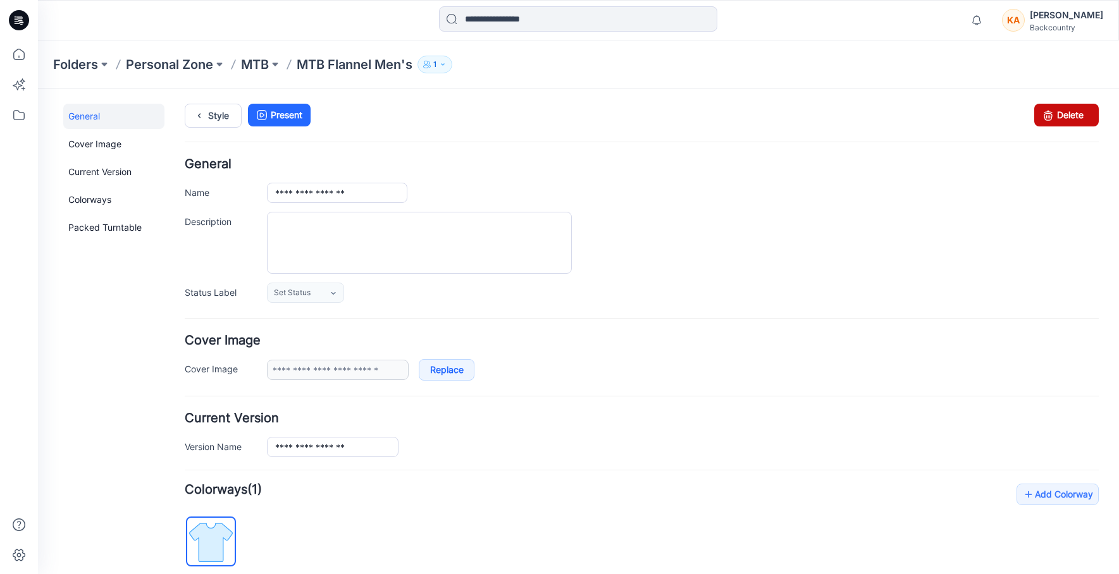
click at [1067, 120] on link "Delete" at bounding box center [1066, 115] width 65 height 23
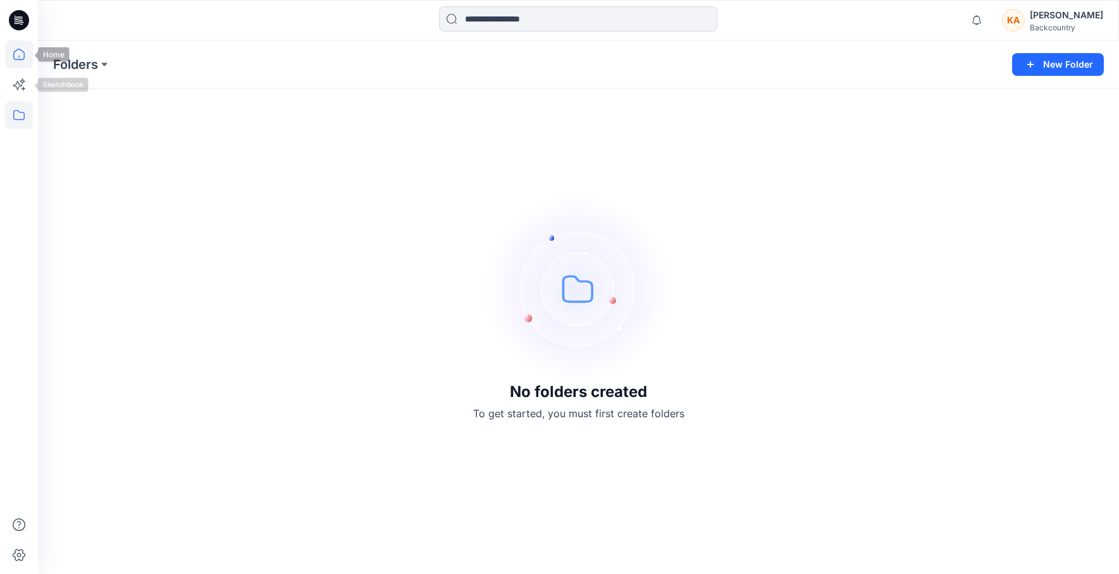
click at [13, 62] on icon at bounding box center [19, 54] width 28 height 28
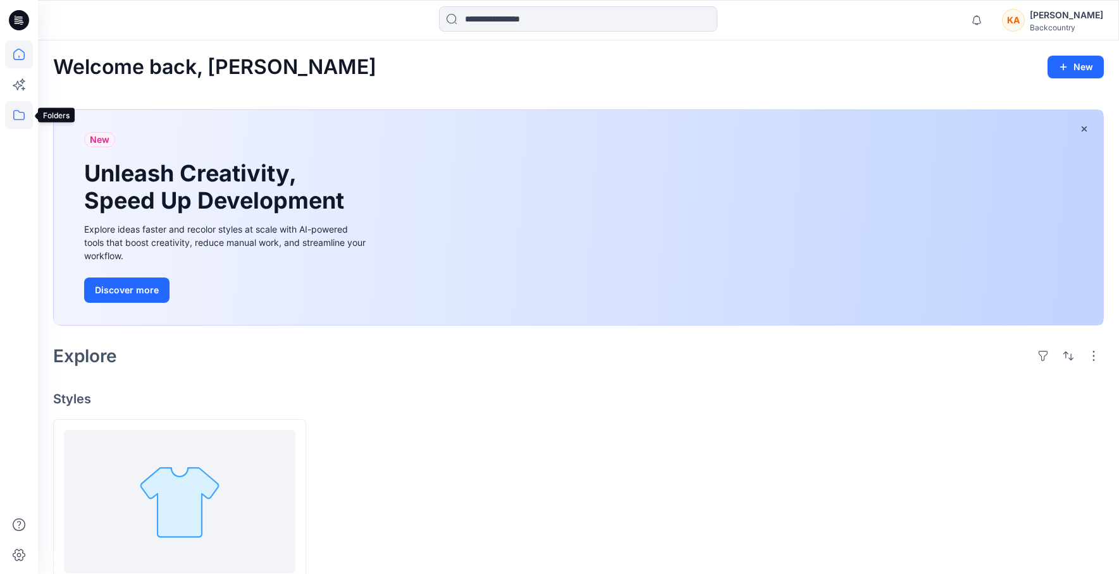
click at [17, 116] on icon at bounding box center [19, 115] width 28 height 28
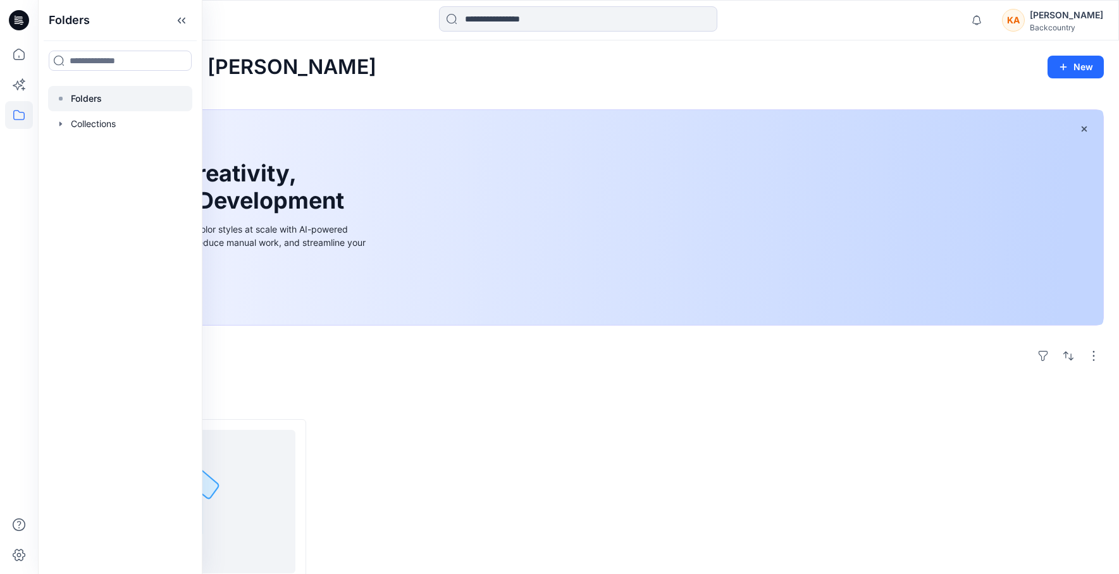
click at [80, 99] on p "Folders" at bounding box center [86, 98] width 31 height 15
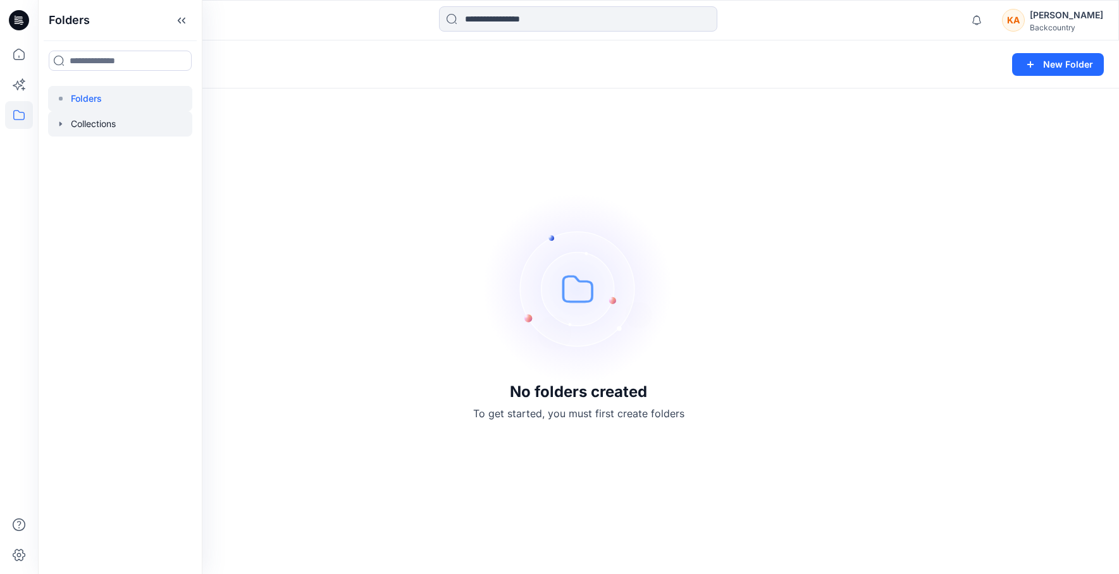
click at [85, 124] on div at bounding box center [120, 123] width 144 height 25
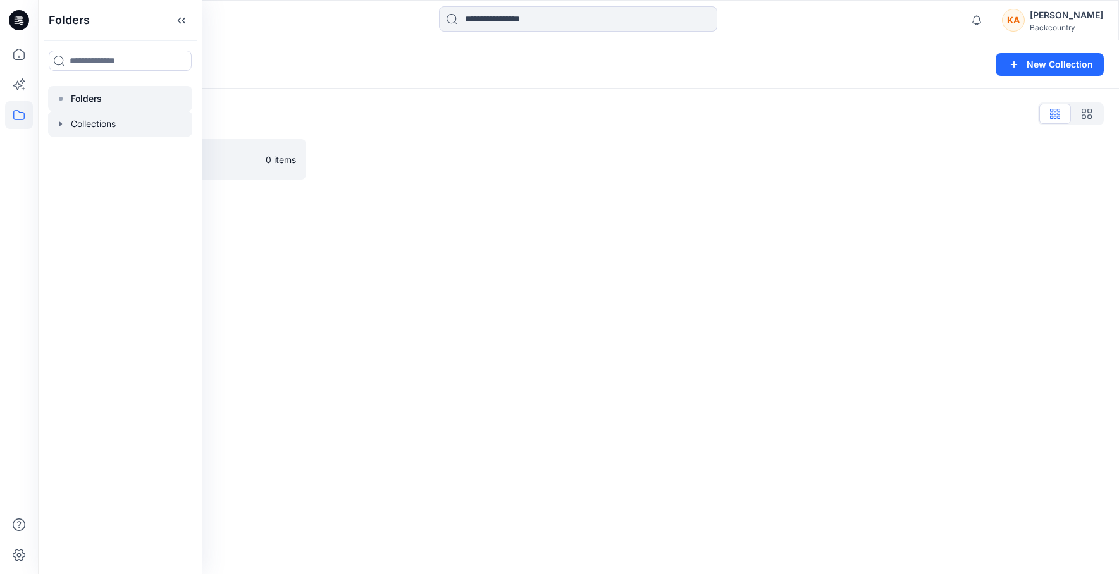
click at [82, 98] on p "Folders" at bounding box center [86, 98] width 31 height 15
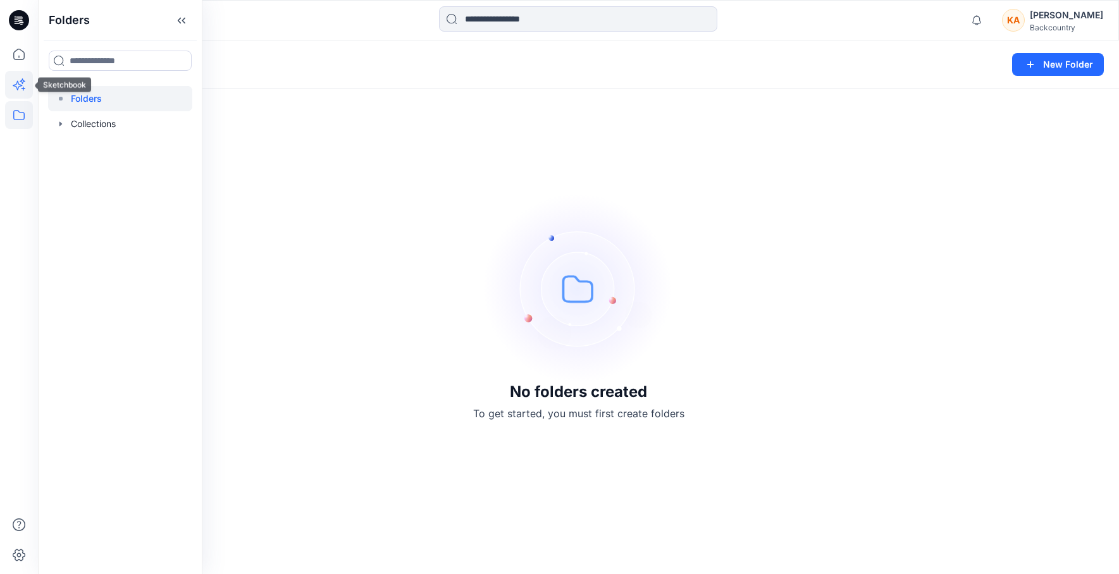
click at [20, 83] on icon at bounding box center [19, 85] width 28 height 28
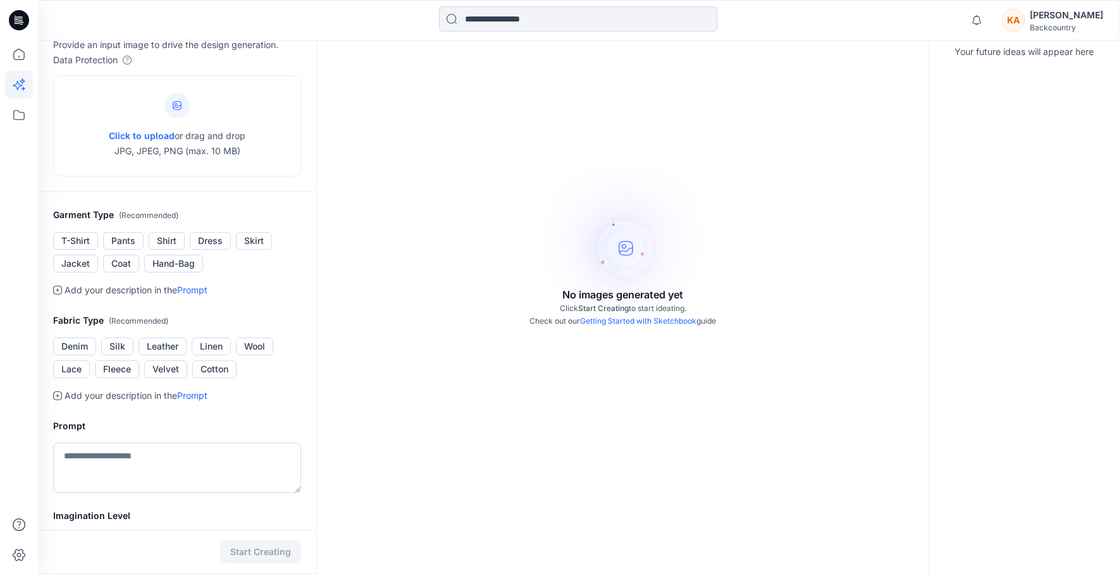
scroll to position [235, 0]
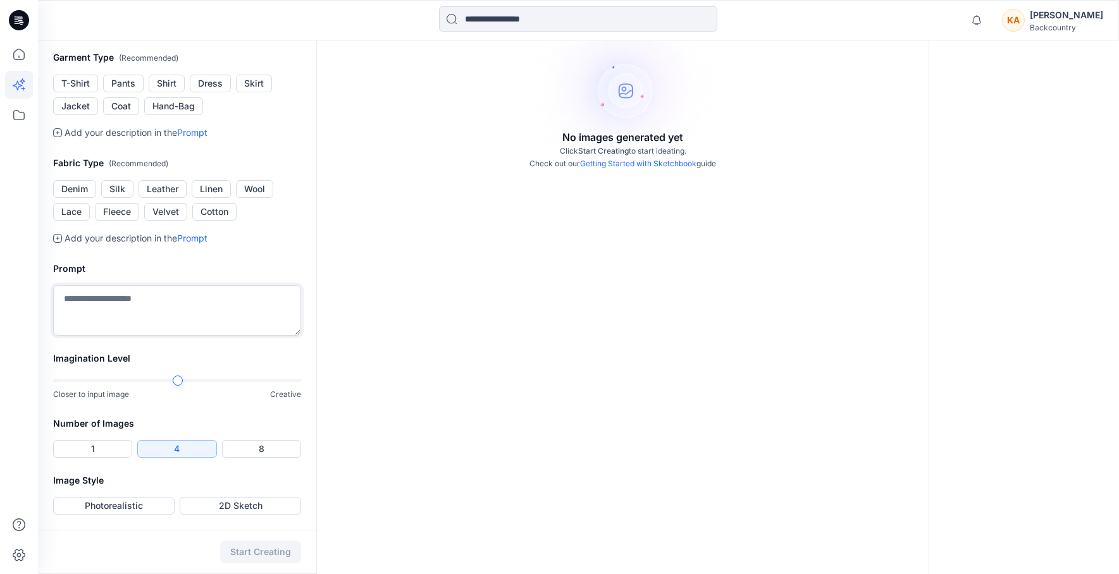
click at [118, 294] on textarea at bounding box center [177, 310] width 248 height 51
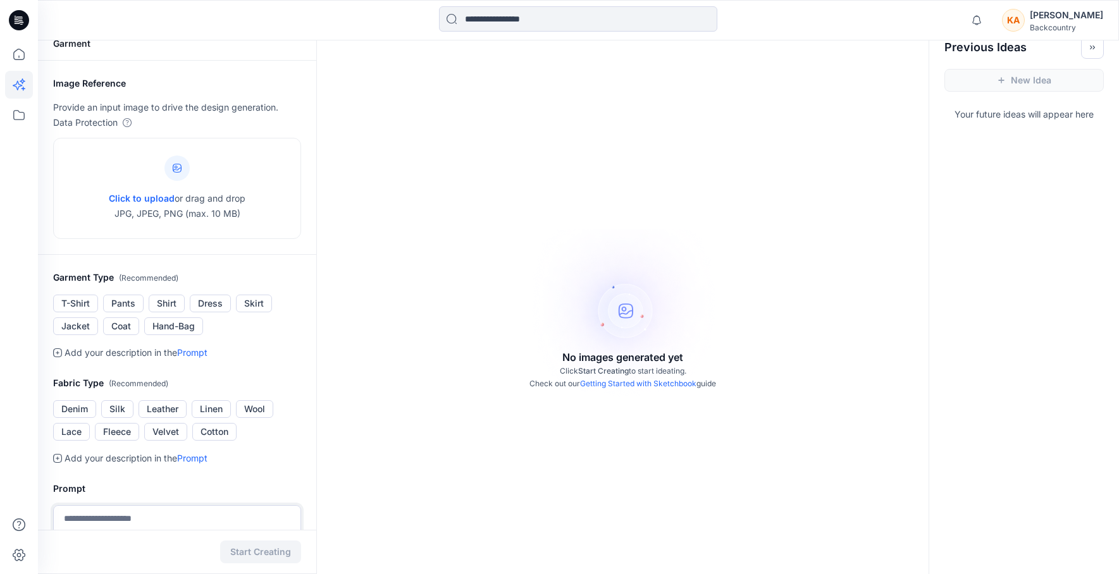
scroll to position [0, 0]
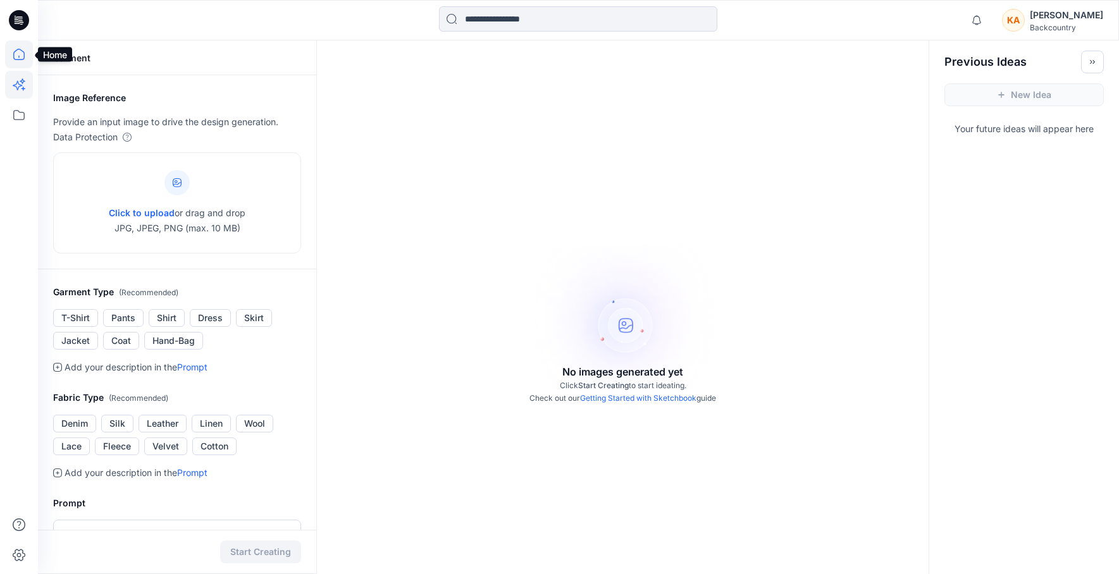
click at [18, 52] on icon at bounding box center [19, 54] width 28 height 28
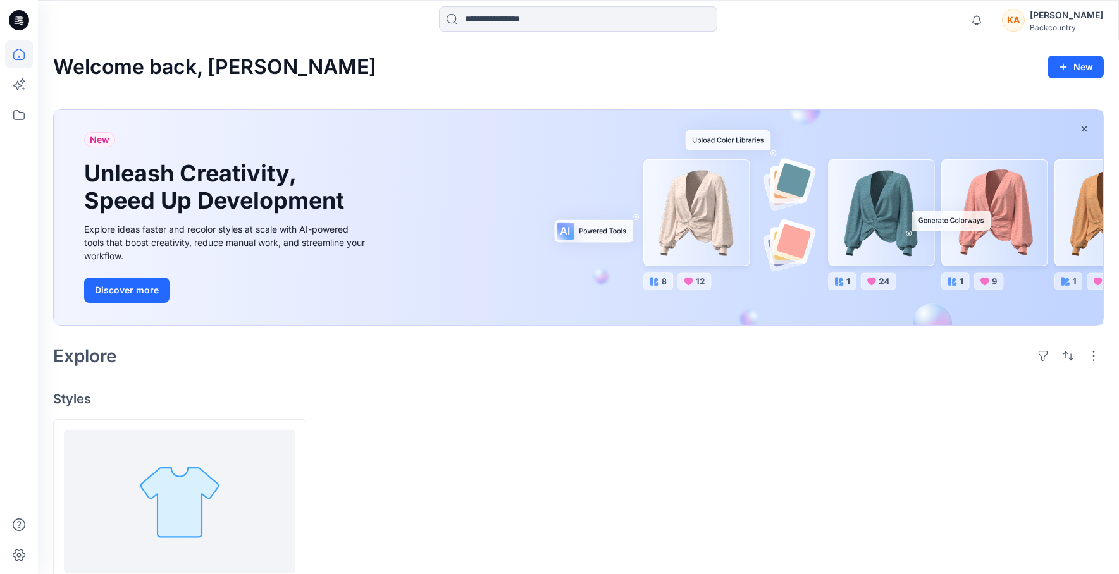
click at [368, 170] on div "New Unleash Creativity, Speed Up Development Explore ideas faster and recolor s…" at bounding box center [226, 218] width 305 height 216
click at [314, 59] on div "Welcome back, Kirby New" at bounding box center [578, 67] width 1051 height 23
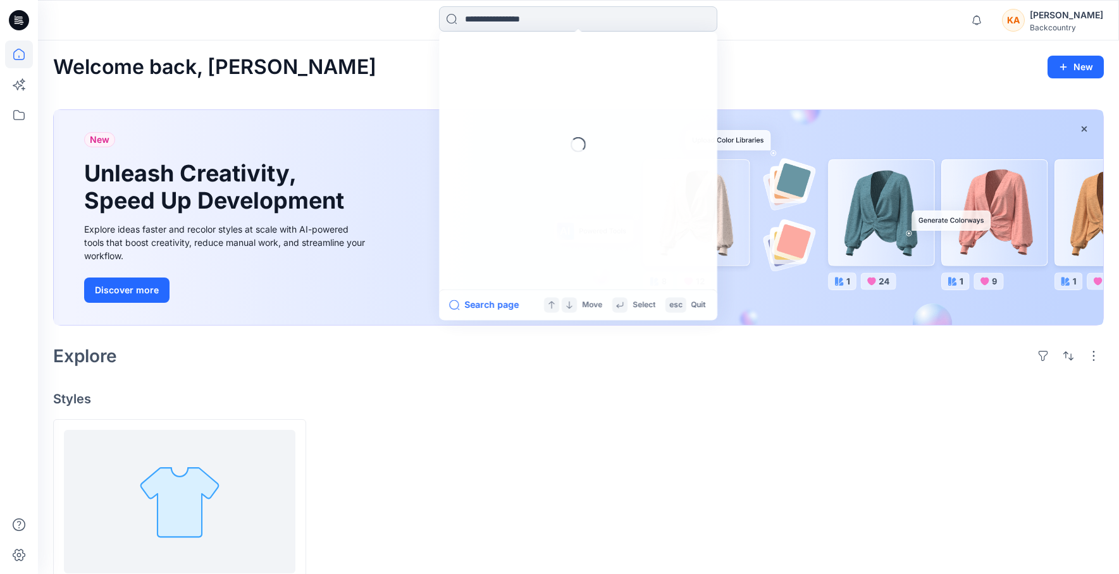
click at [535, 26] on input at bounding box center [578, 18] width 278 height 25
type input "*****"
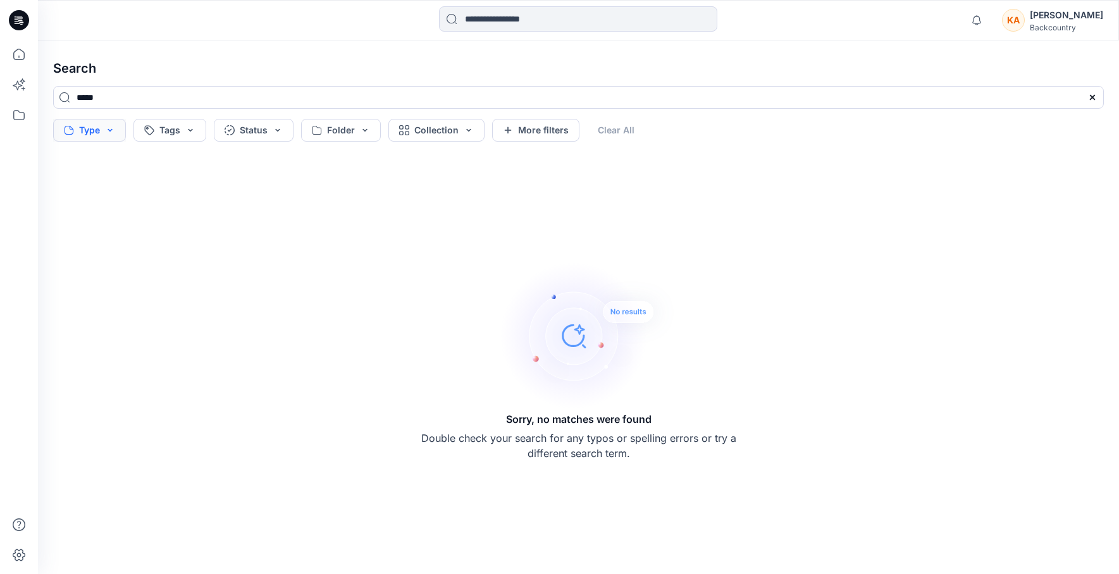
click at [103, 130] on button "Type" at bounding box center [89, 130] width 73 height 23
click at [194, 134] on button "Tags" at bounding box center [169, 130] width 73 height 23
click at [282, 135] on button "Status" at bounding box center [254, 130] width 80 height 23
click at [367, 130] on button "Folder" at bounding box center [341, 130] width 80 height 23
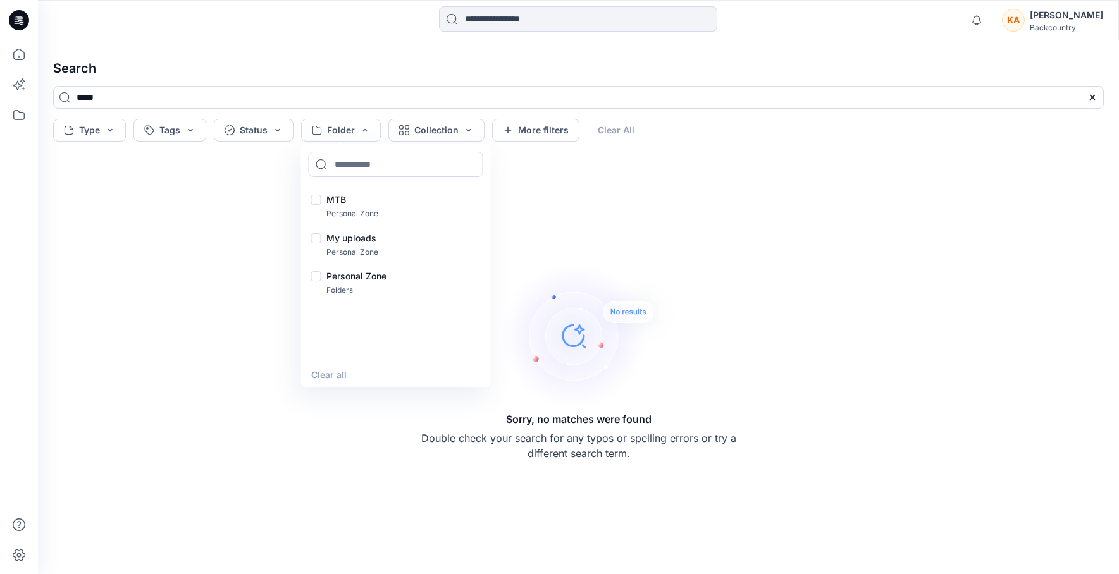
click at [534, 207] on div "Sorry, no matches were found Double check your search for any typos or spelling…" at bounding box center [578, 360] width 1071 height 407
click at [468, 133] on button "Collection" at bounding box center [436, 130] width 96 height 23
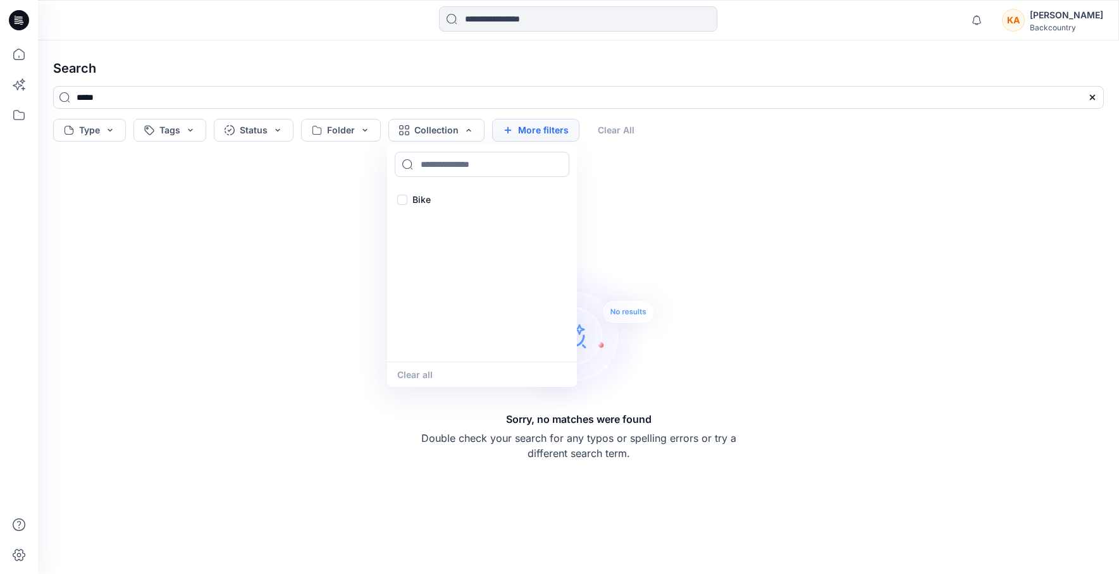
click at [540, 130] on button "More filters" at bounding box center [535, 130] width 87 height 23
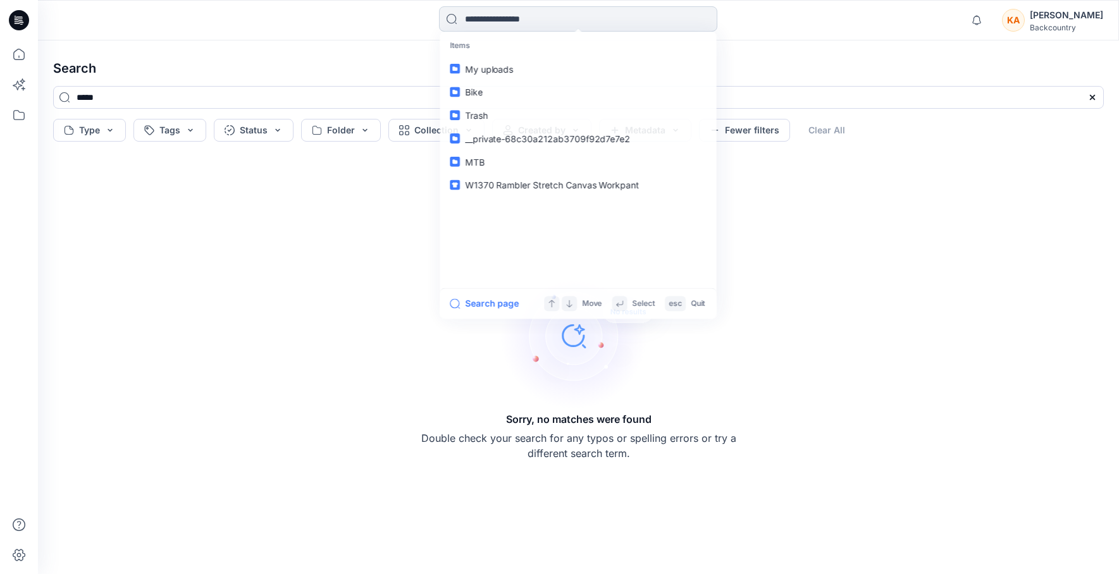
click at [600, 21] on input at bounding box center [578, 18] width 278 height 25
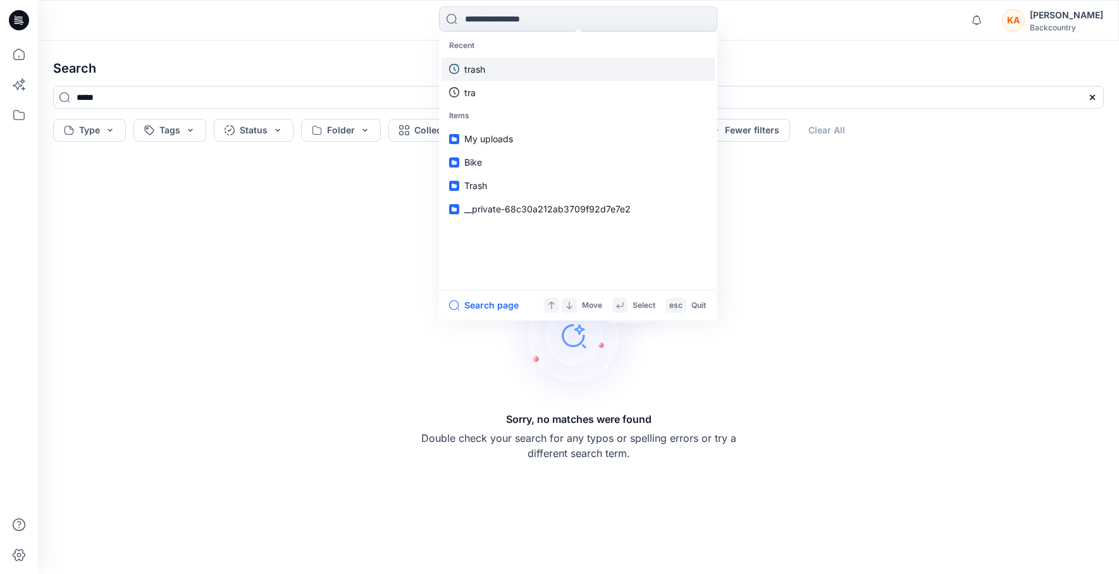
click at [483, 71] on p "trash" at bounding box center [474, 69] width 21 height 13
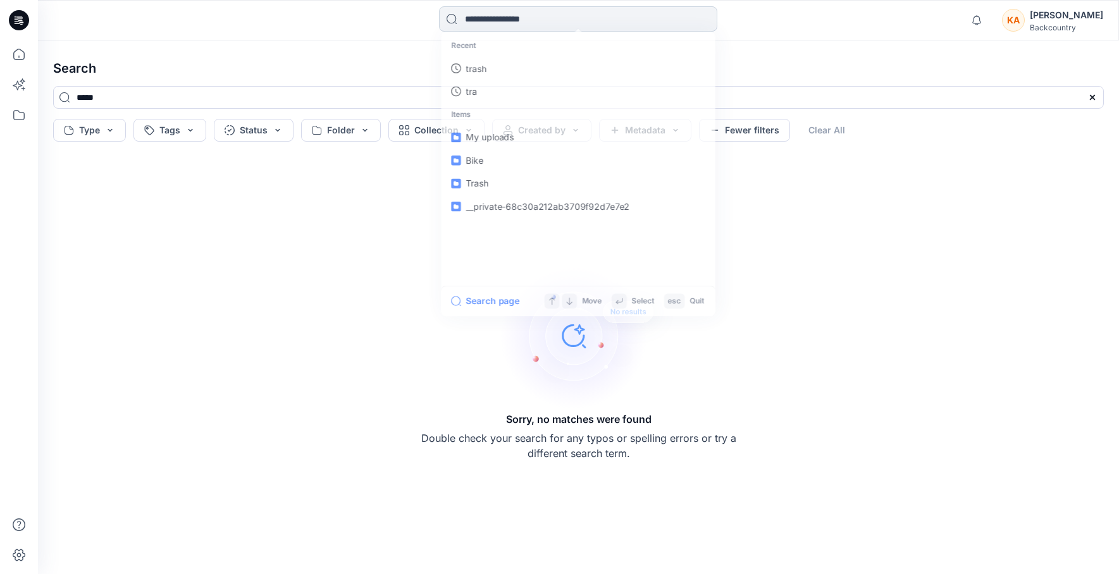
click at [544, 21] on input at bounding box center [578, 18] width 278 height 25
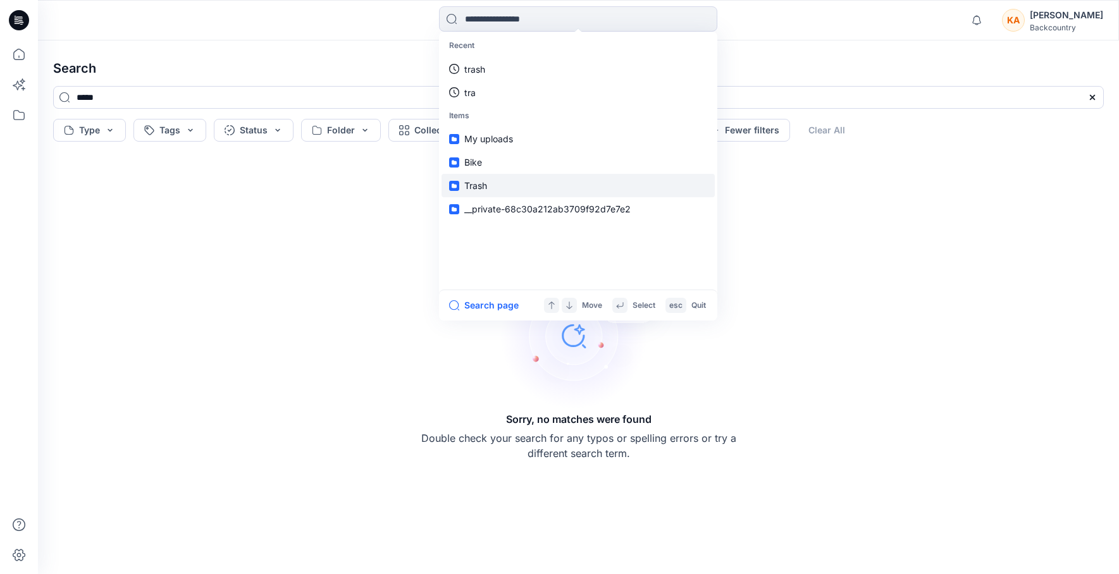
click at [469, 186] on span "Trash" at bounding box center [475, 185] width 23 height 11
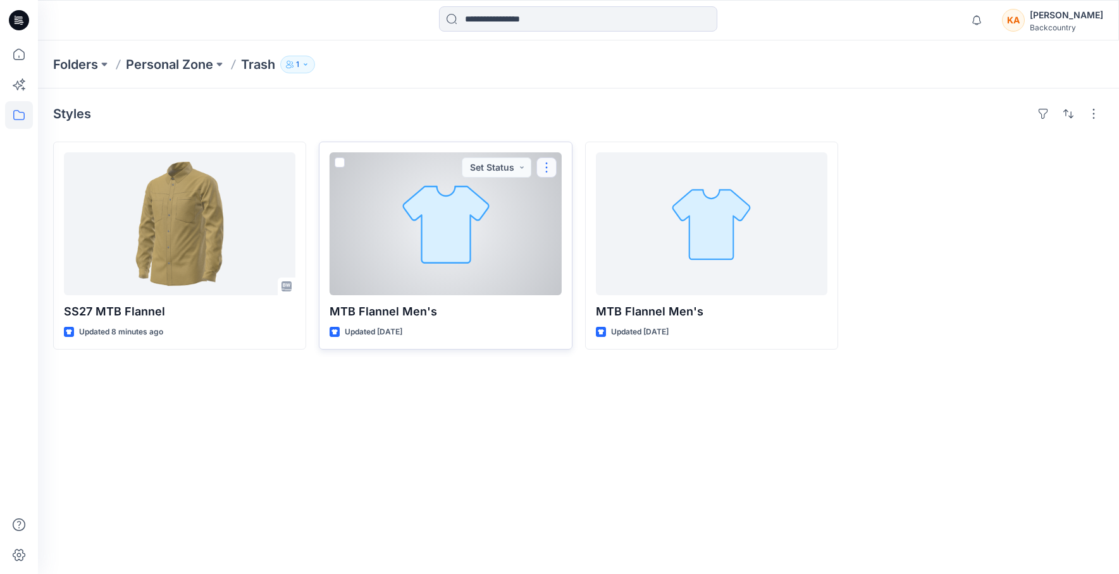
click at [549, 167] on button "button" at bounding box center [546, 167] width 20 height 20
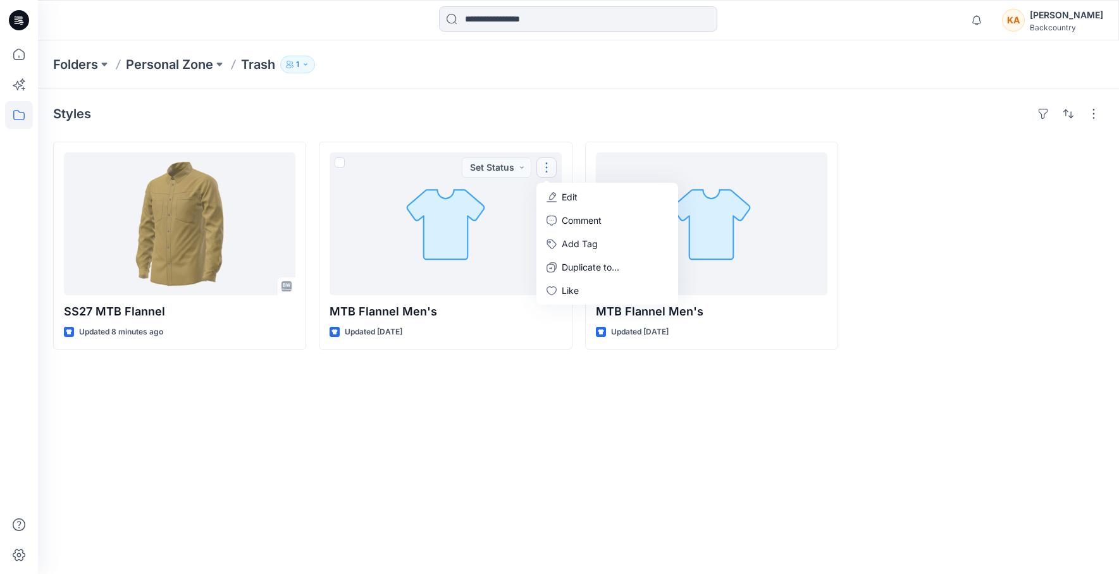
click at [387, 476] on div "Styles SS27 MTB Flannel Updated 8 minutes ago MTB Flannel Men's Updated 3 days …" at bounding box center [578, 332] width 1081 height 486
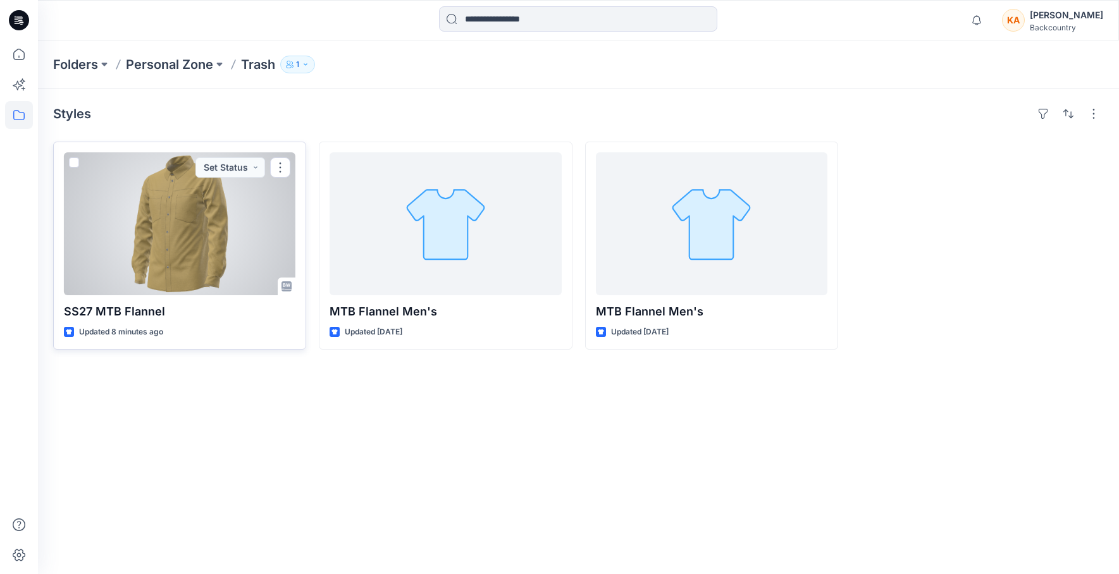
click at [194, 230] on div at bounding box center [179, 223] width 231 height 143
click at [285, 169] on button "button" at bounding box center [280, 167] width 20 height 20
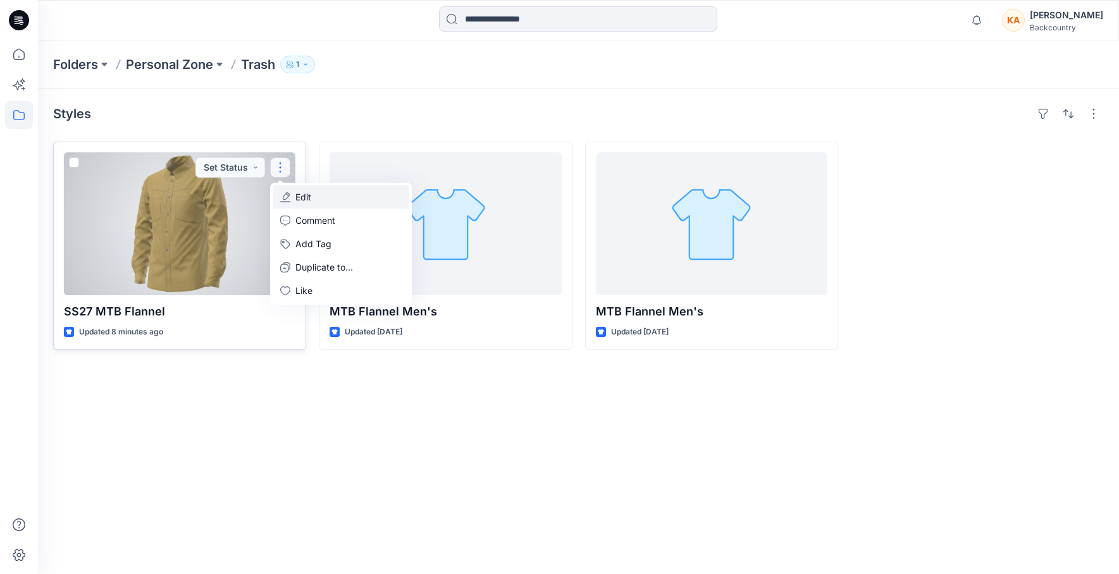
click at [305, 196] on p "Edit" at bounding box center [303, 196] width 16 height 13
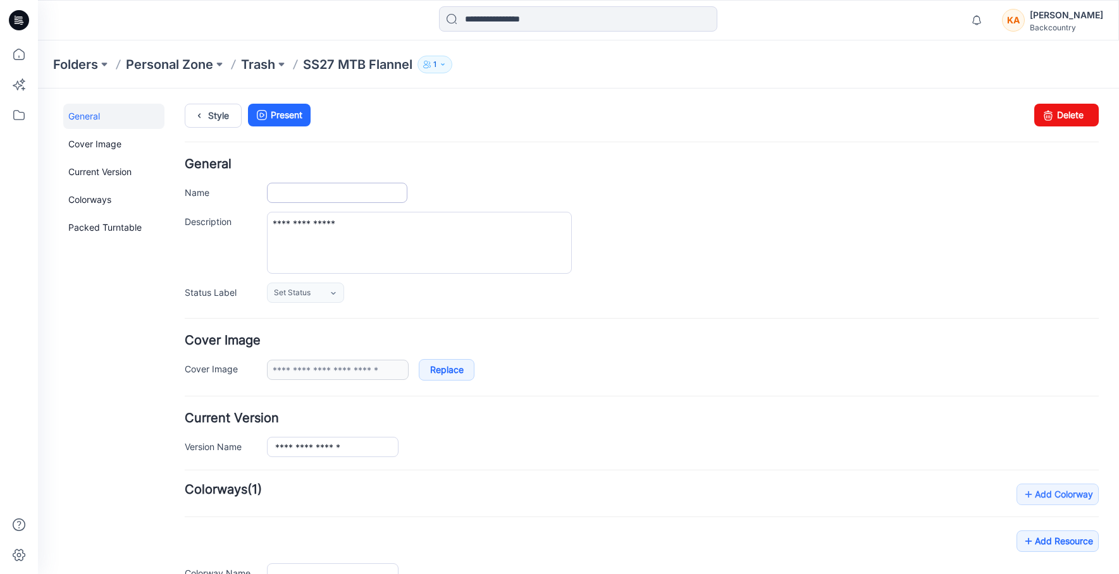
type input "**********"
click at [446, 65] on icon "button" at bounding box center [443, 65] width 8 height 8
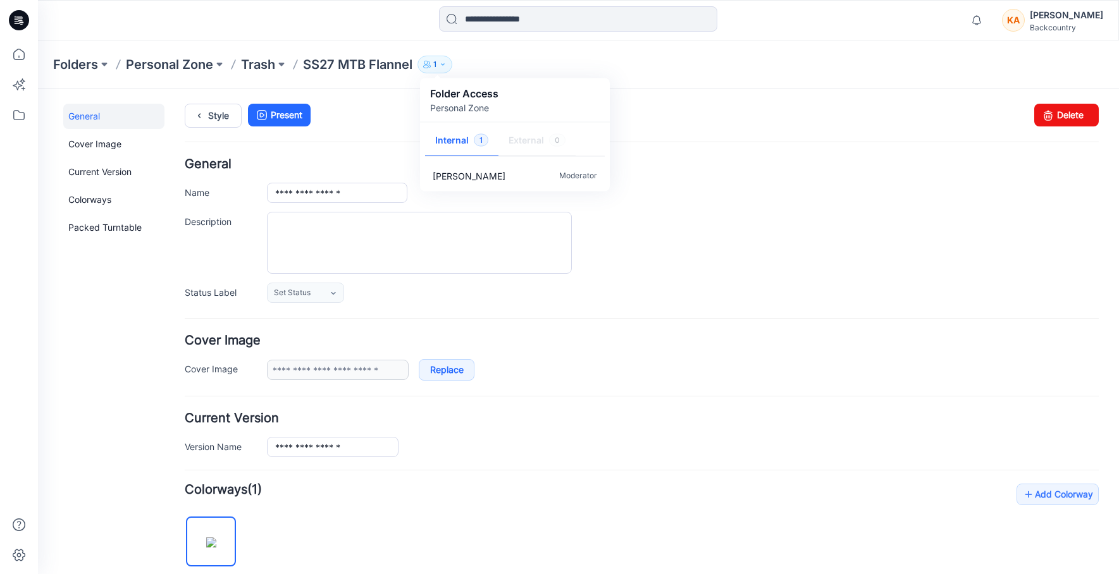
click at [384, 118] on ul "Style Present" at bounding box center [642, 115] width 914 height 23
click at [556, 143] on div "Style Present Changes Saved Delete" at bounding box center [642, 131] width 914 height 54
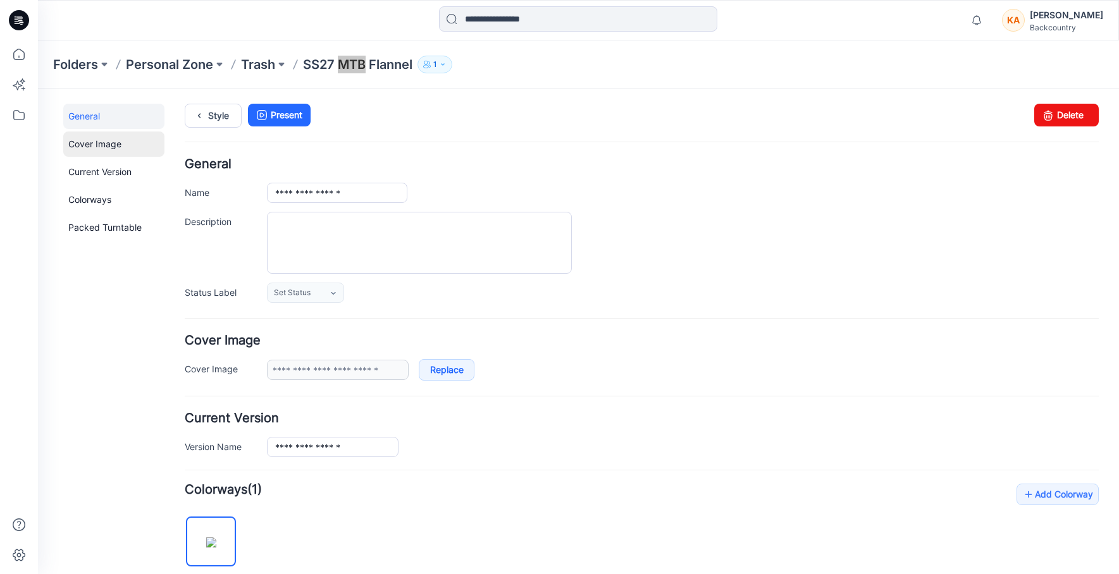
click at [100, 146] on link "Cover Image" at bounding box center [113, 144] width 101 height 25
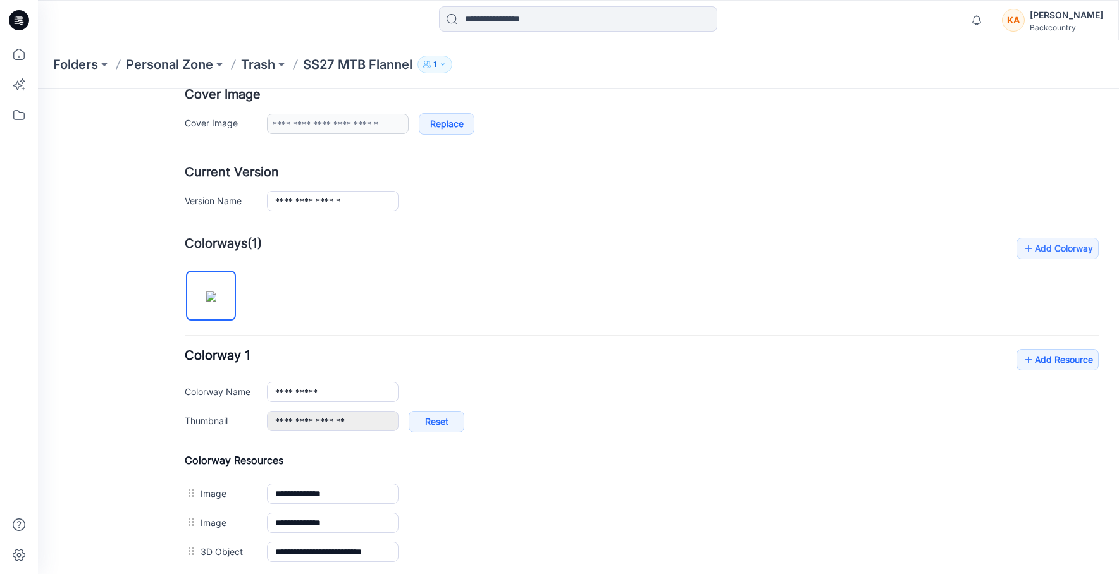
click at [323, 65] on p "SS27 MTB Flannel" at bounding box center [357, 65] width 109 height 18
click at [319, 62] on p "SS27 MTB Flannel" at bounding box center [357, 65] width 109 height 18
click at [285, 62] on button at bounding box center [281, 65] width 13 height 18
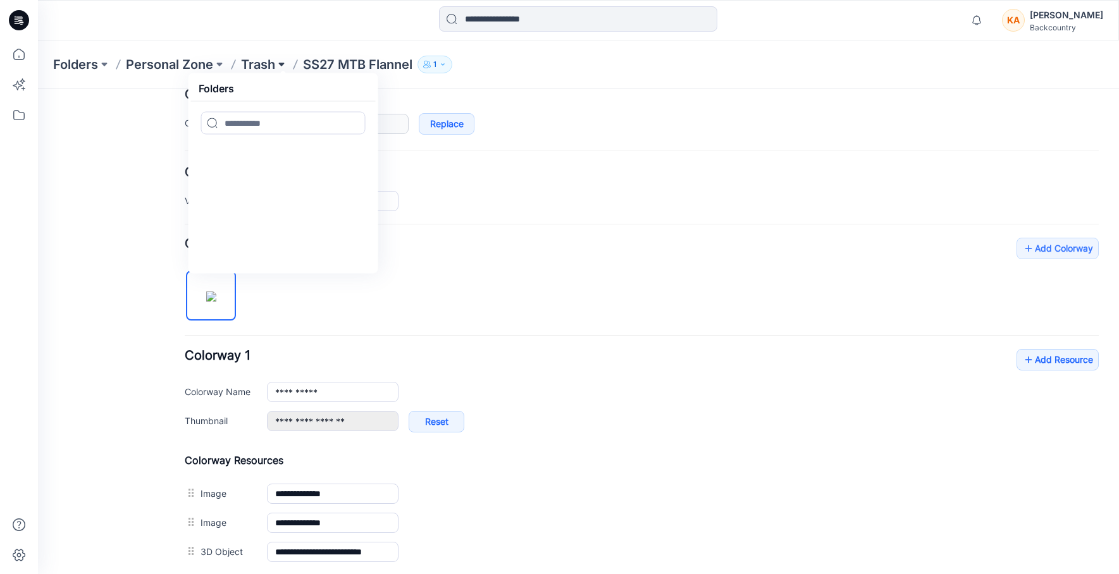
click at [285, 65] on button at bounding box center [281, 65] width 13 height 18
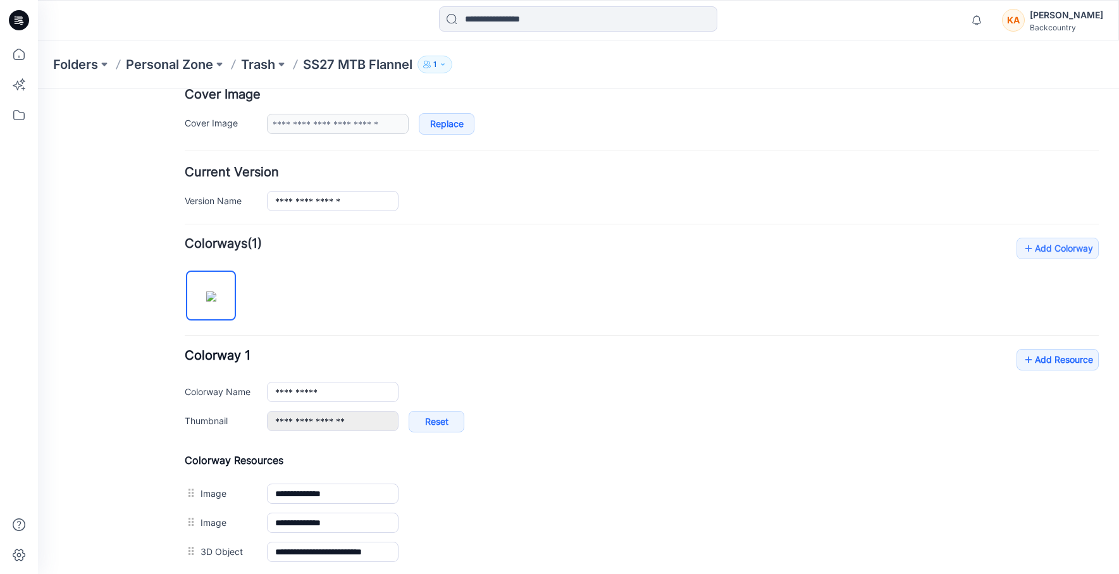
click at [357, 65] on p "SS27 MTB Flannel" at bounding box center [357, 65] width 109 height 18
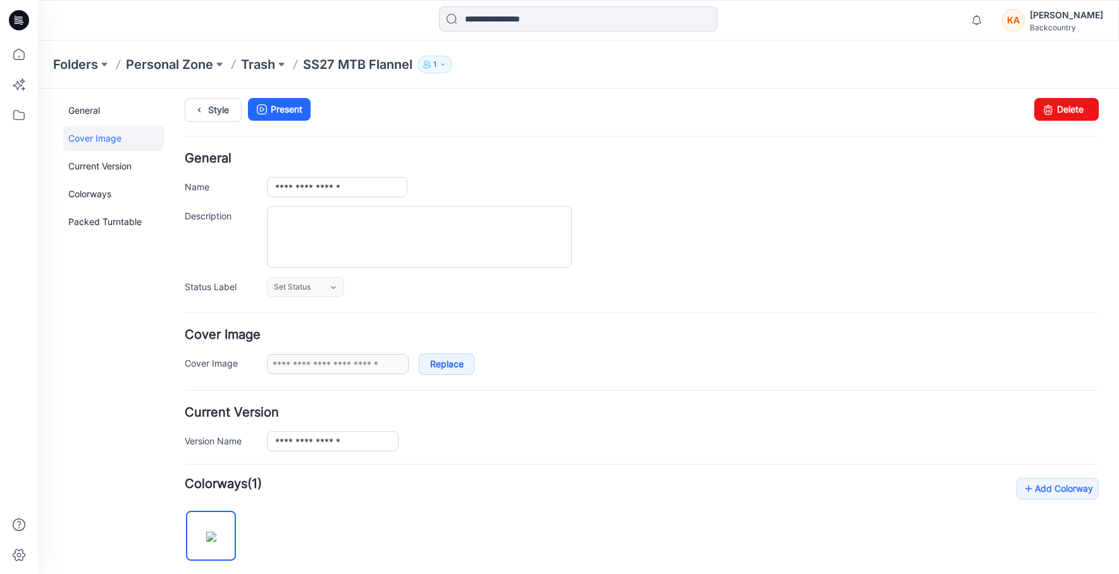
scroll to position [0, 0]
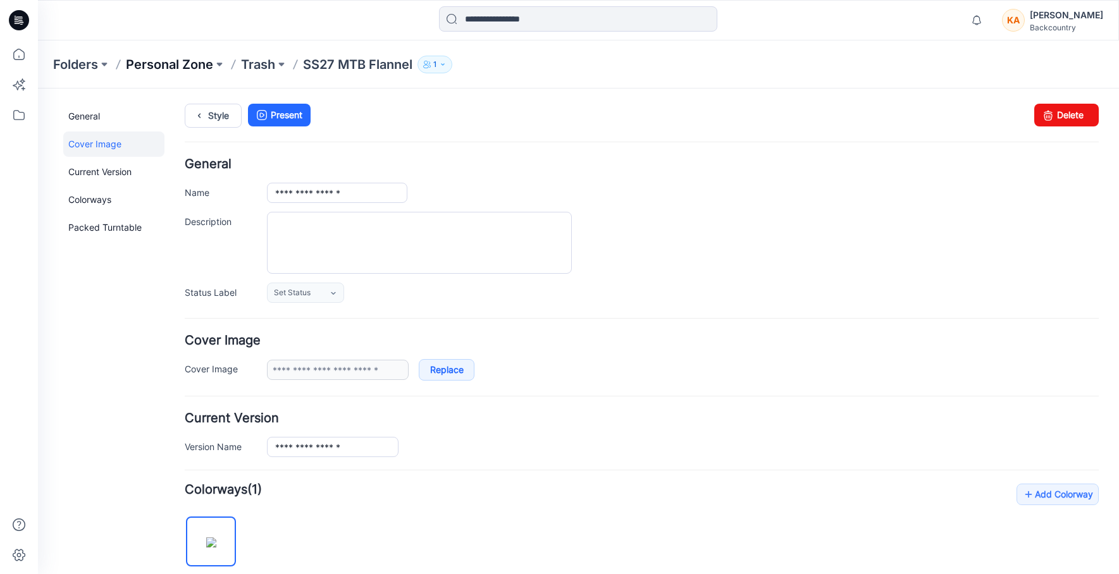
click at [183, 61] on p "Personal Zone" at bounding box center [169, 65] width 87 height 18
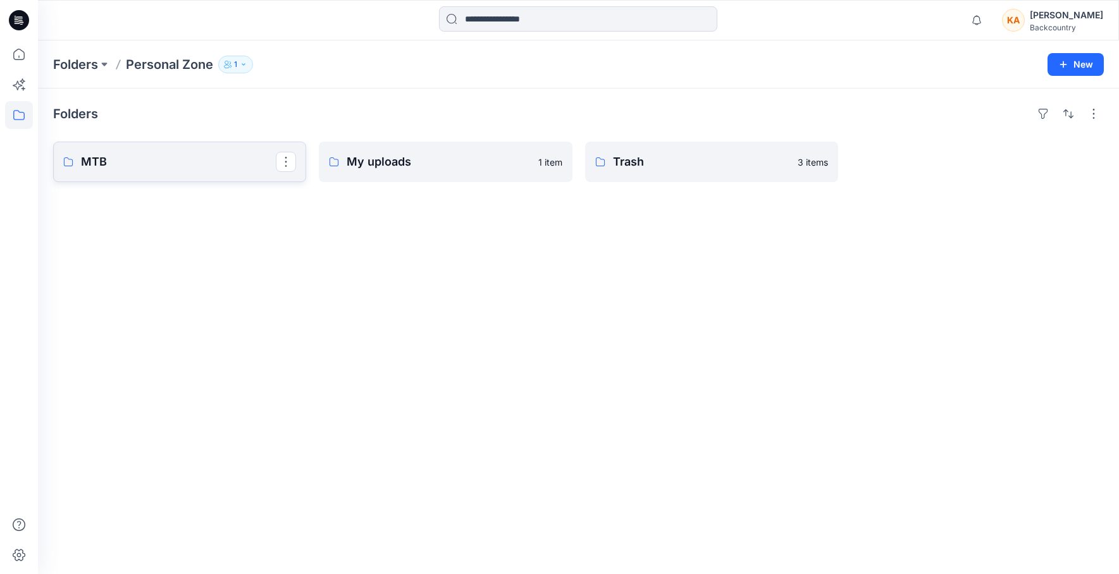
click at [120, 151] on link "MTB" at bounding box center [179, 162] width 253 height 40
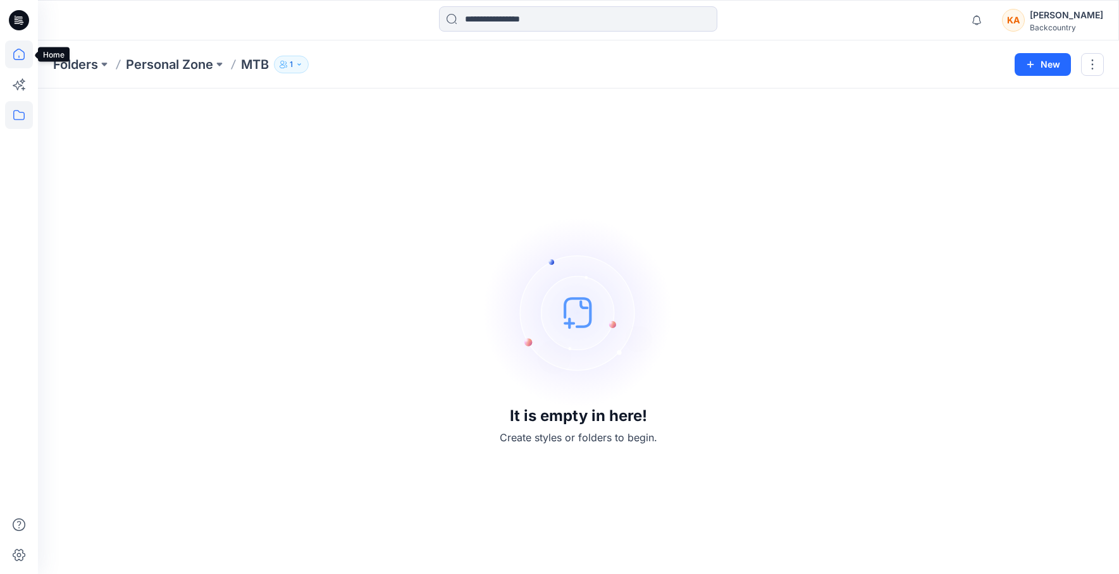
click at [15, 54] on icon at bounding box center [19, 54] width 28 height 28
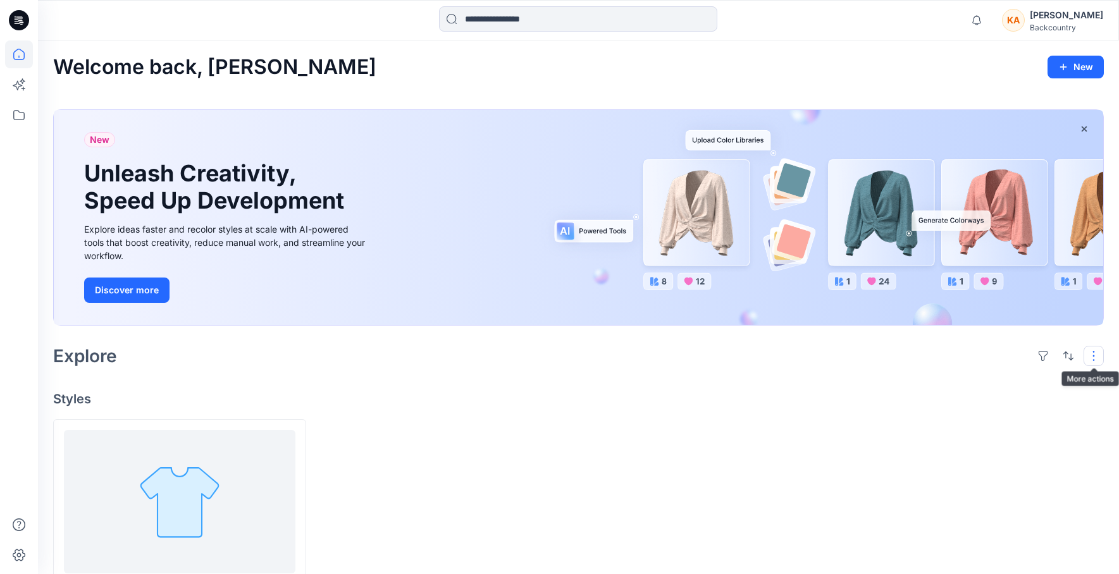
click at [1096, 351] on button "button" at bounding box center [1093, 356] width 20 height 20
click at [674, 420] on div at bounding box center [711, 523] width 253 height 208
click at [18, 88] on icon at bounding box center [19, 85] width 28 height 28
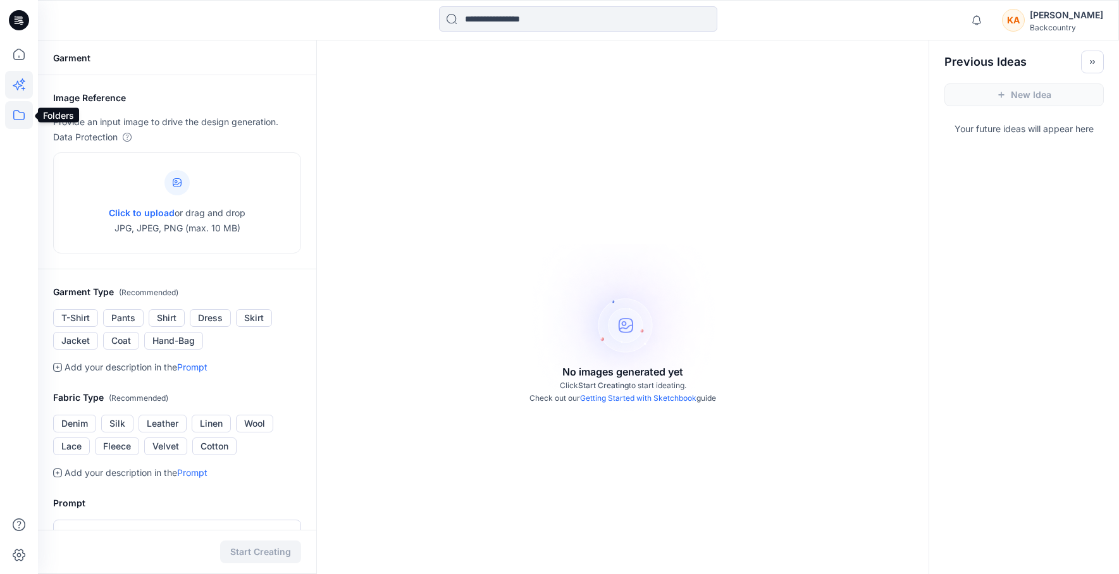
click at [17, 115] on icon at bounding box center [19, 115] width 28 height 28
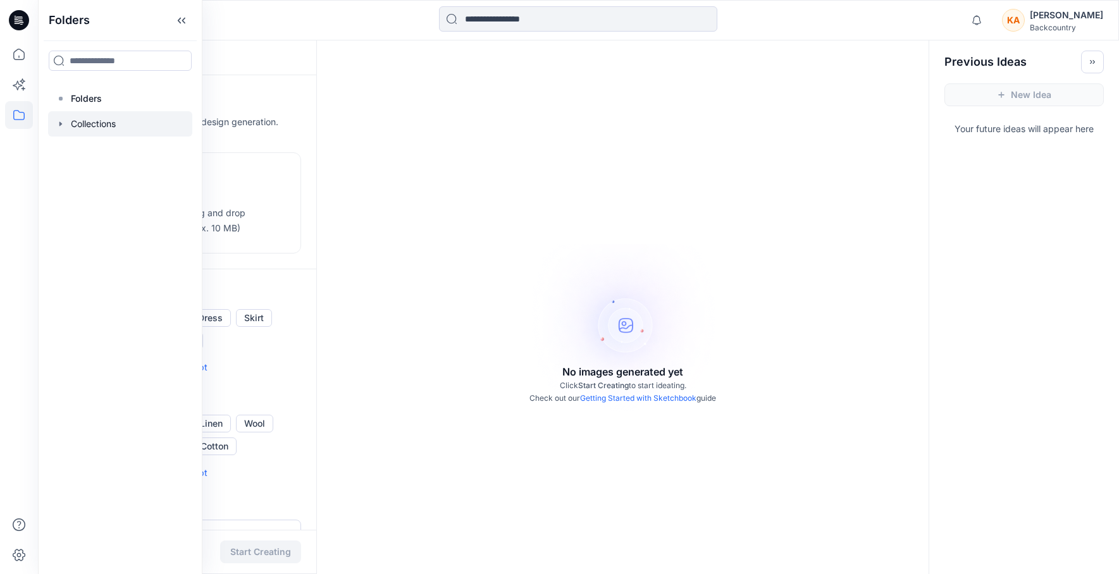
click at [79, 129] on div at bounding box center [120, 123] width 144 height 25
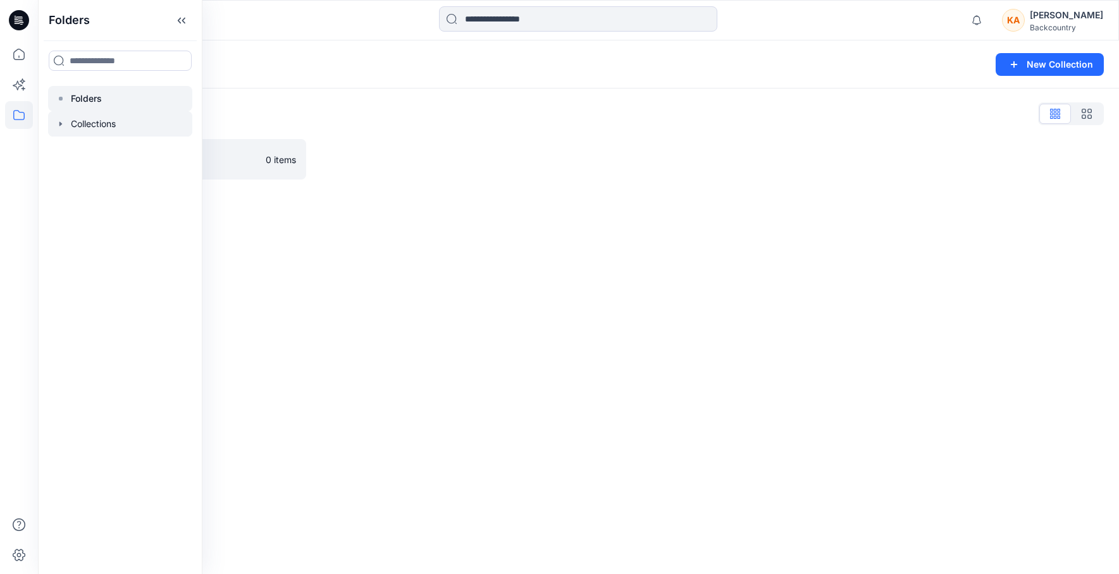
click at [76, 97] on p "Folders" at bounding box center [86, 98] width 31 height 15
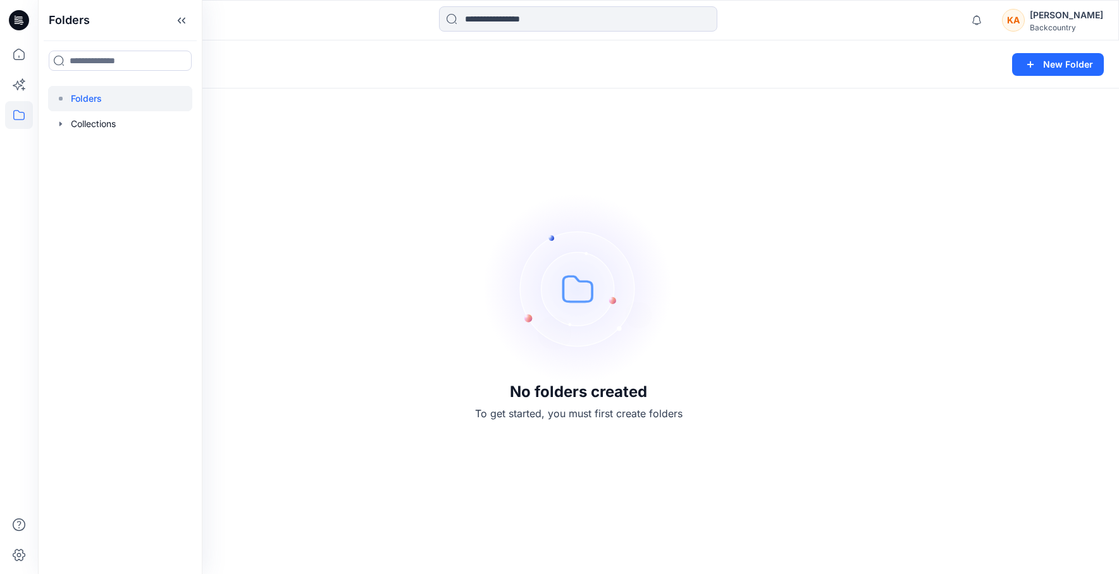
click at [343, 136] on div "No folders created To get started, you must first create folders" at bounding box center [578, 307] width 1081 height 534
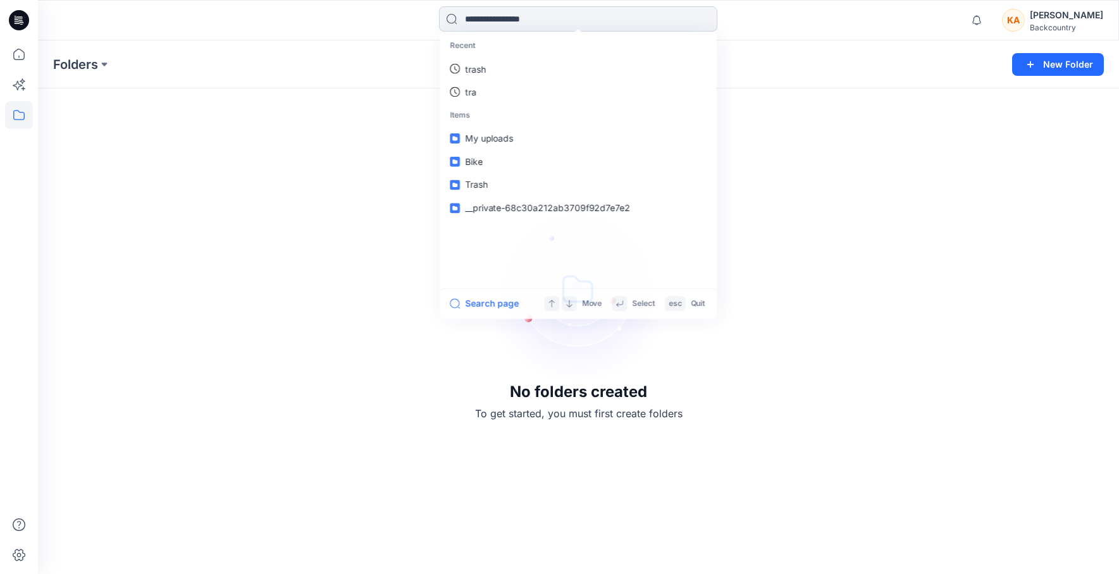
click at [514, 25] on input at bounding box center [578, 18] width 278 height 25
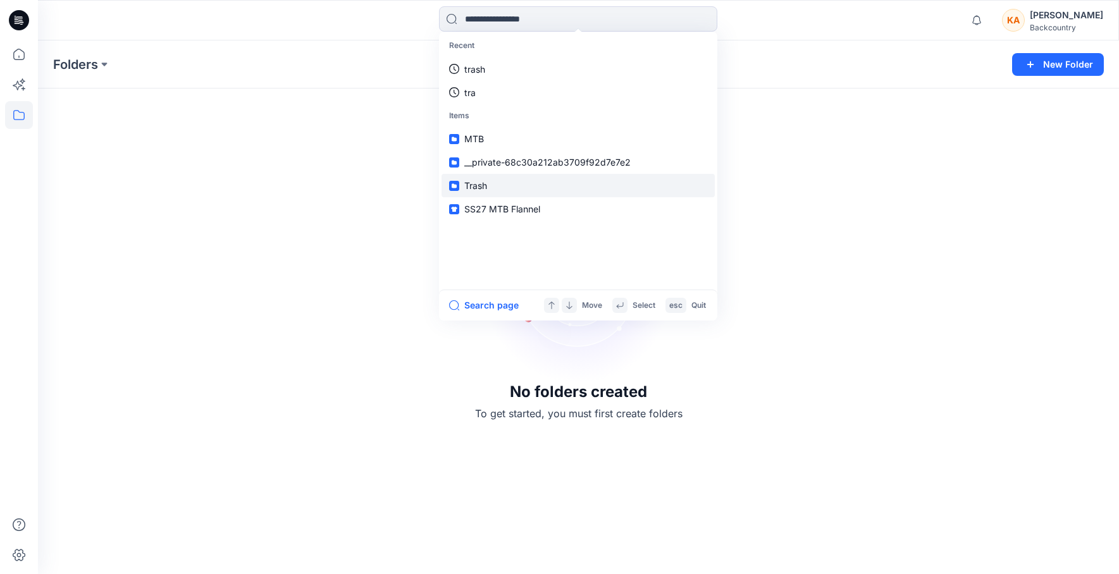
click at [479, 183] on span "Trash" at bounding box center [475, 185] width 23 height 11
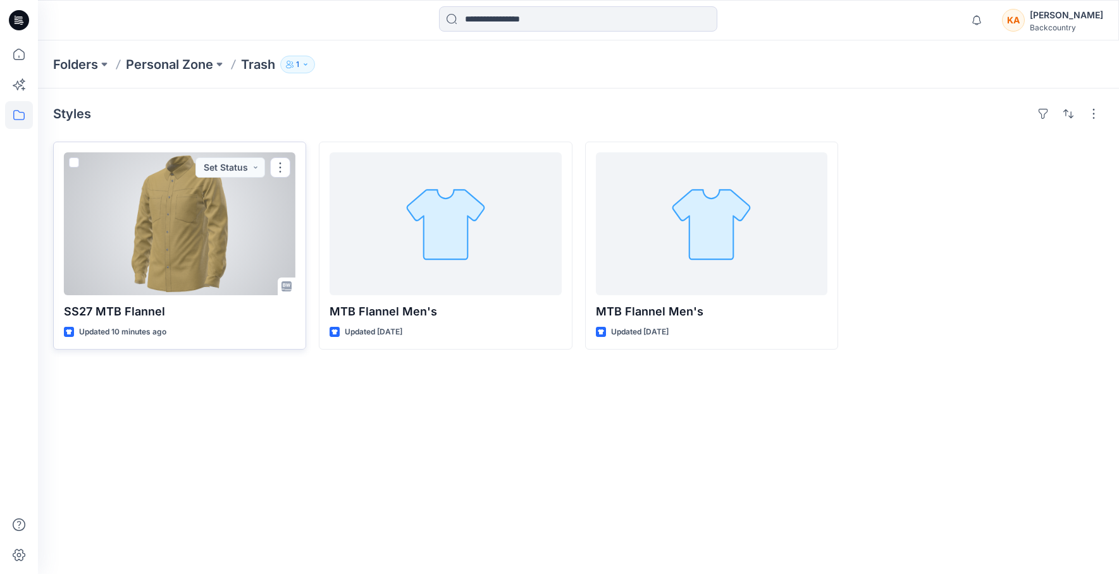
click at [203, 217] on div at bounding box center [179, 223] width 231 height 143
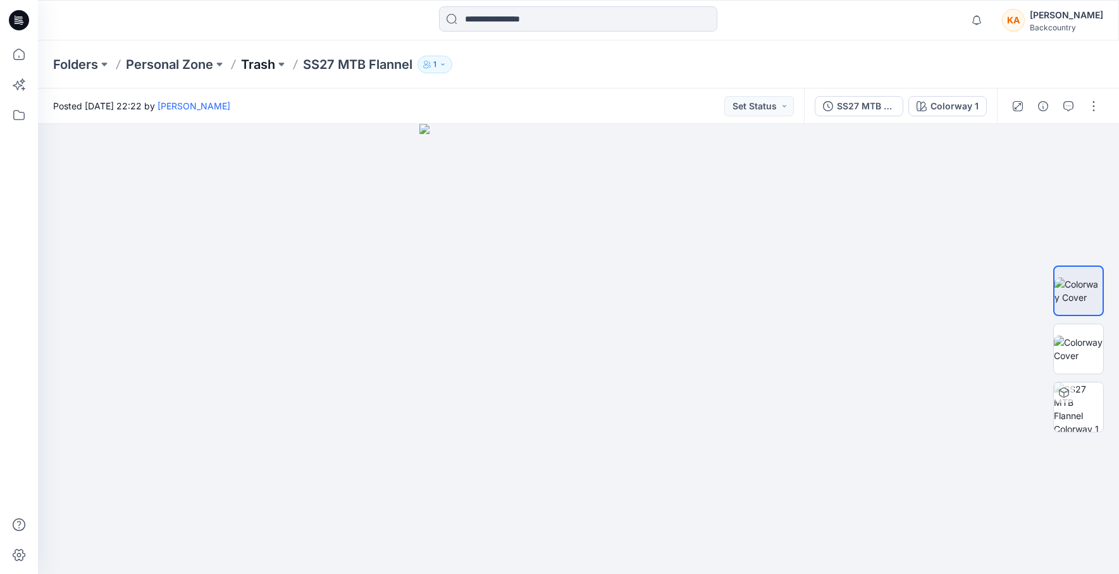
click at [261, 65] on p "Trash" at bounding box center [258, 65] width 34 height 18
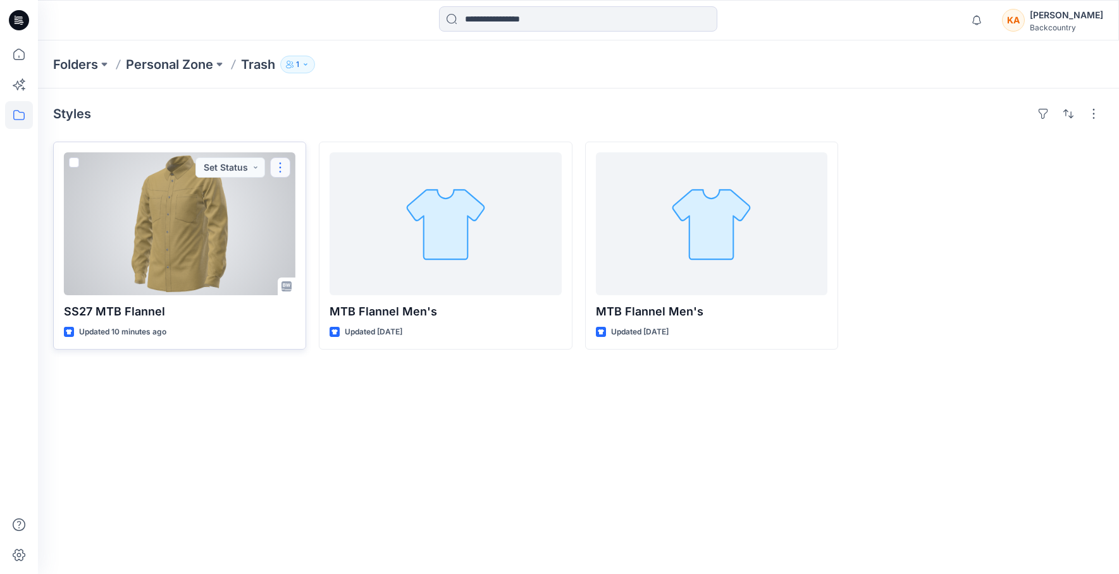
click at [278, 171] on button "button" at bounding box center [280, 167] width 20 height 20
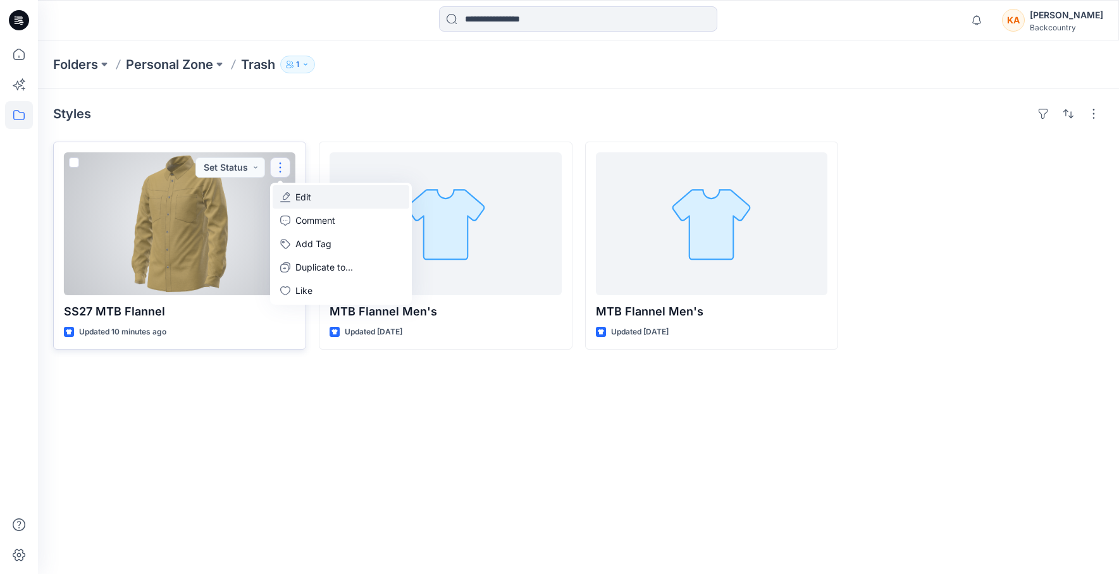
click at [305, 194] on p "Edit" at bounding box center [303, 196] width 16 height 13
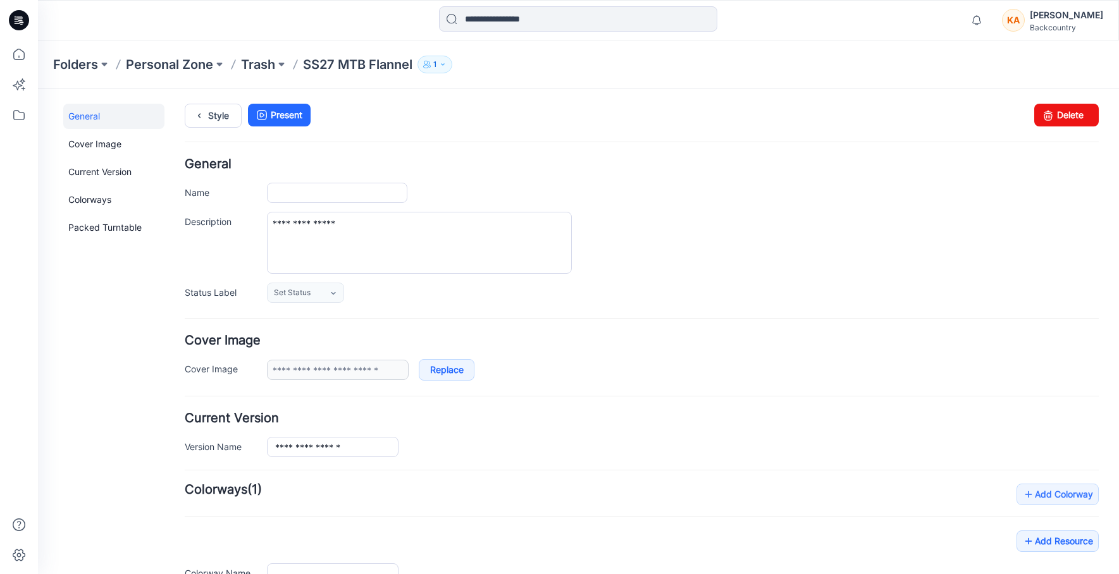
type input "**********"
click at [273, 64] on p "Trash" at bounding box center [258, 65] width 34 height 18
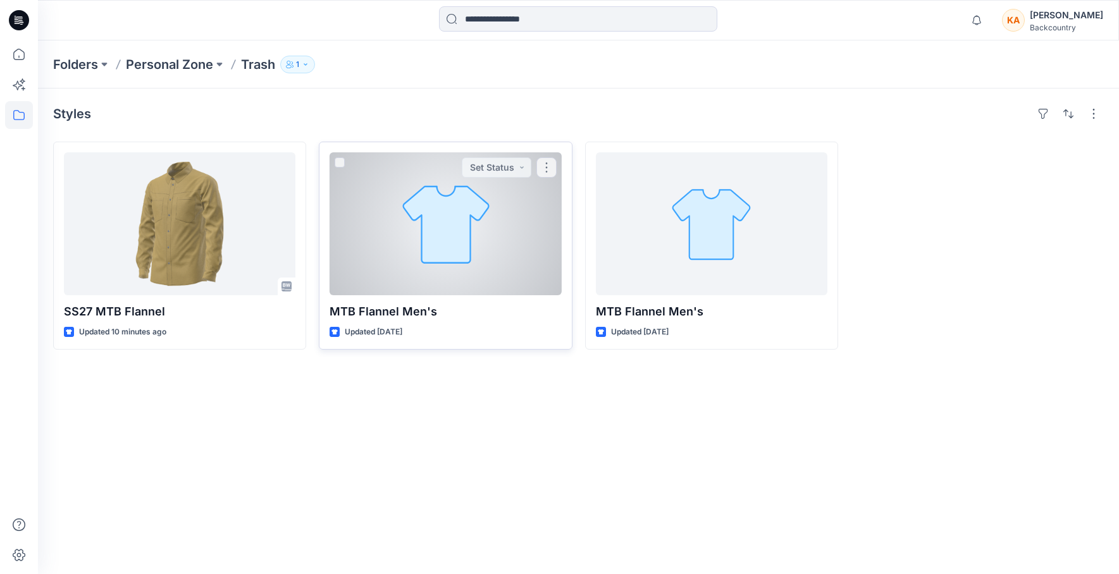
click at [429, 233] on div at bounding box center [445, 223] width 231 height 143
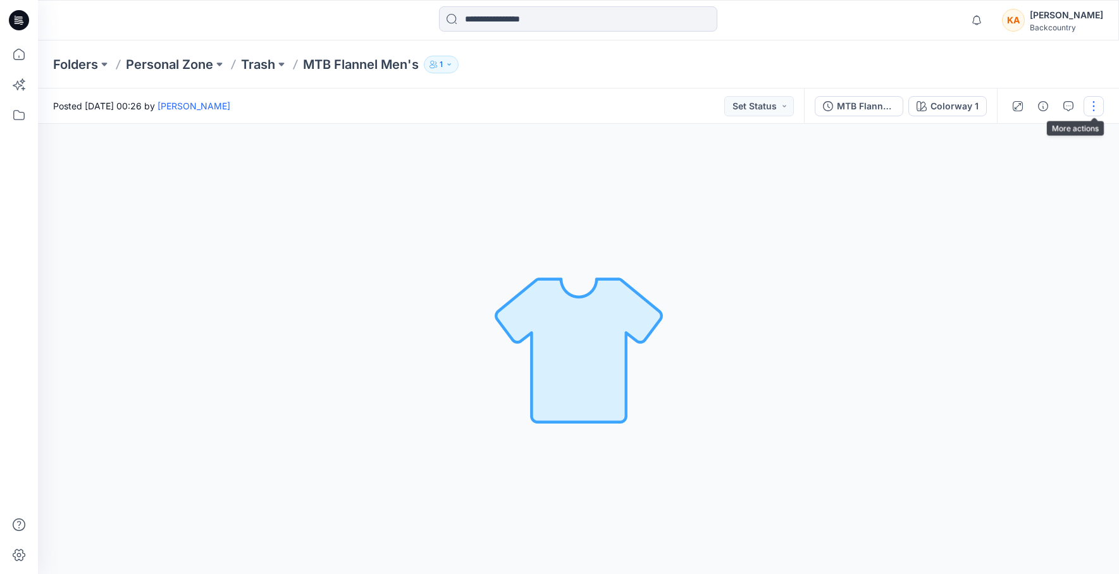
click at [1091, 101] on button "button" at bounding box center [1093, 106] width 20 height 20
click at [1001, 170] on button "Edit" at bounding box center [1040, 170] width 116 height 23
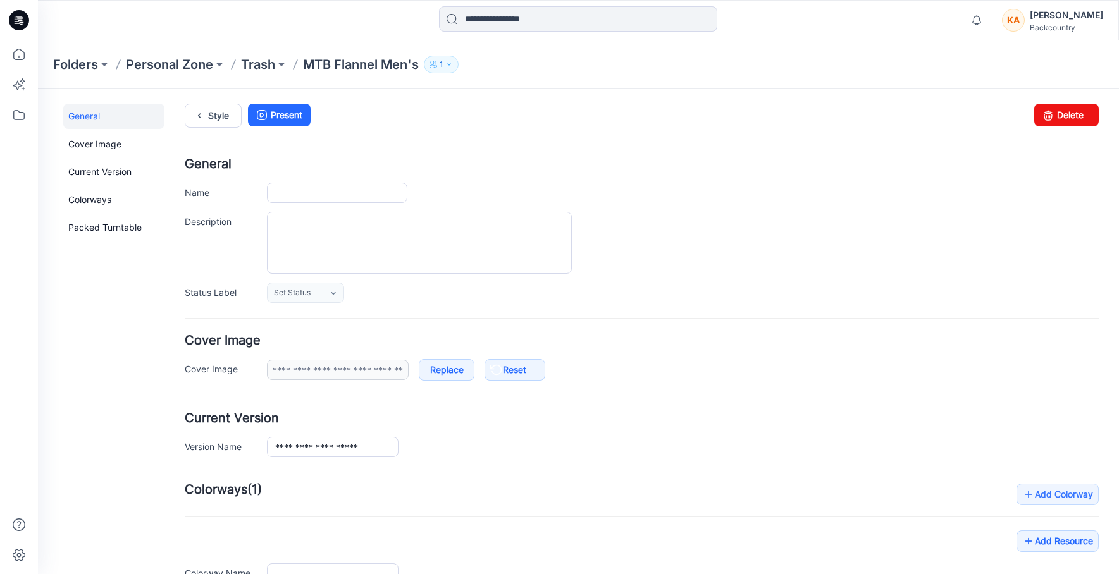
type input "**********"
click at [1071, 116] on link "Delete" at bounding box center [1066, 115] width 65 height 23
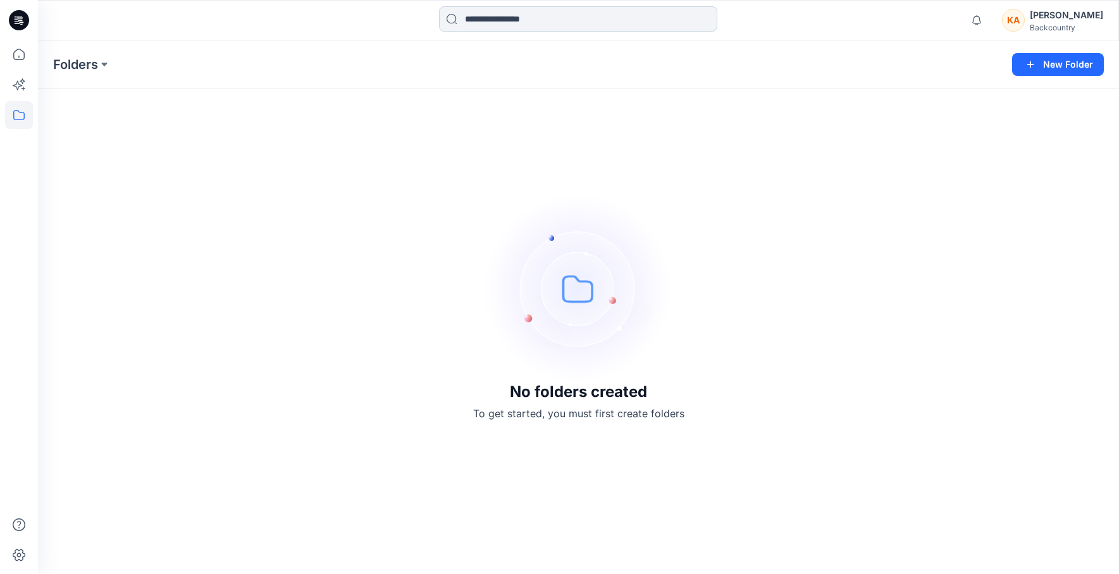
click at [543, 28] on input at bounding box center [578, 18] width 278 height 25
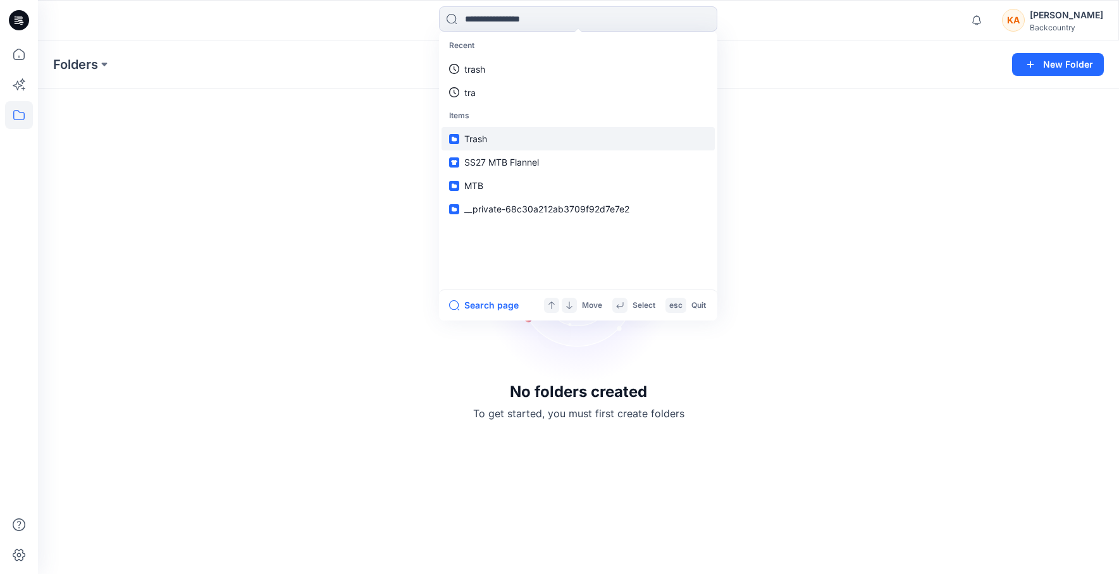
click at [454, 136] on icon at bounding box center [454, 139] width 10 height 10
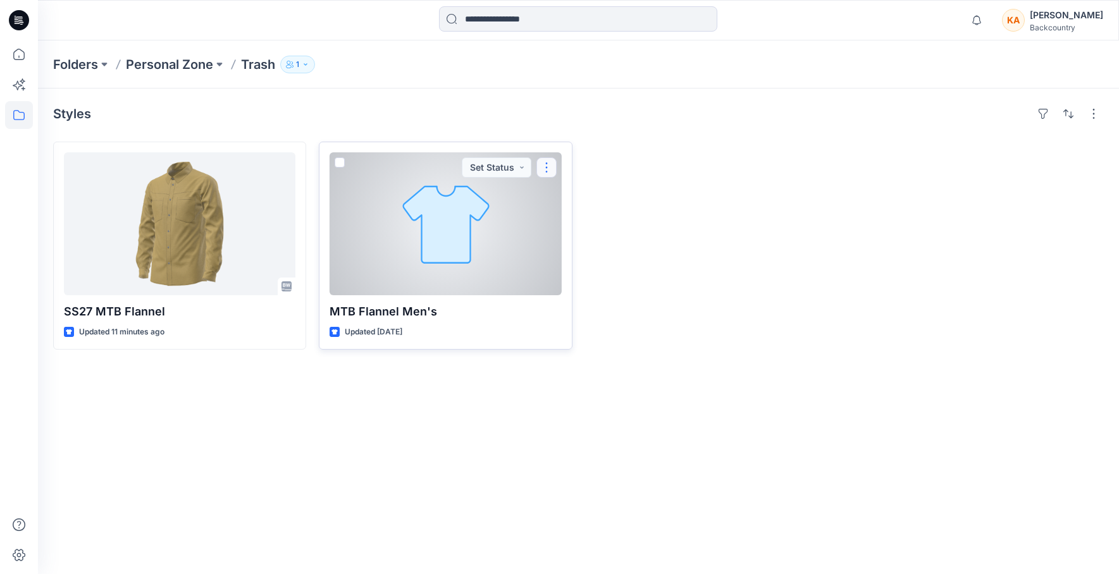
click at [545, 166] on button "button" at bounding box center [546, 167] width 20 height 20
click at [567, 196] on p "Edit" at bounding box center [570, 196] width 16 height 13
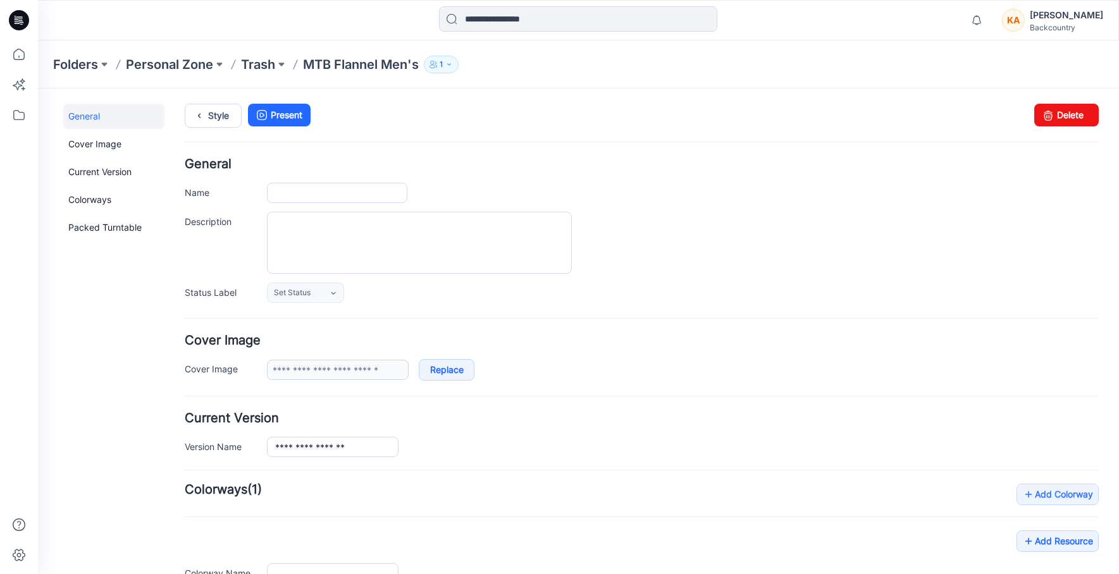
type input "**********"
click at [1059, 111] on link "Delete" at bounding box center [1066, 115] width 65 height 23
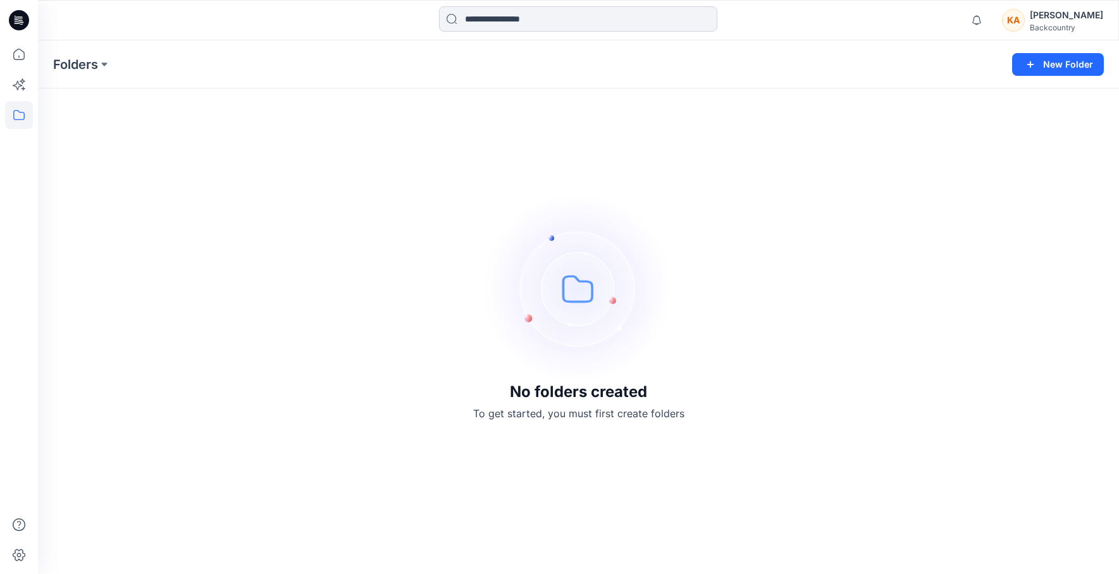
click at [593, 19] on input at bounding box center [578, 18] width 278 height 25
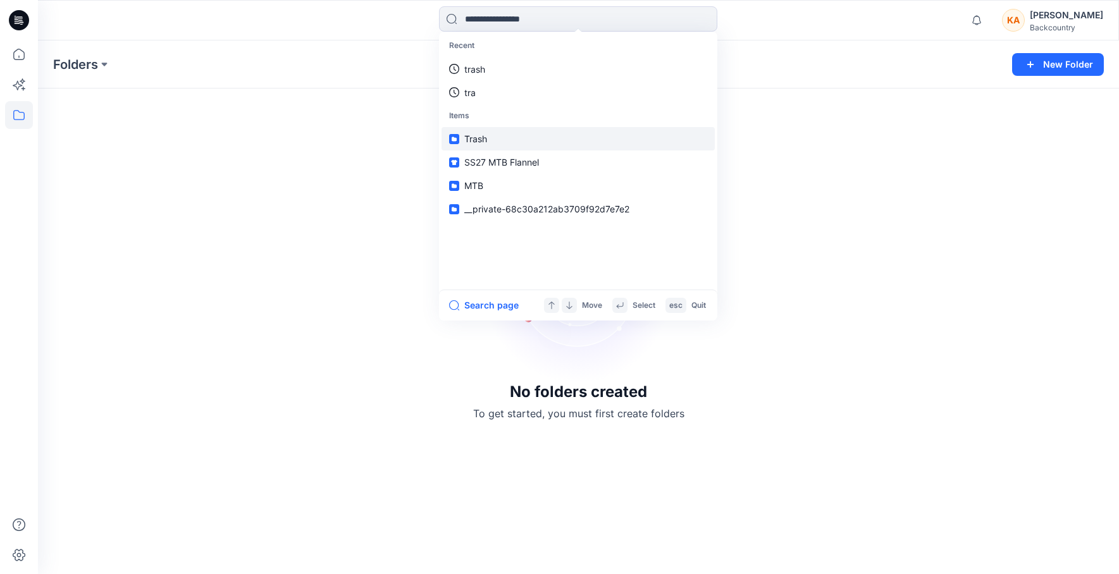
click at [469, 141] on span "Trash" at bounding box center [475, 138] width 23 height 11
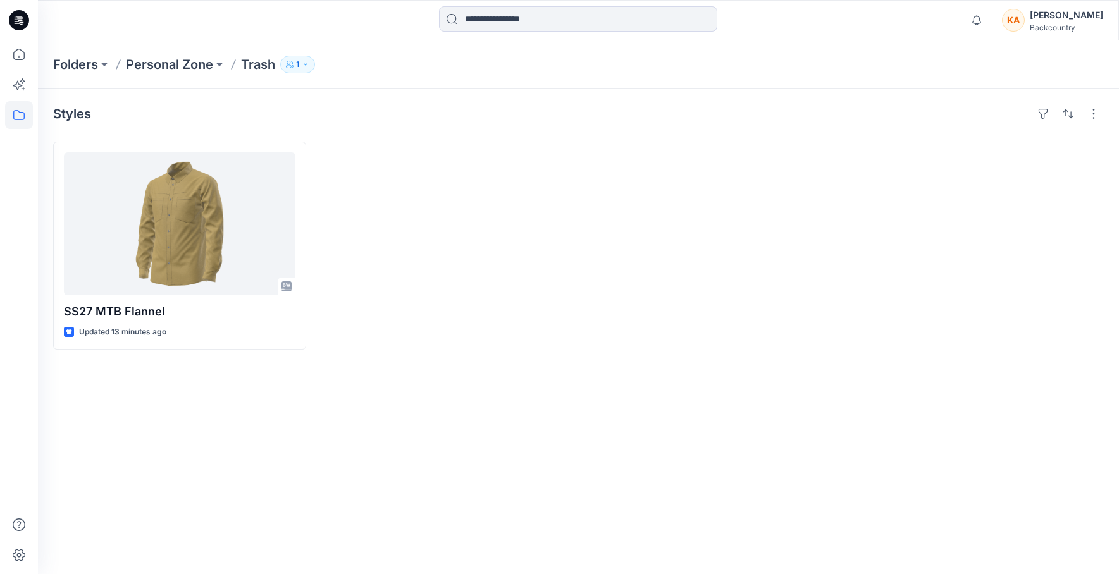
click at [431, 230] on div at bounding box center [445, 246] width 253 height 208
click at [509, 20] on input at bounding box center [578, 18] width 278 height 25
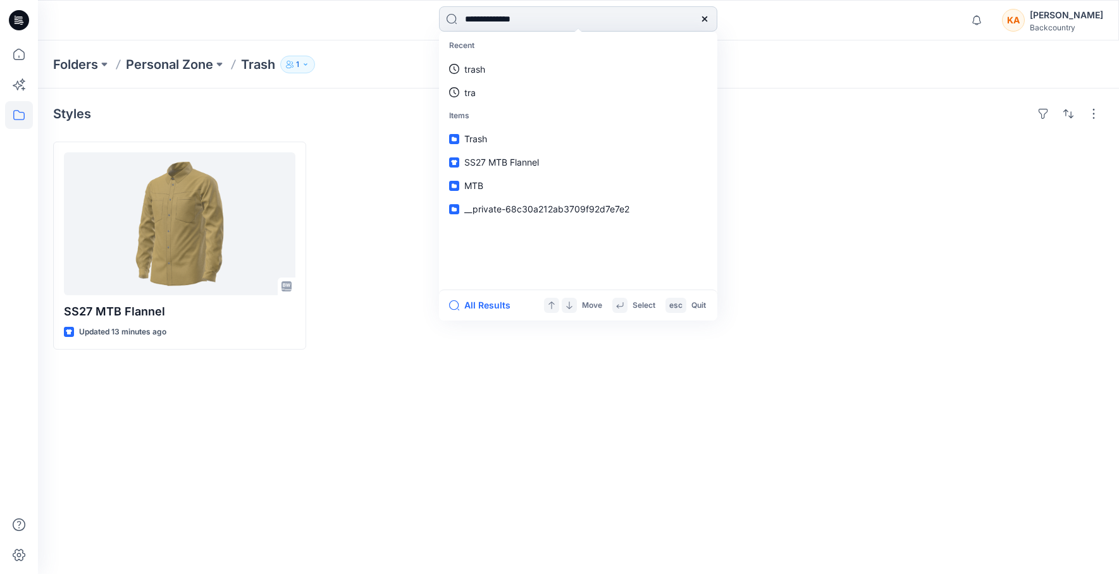
type input "**********"
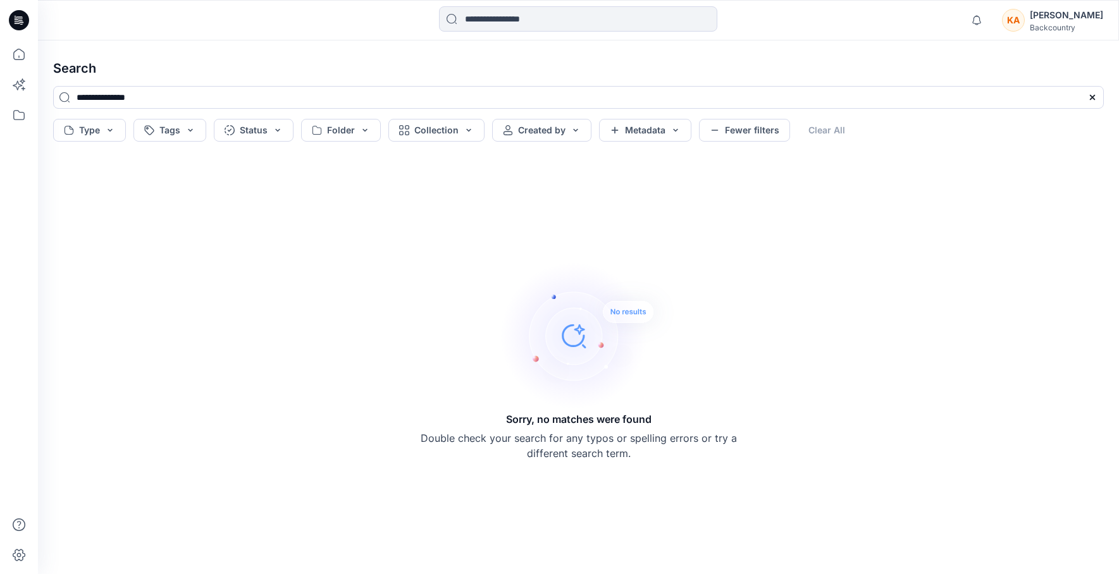
click at [369, 236] on div "Sorry, no matches were found Double check your search for any typos or spelling…" at bounding box center [578, 360] width 1071 height 407
click at [361, 128] on button "Folder" at bounding box center [341, 130] width 80 height 23
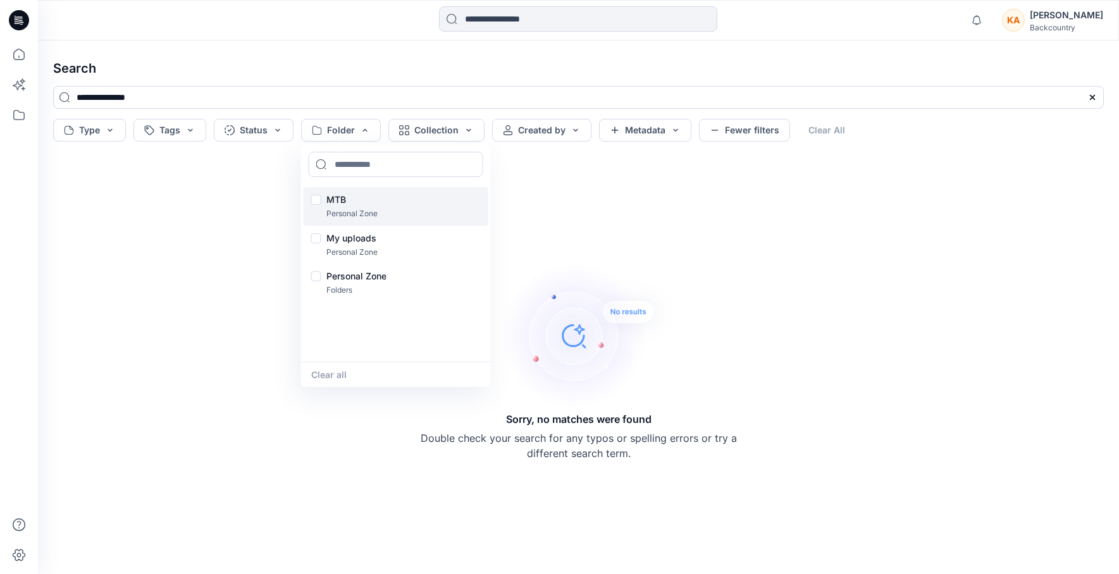
click at [342, 203] on p "MTB" at bounding box center [351, 199] width 51 height 15
click at [363, 204] on p "MTB" at bounding box center [351, 199] width 51 height 15
click at [262, 177] on div "Sorry, no matches were found Double check your search for any typos or spelling…" at bounding box center [578, 360] width 1071 height 407
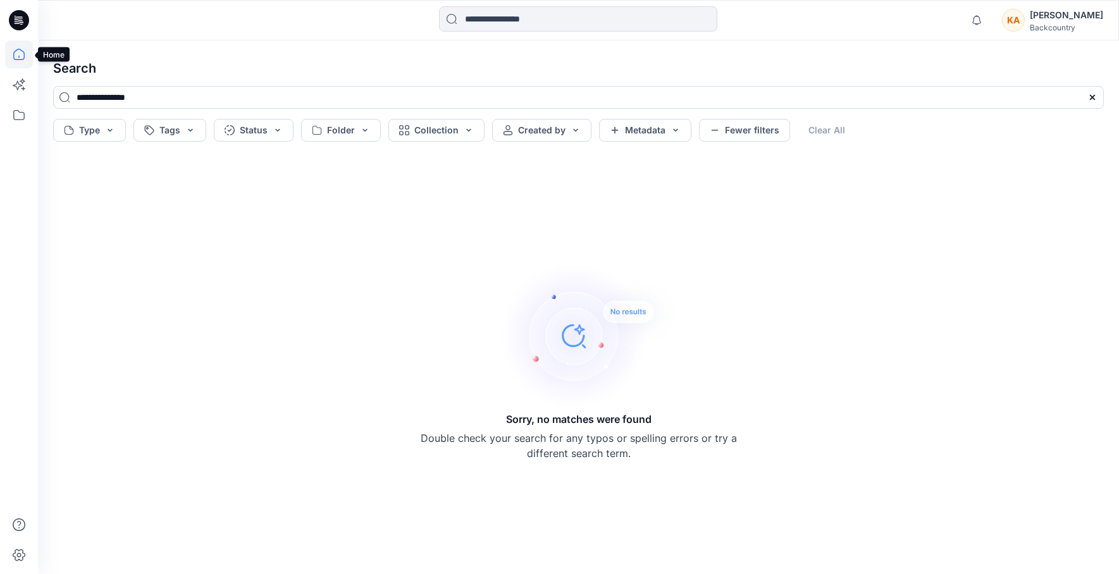
click at [16, 51] on icon at bounding box center [19, 54] width 28 height 28
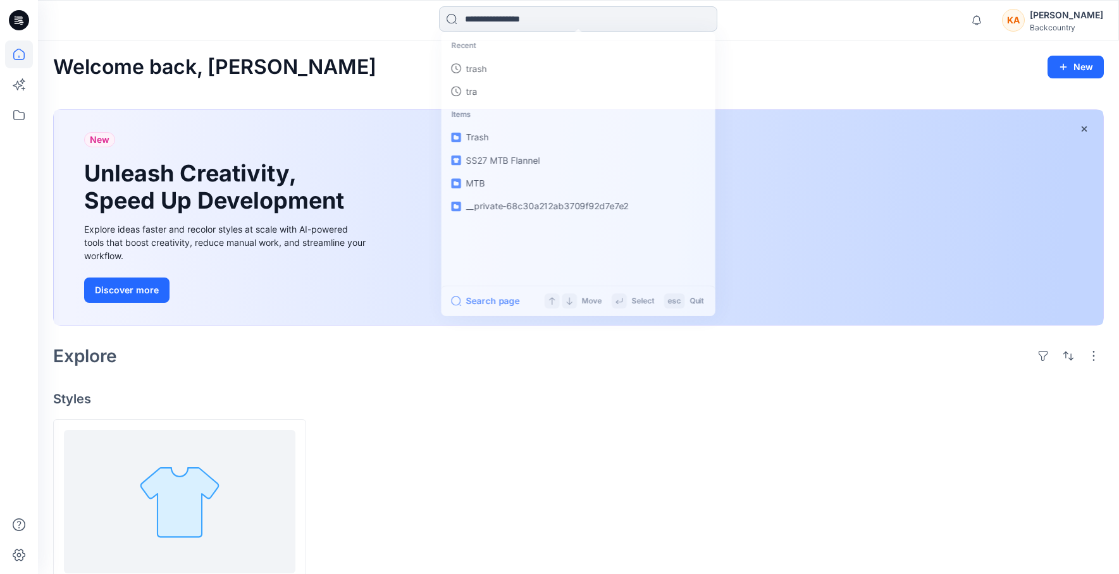
click at [593, 16] on input at bounding box center [578, 18] width 278 height 25
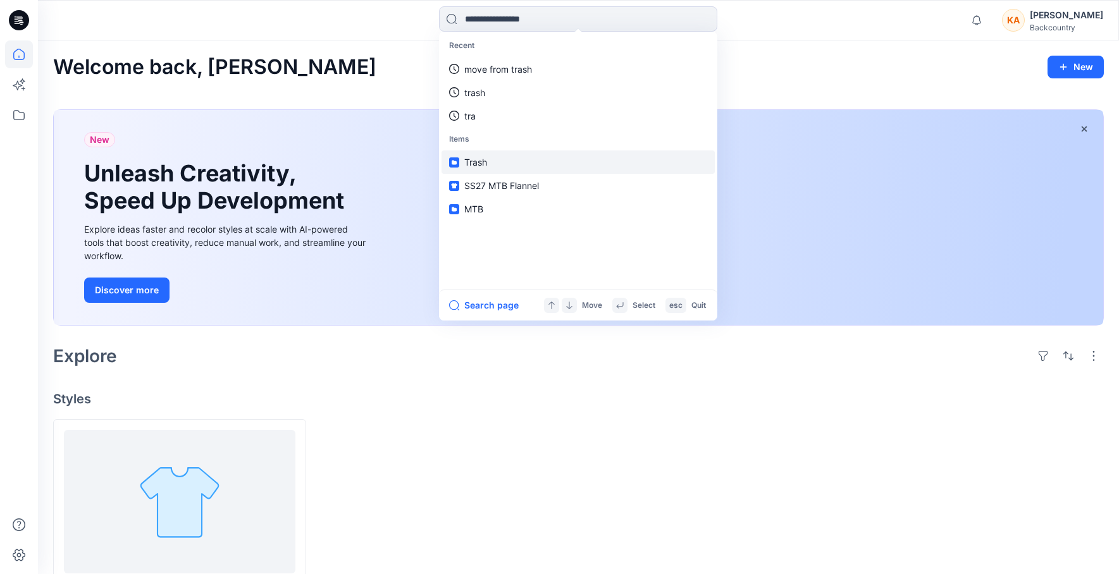
click at [483, 166] on span "Trash" at bounding box center [475, 162] width 23 height 11
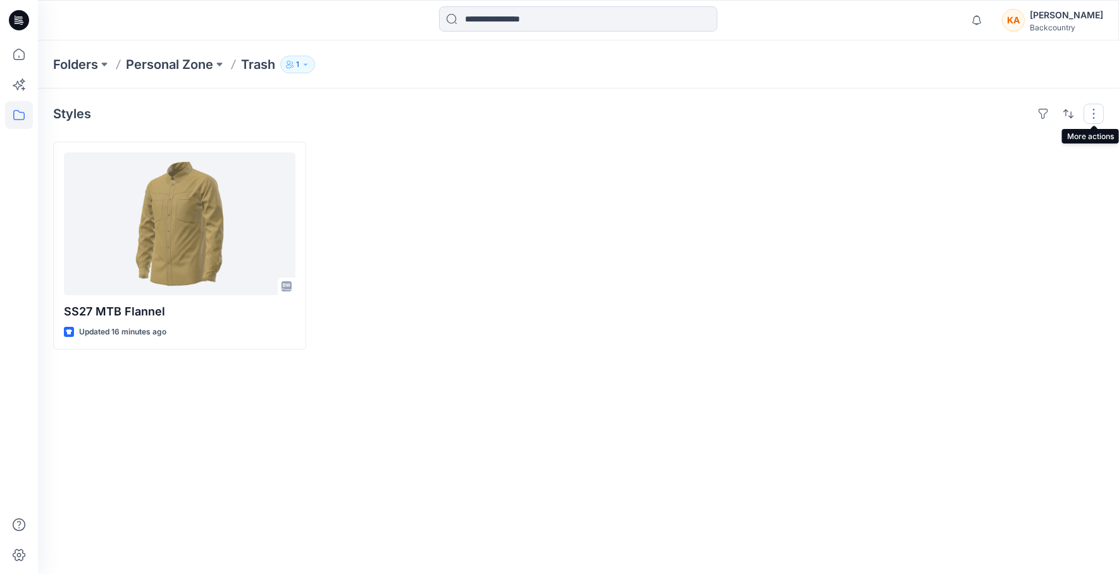
click at [1090, 113] on button "button" at bounding box center [1093, 114] width 20 height 20
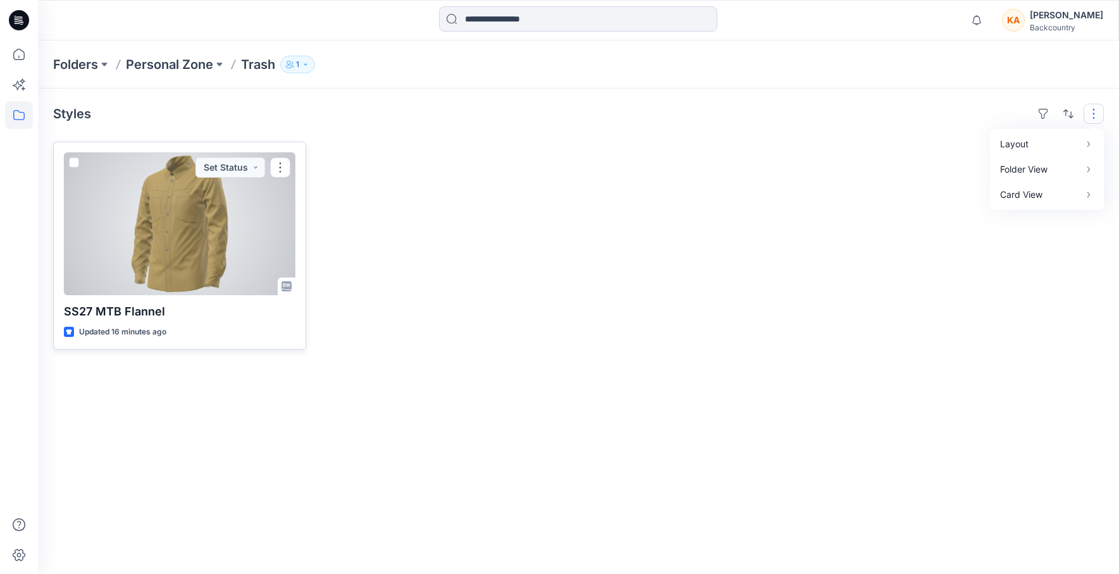
click at [193, 250] on div at bounding box center [179, 223] width 231 height 143
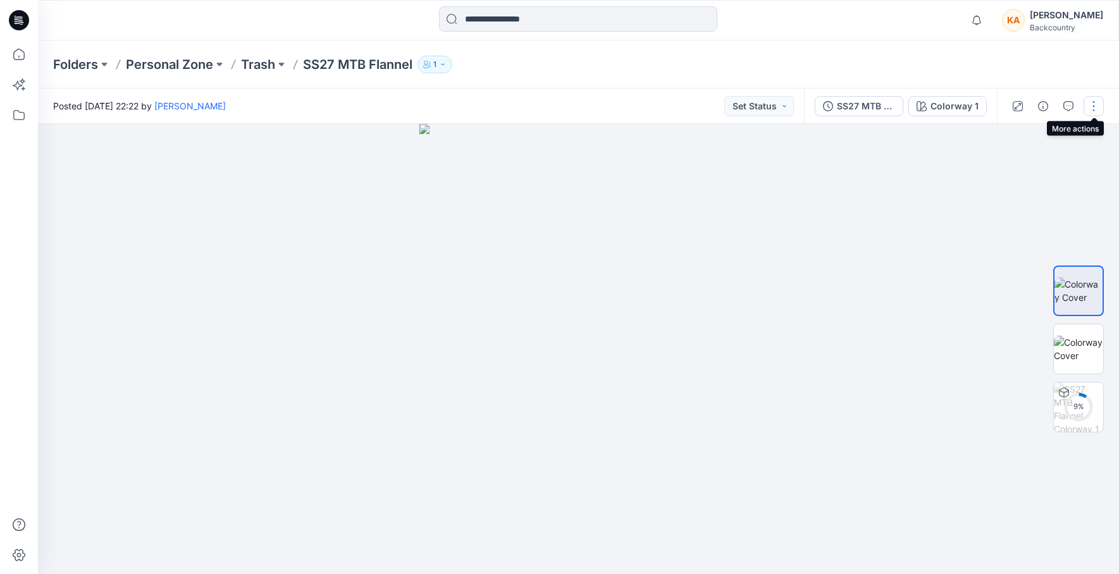
click at [1097, 102] on button "button" at bounding box center [1093, 106] width 20 height 20
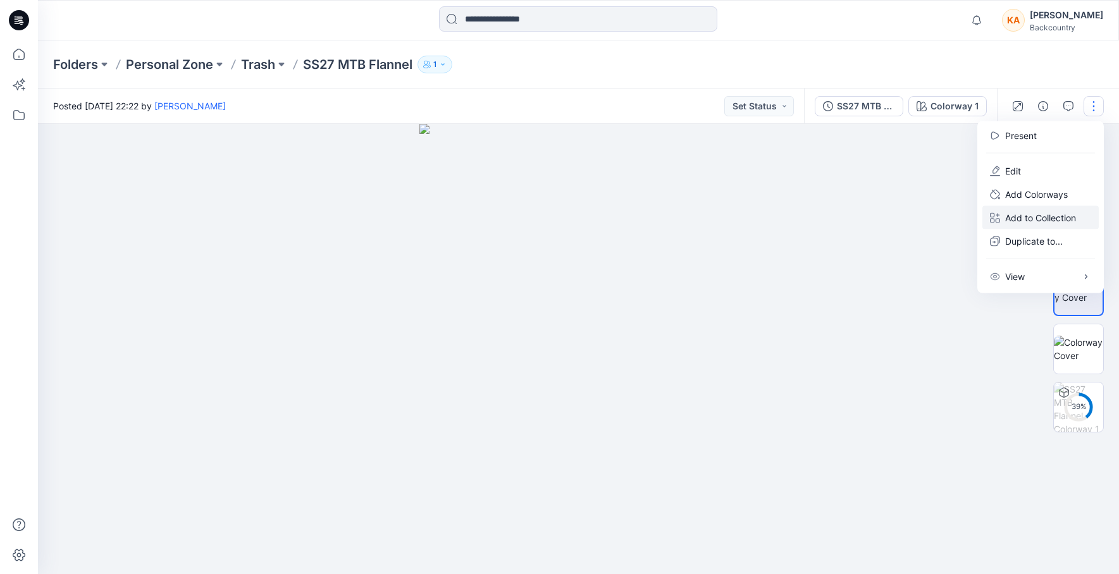
click at [1021, 213] on p "Add to Collection" at bounding box center [1040, 217] width 71 height 13
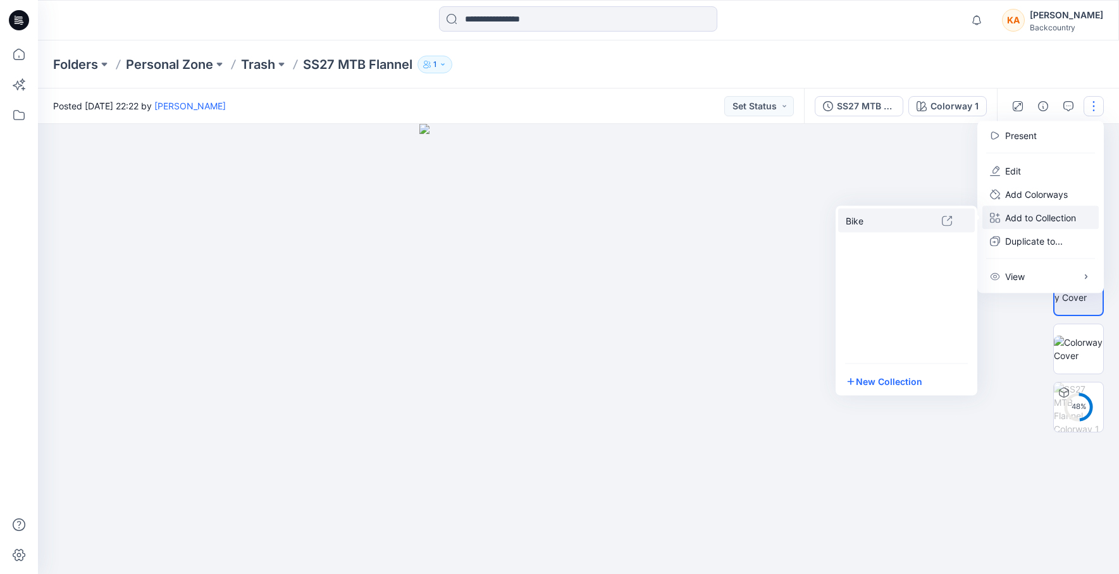
click at [882, 223] on p "Bike" at bounding box center [894, 220] width 96 height 13
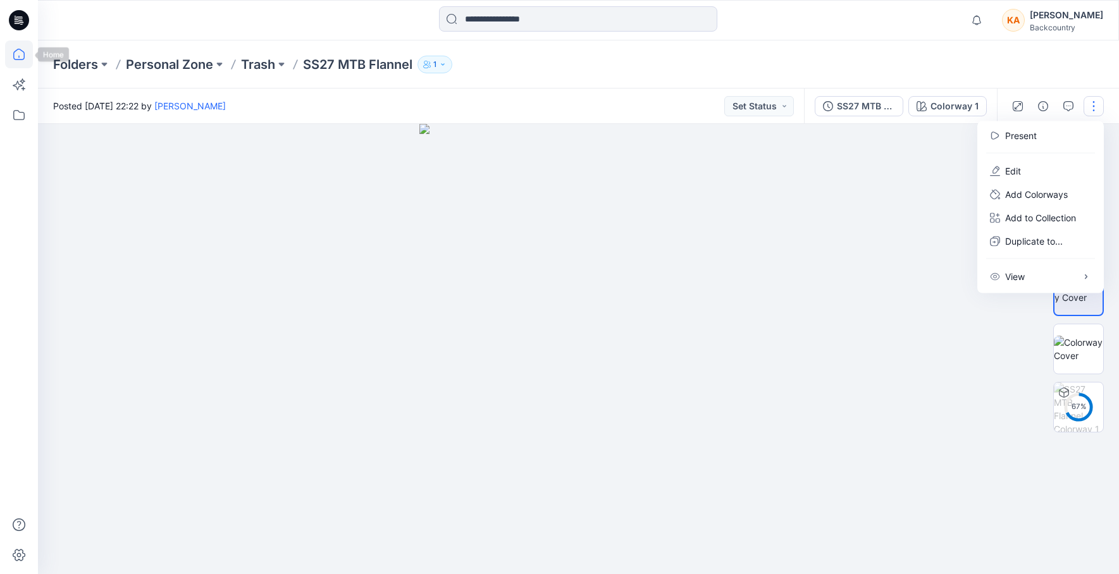
click at [24, 54] on icon at bounding box center [18, 54] width 11 height 11
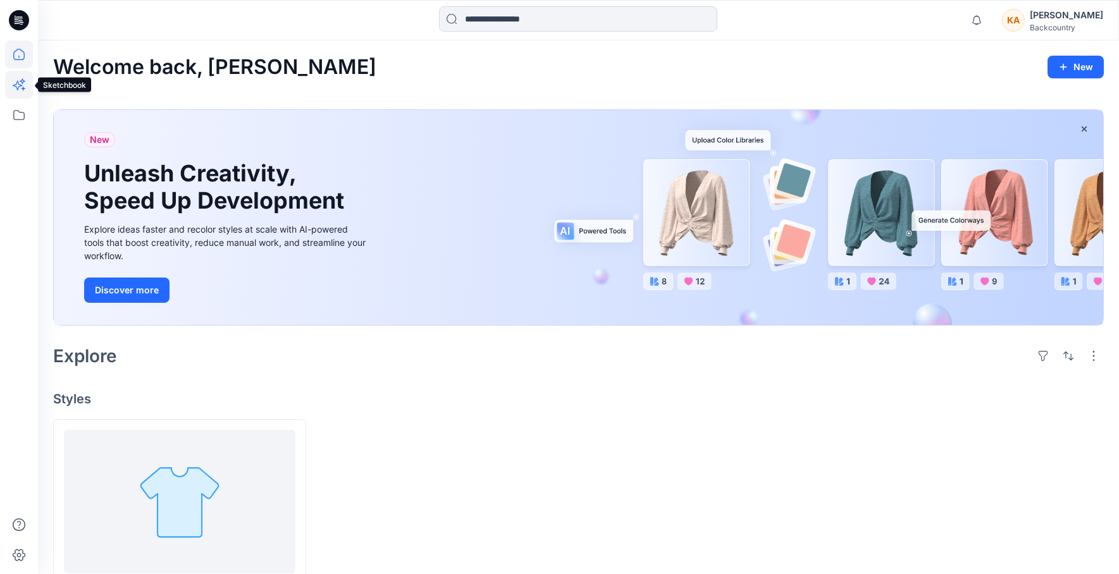
click at [20, 84] on icon at bounding box center [17, 85] width 9 height 9
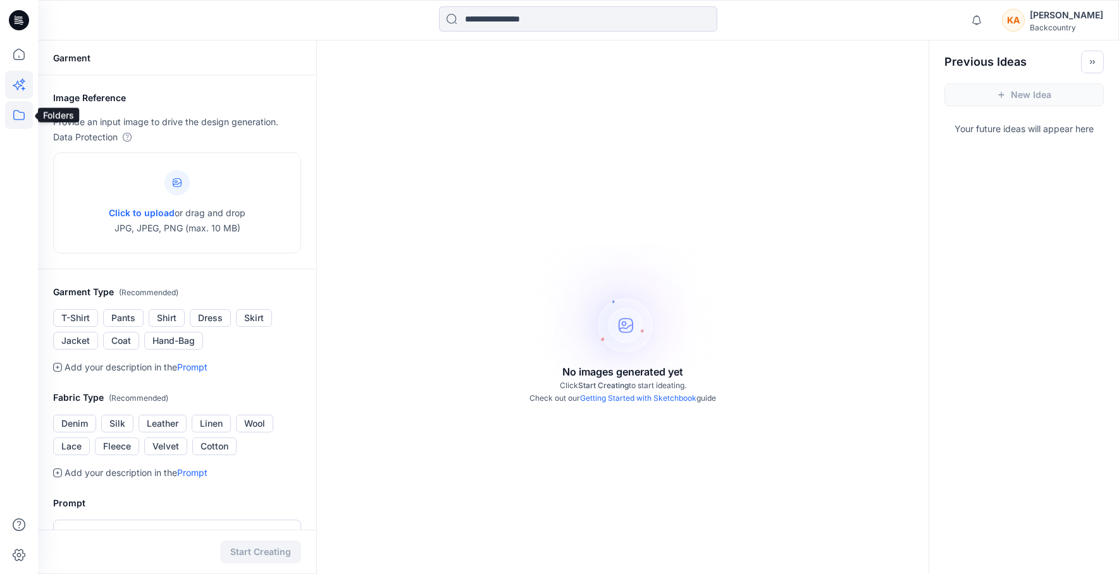
click at [16, 114] on icon at bounding box center [19, 115] width 28 height 28
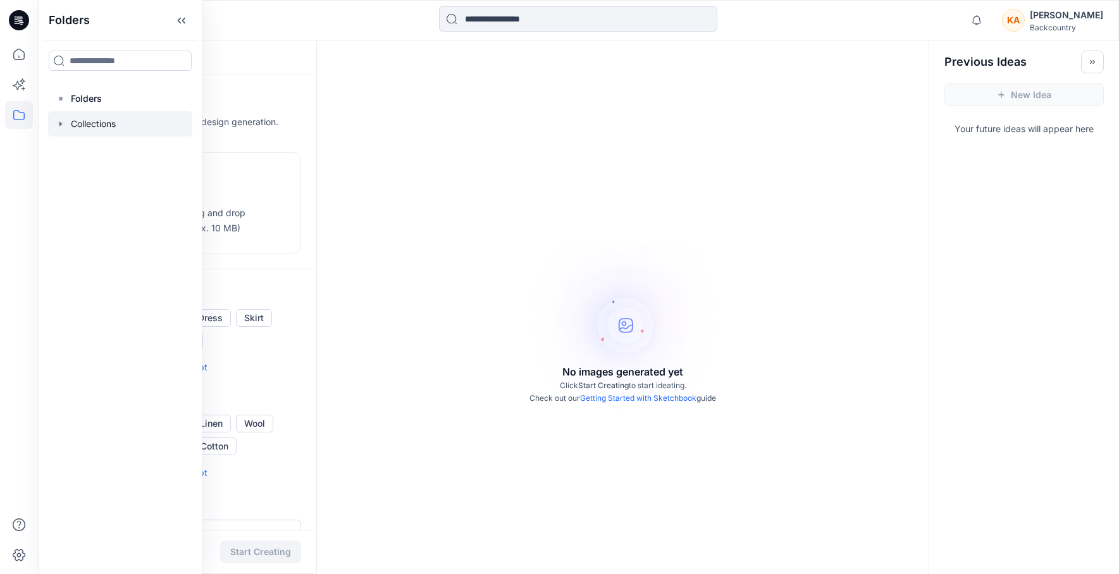
click at [94, 126] on div at bounding box center [120, 123] width 144 height 25
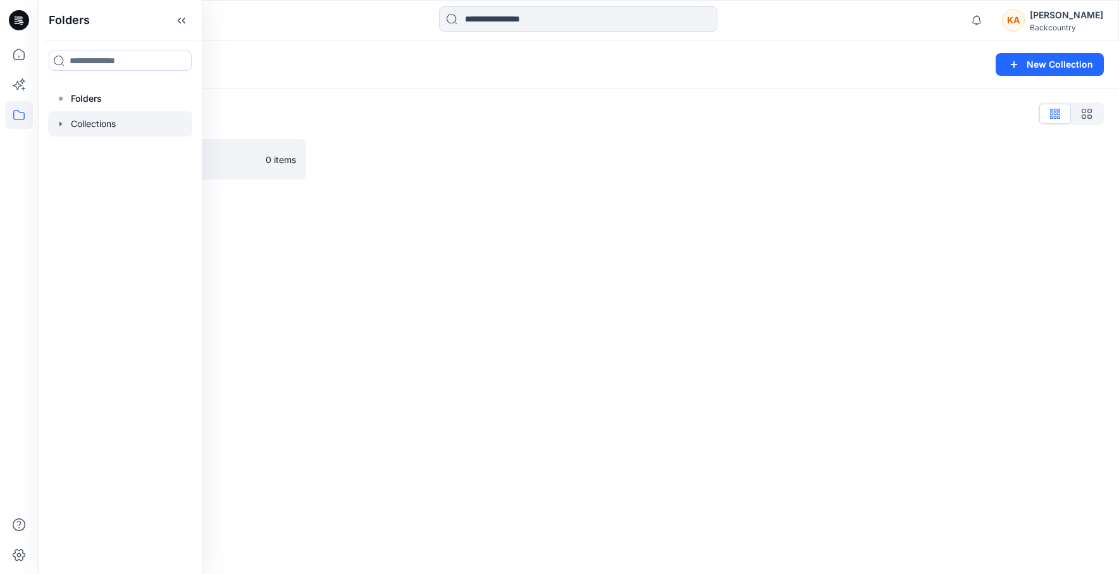
click at [338, 254] on div "Collections New Collection Collections List Bike 0 items" at bounding box center [578, 307] width 1081 height 534
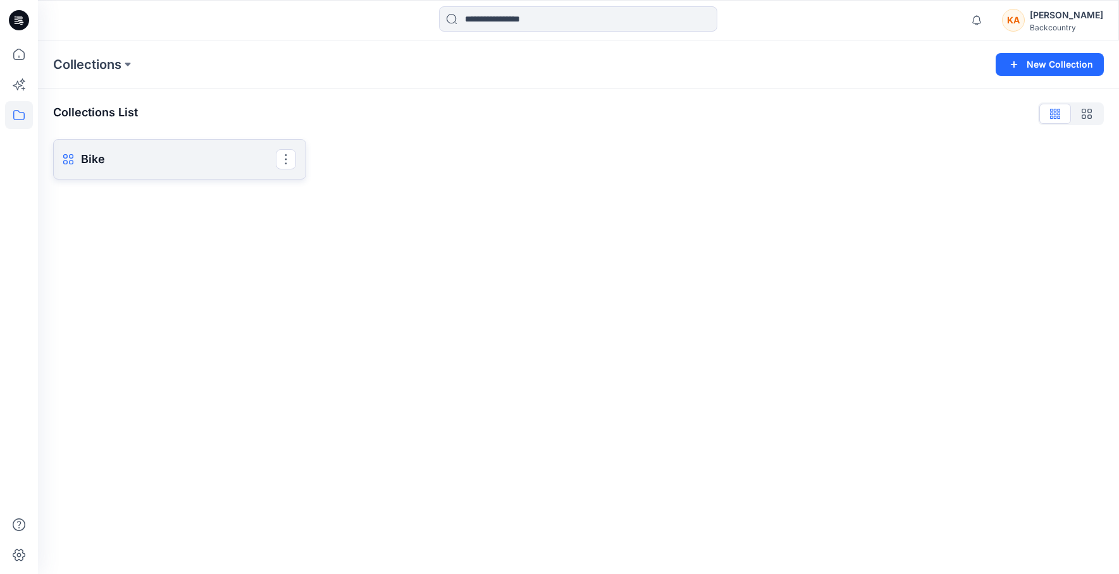
click at [97, 159] on p "Bike" at bounding box center [178, 160] width 195 height 18
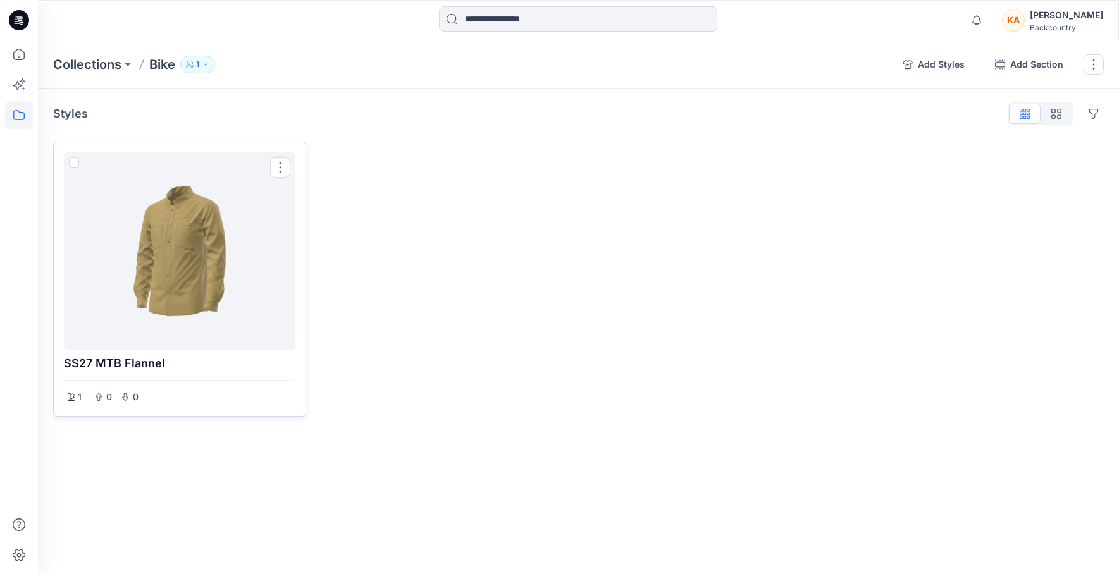
click at [194, 245] on div at bounding box center [179, 250] width 221 height 187
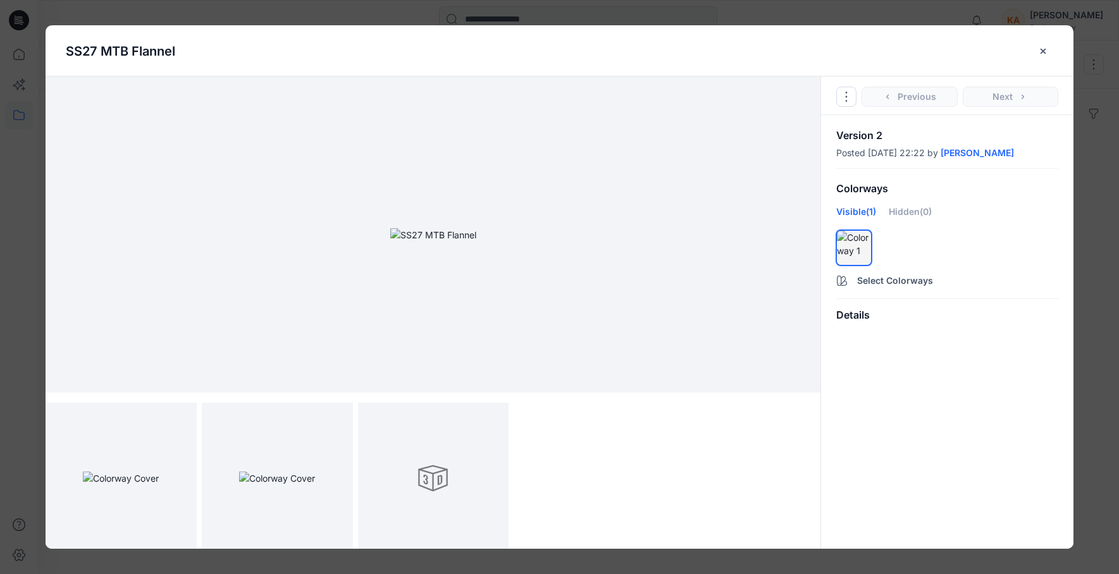
scroll to position [5, 0]
click at [443, 481] on div at bounding box center [433, 473] width 151 height 151
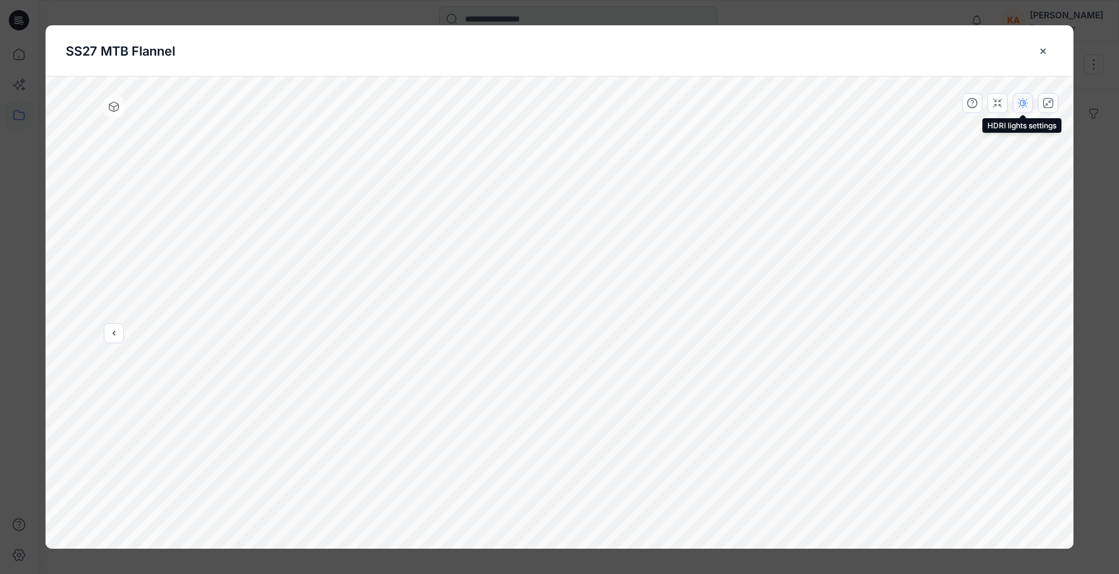
click at [1017, 109] on button "button" at bounding box center [1023, 103] width 20 height 20
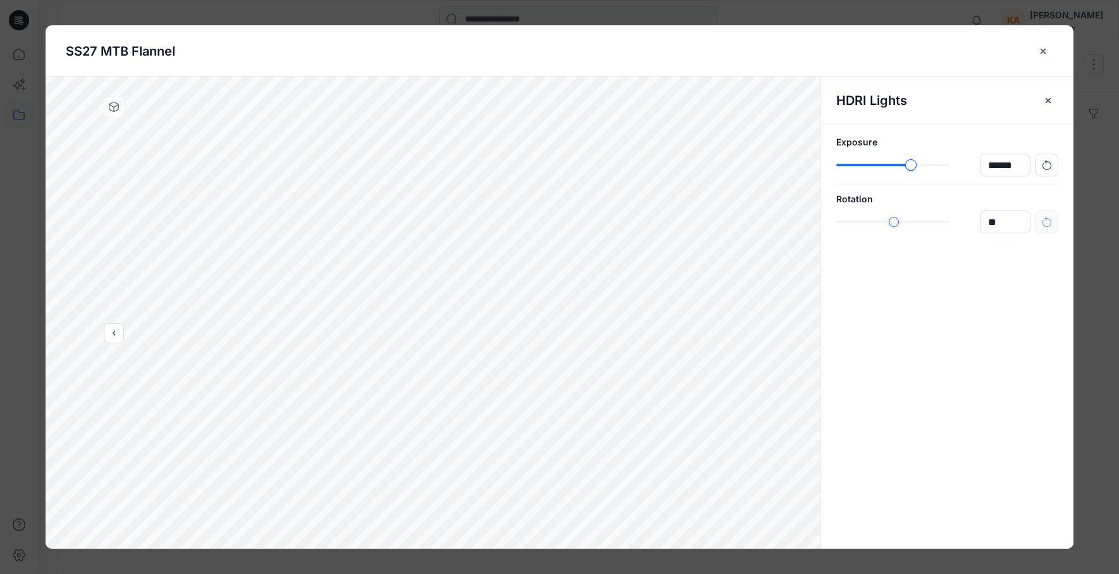
type input "******"
click at [910, 167] on div "slider-ex-1" at bounding box center [909, 164] width 11 height 11
click at [1049, 100] on icon "button" at bounding box center [1048, 101] width 10 height 10
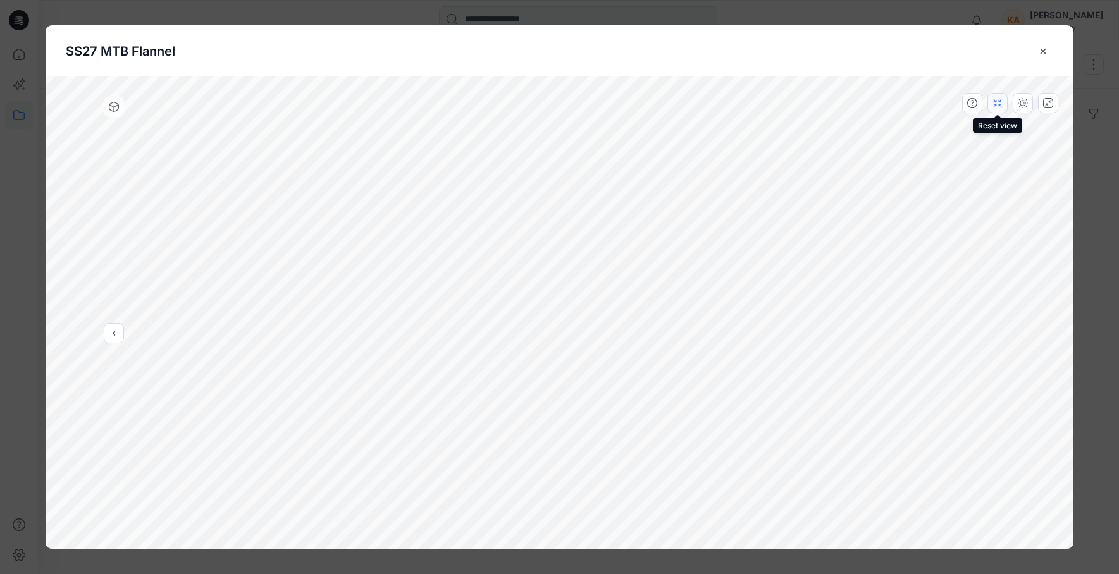
click at [999, 104] on icon "button" at bounding box center [997, 103] width 10 height 10
click at [974, 102] on icon "button" at bounding box center [972, 103] width 10 height 10
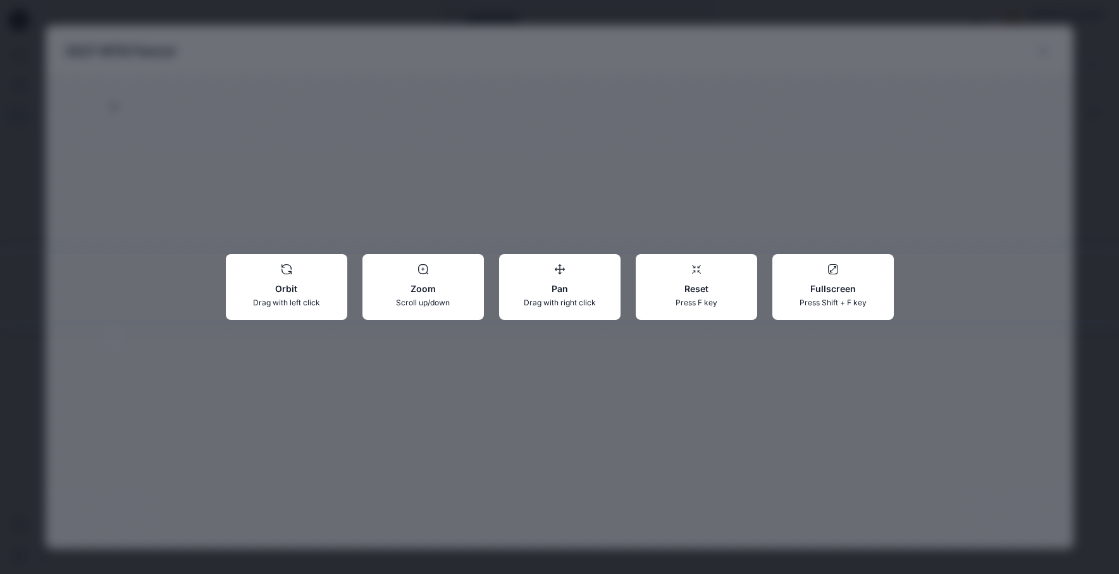
click at [731, 154] on div "Orbit Drag with left click Zoom Scroll up/down Pan Drag with right click Reset …" at bounding box center [559, 287] width 1119 height 574
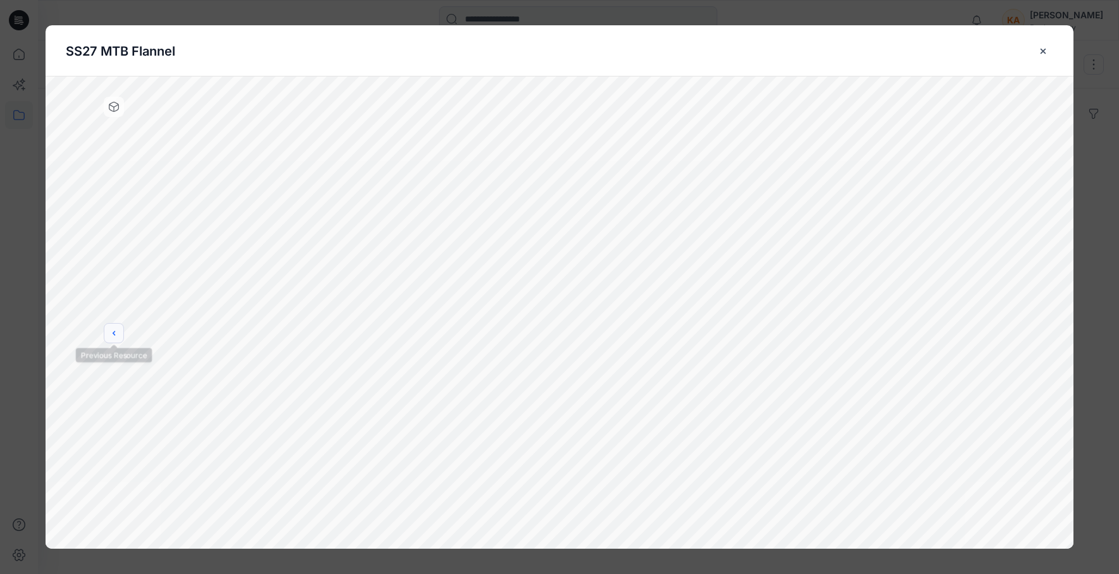
click at [113, 338] on button "previous" at bounding box center [114, 333] width 20 height 20
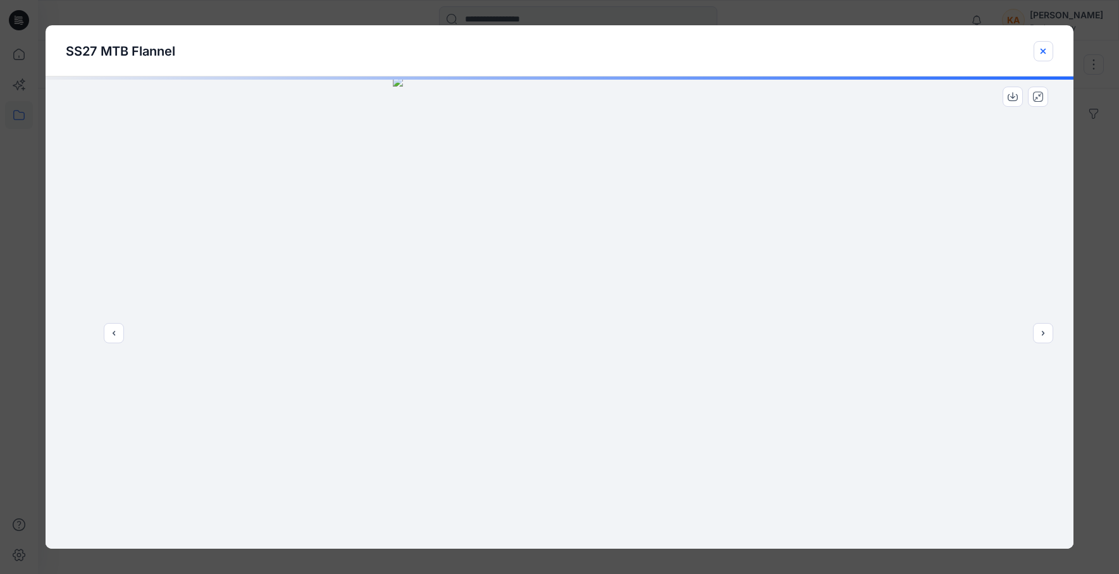
click at [1044, 52] on icon "close-btn" at bounding box center [1042, 51] width 5 height 5
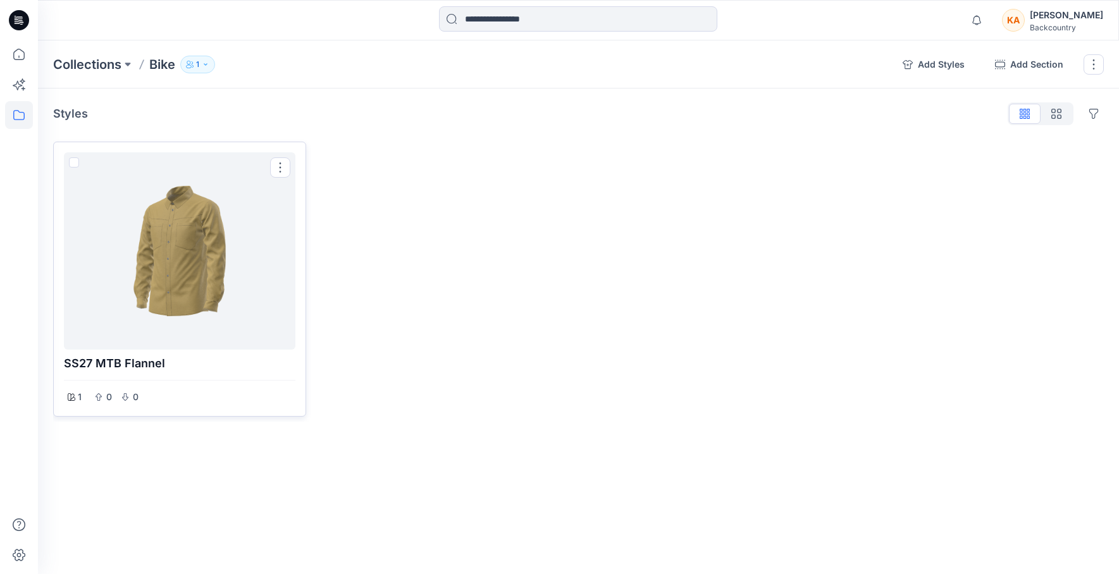
click at [158, 280] on div at bounding box center [179, 250] width 221 height 187
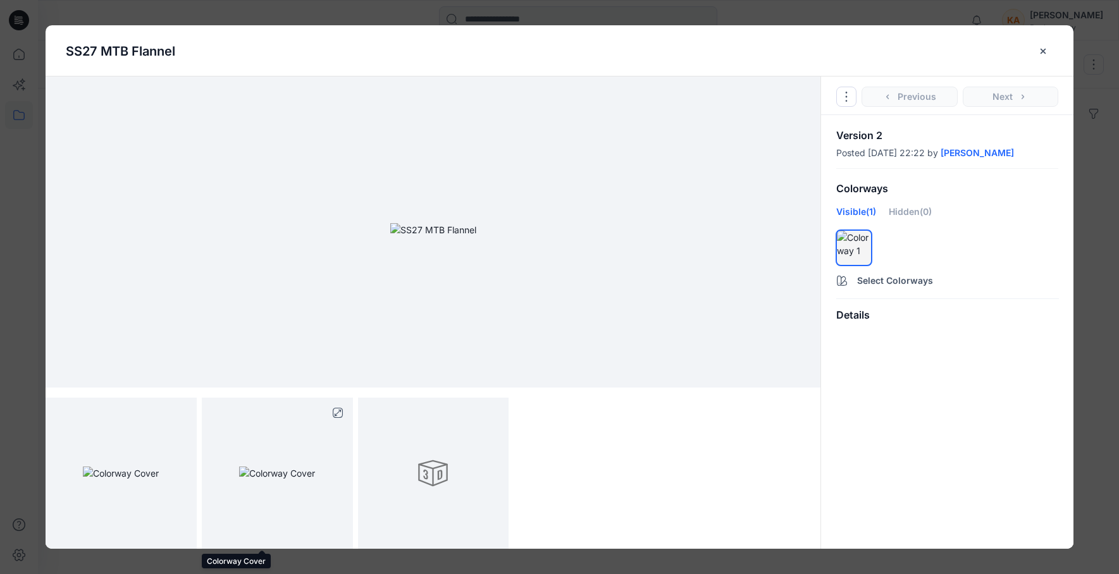
click at [268, 467] on img at bounding box center [277, 473] width 76 height 13
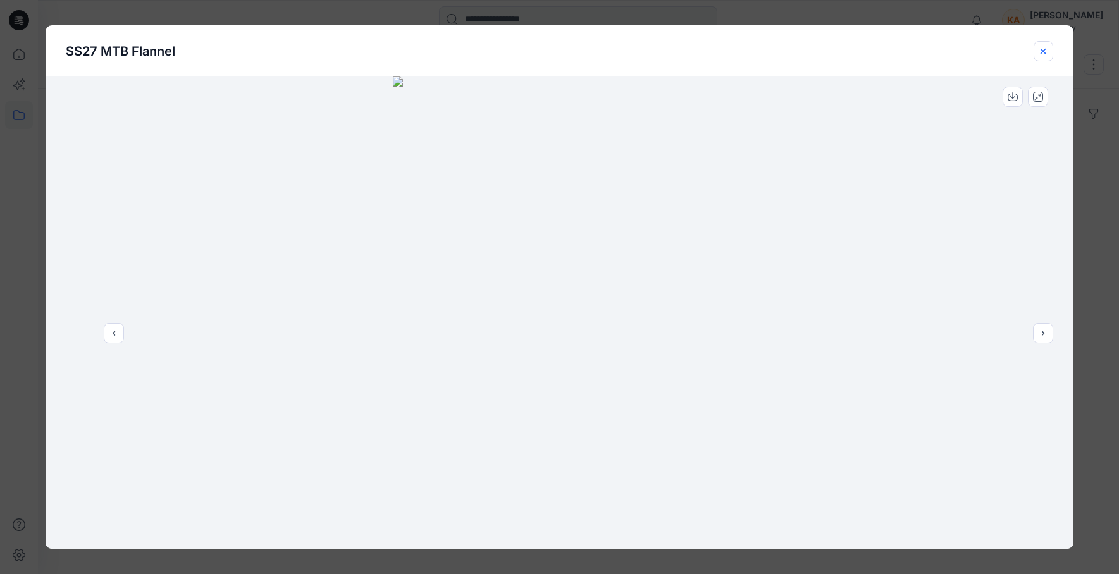
click at [1047, 47] on icon "close-btn" at bounding box center [1043, 51] width 10 height 10
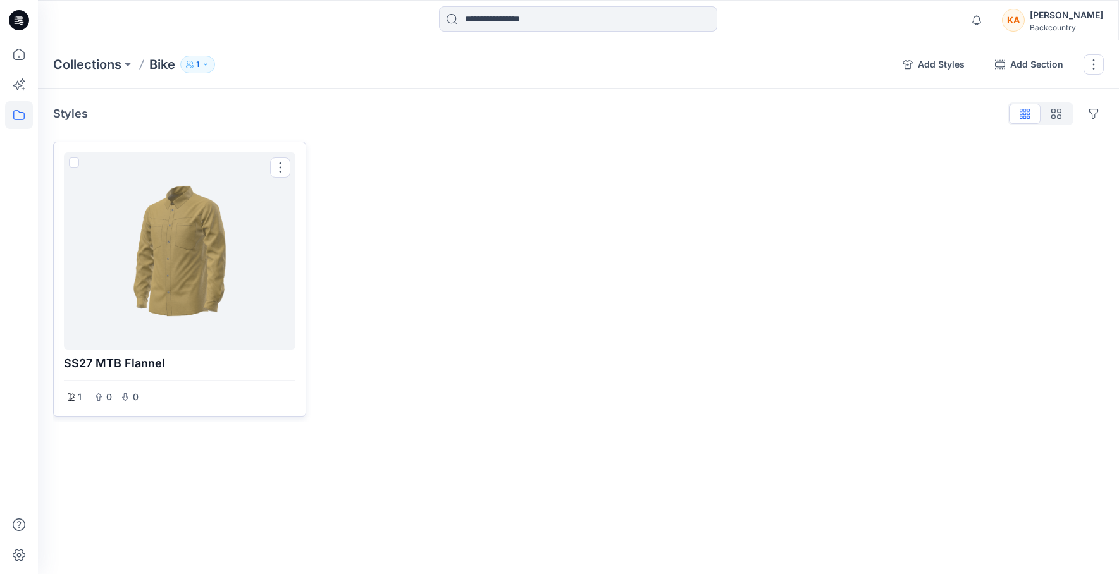
click at [180, 284] on div at bounding box center [179, 250] width 221 height 187
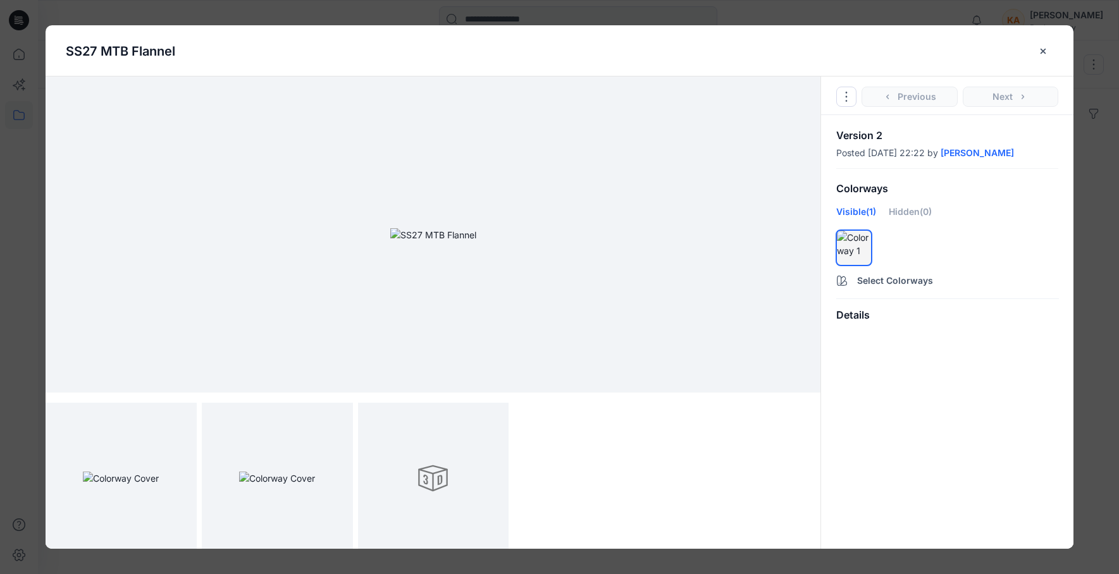
click at [861, 331] on div "Details" at bounding box center [947, 315] width 252 height 32
click at [1047, 49] on icon "close-btn" at bounding box center [1043, 51] width 10 height 10
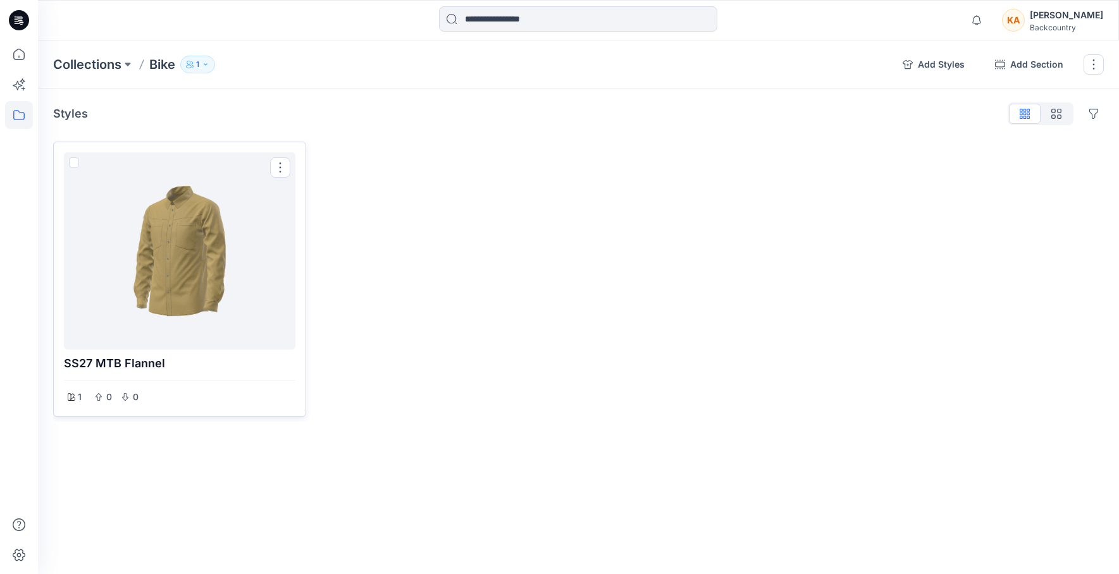
click at [183, 320] on div at bounding box center [179, 250] width 221 height 187
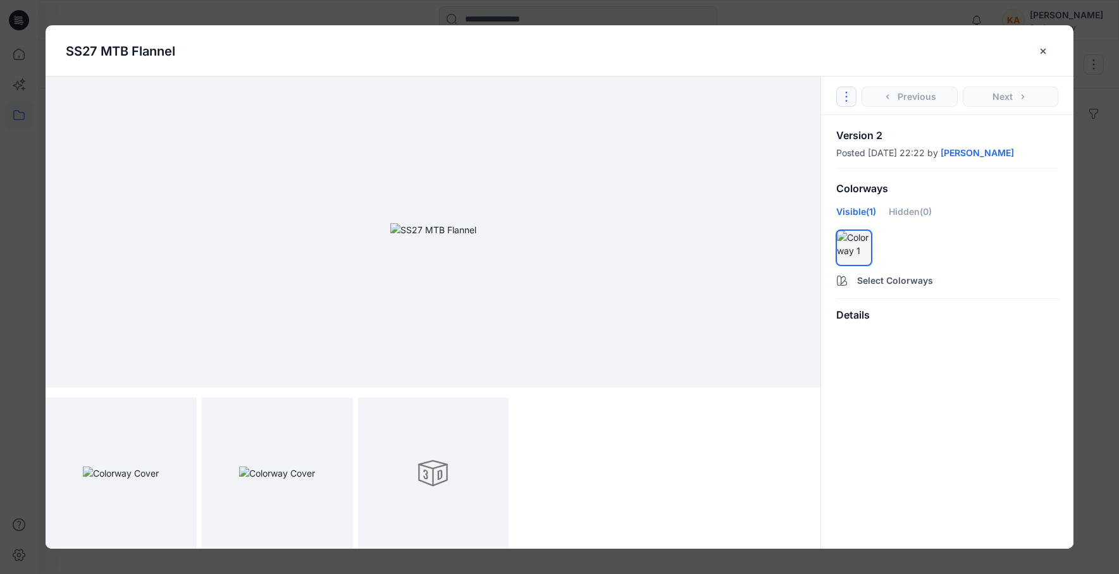
click at [849, 100] on icon "Options" at bounding box center [846, 97] width 10 height 10
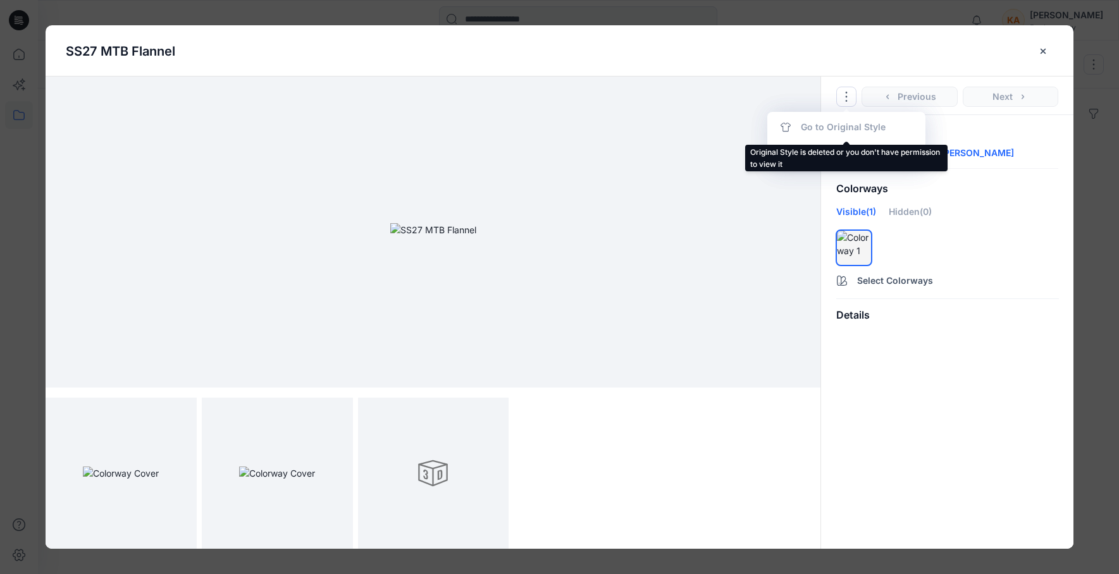
click at [783, 126] on div "Go to Original Style" at bounding box center [846, 126] width 158 height 25
click at [792, 126] on div "Go to Original Style" at bounding box center [846, 126] width 158 height 25
click at [808, 127] on div "Go to Original Style" at bounding box center [846, 126] width 158 height 25
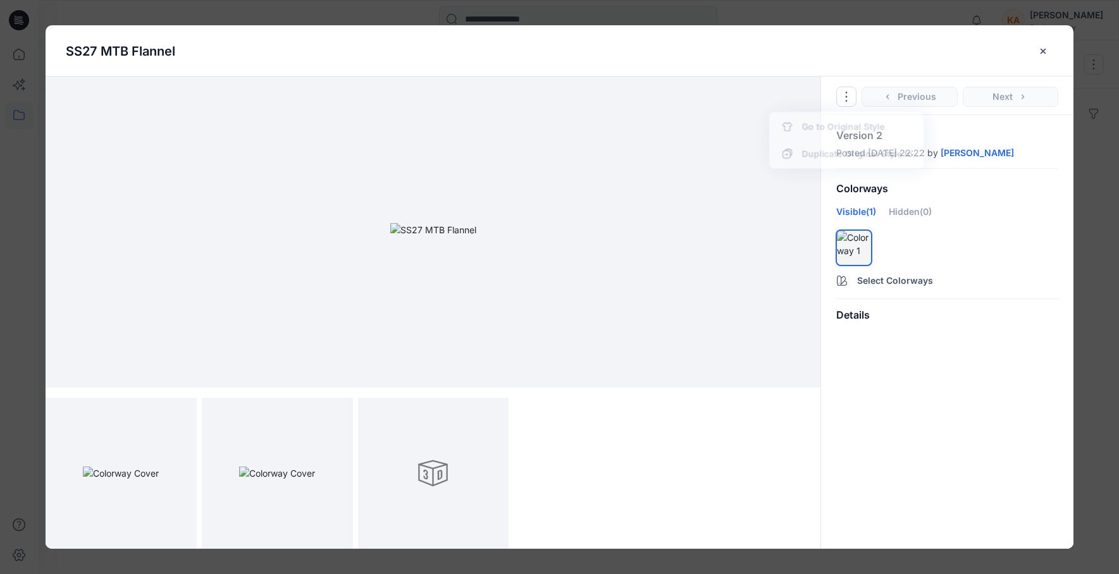
click at [866, 331] on div "Details" at bounding box center [947, 315] width 252 height 32
click at [897, 95] on div "Go to Original Style Duplicate Original Style to... Previous Next" at bounding box center [947, 96] width 252 height 39
click at [1042, 49] on g "close-btn" at bounding box center [1042, 50] width 5 height 5
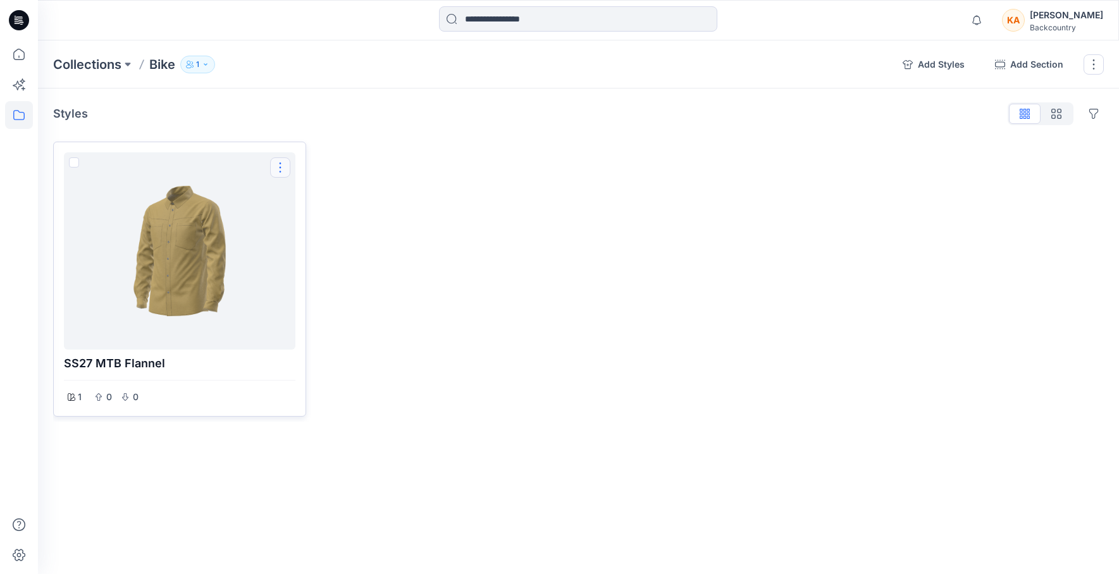
click at [279, 165] on button "Options" at bounding box center [280, 167] width 20 height 20
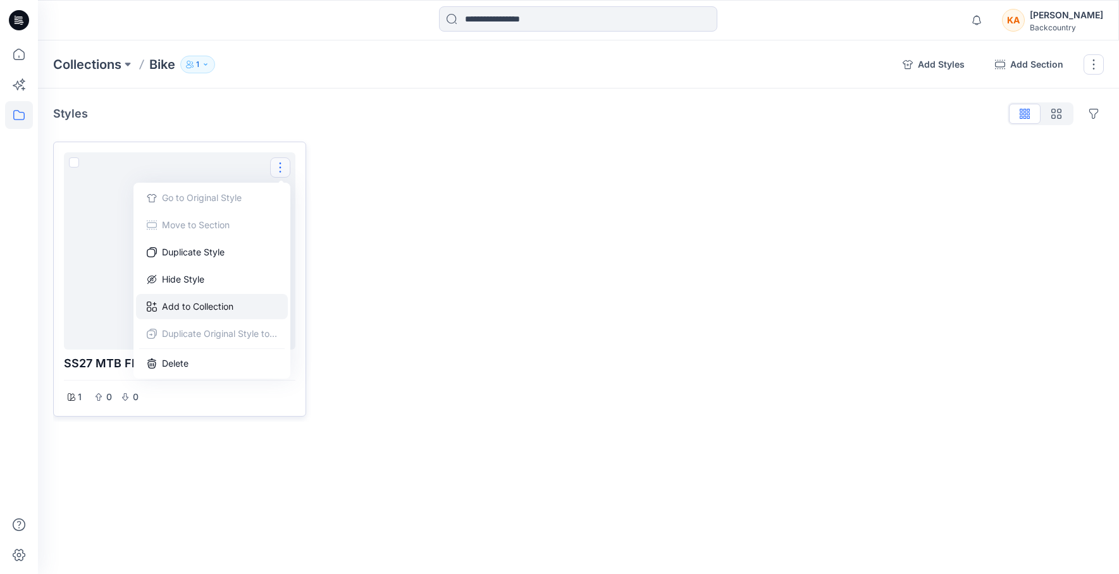
click at [198, 307] on button "Add to Collection" at bounding box center [212, 306] width 152 height 25
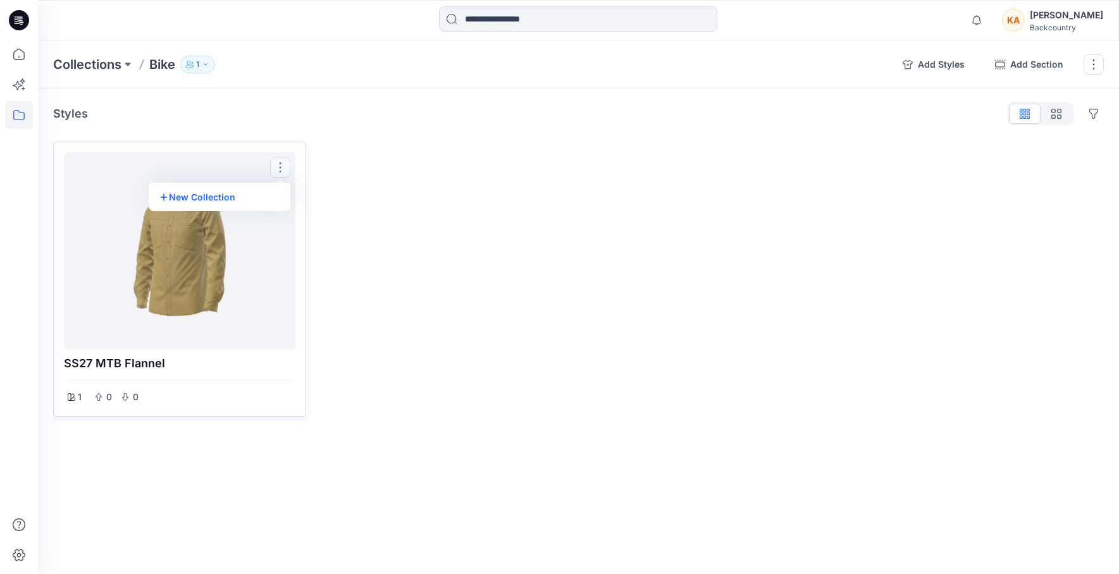
click at [379, 281] on div at bounding box center [445, 279] width 253 height 275
click at [22, 111] on icon at bounding box center [19, 115] width 28 height 28
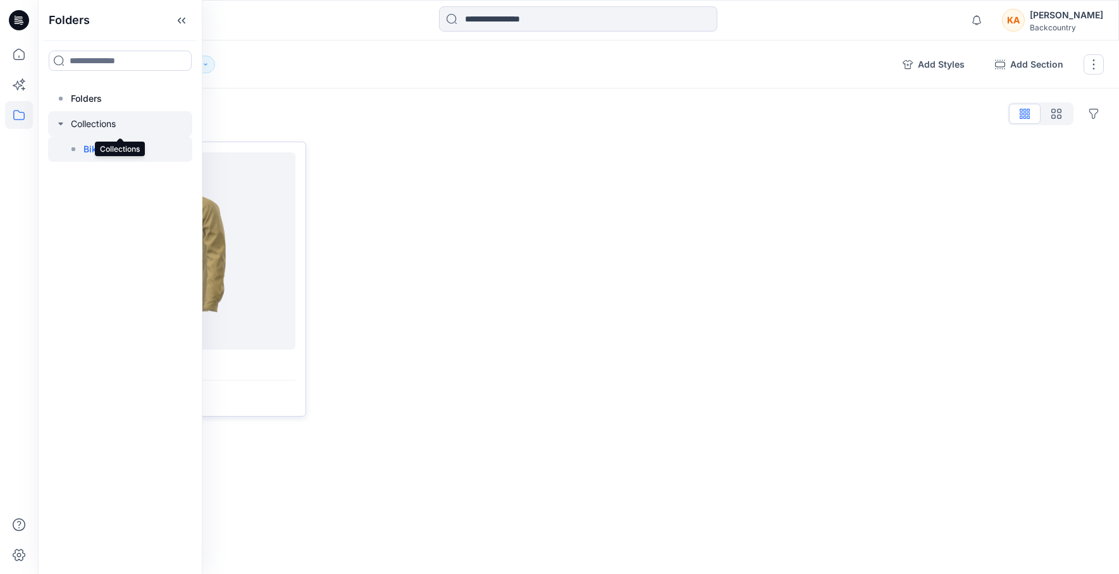
click at [83, 119] on div at bounding box center [120, 123] width 144 height 25
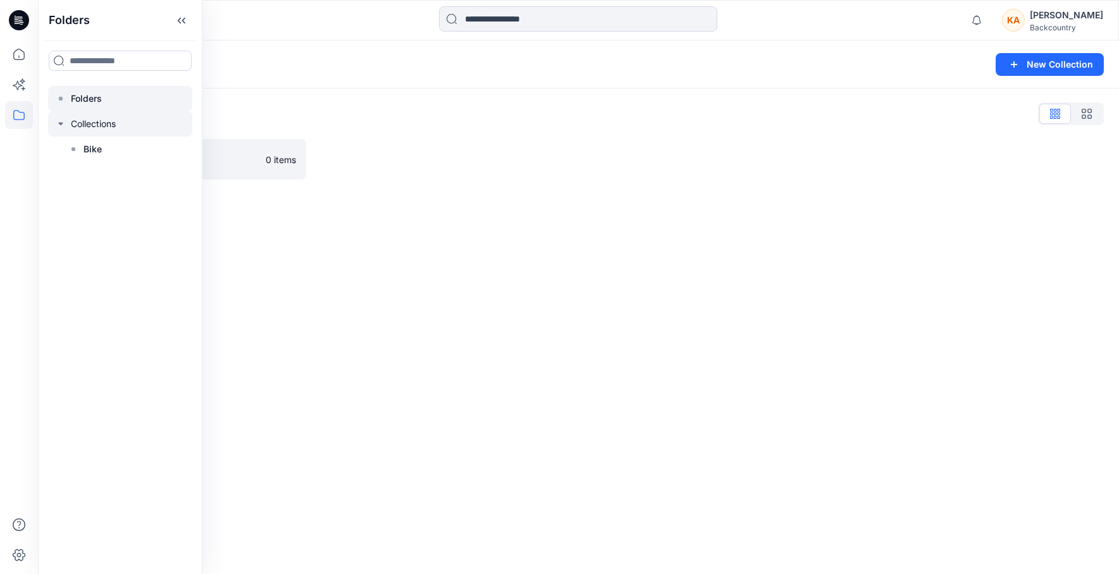
click at [83, 98] on p "Folders" at bounding box center [86, 98] width 31 height 15
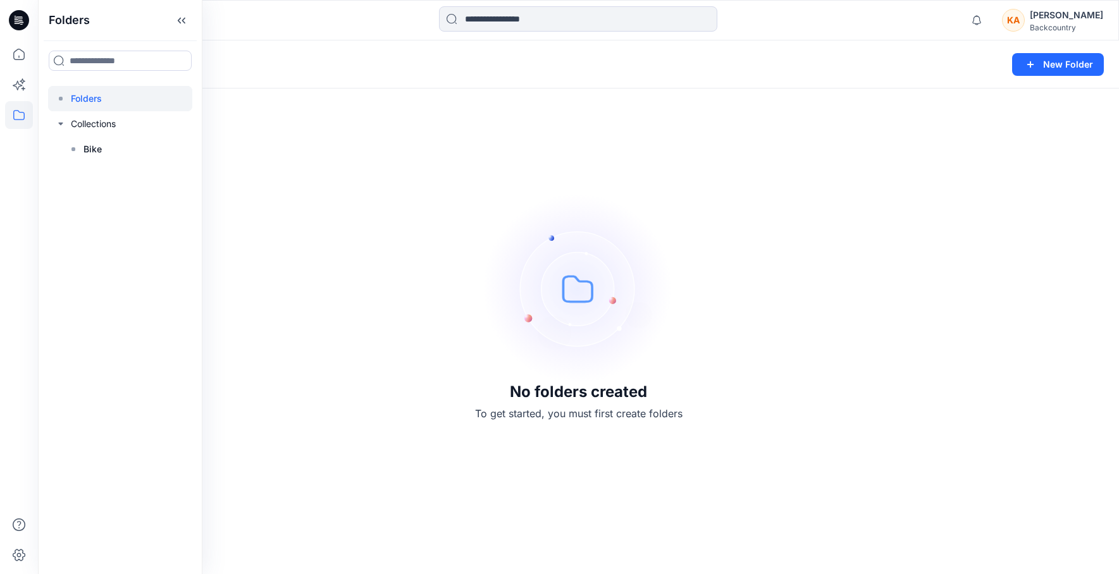
click at [579, 274] on img at bounding box center [579, 289] width 190 height 190
click at [1057, 63] on button "New Folder" at bounding box center [1058, 64] width 92 height 23
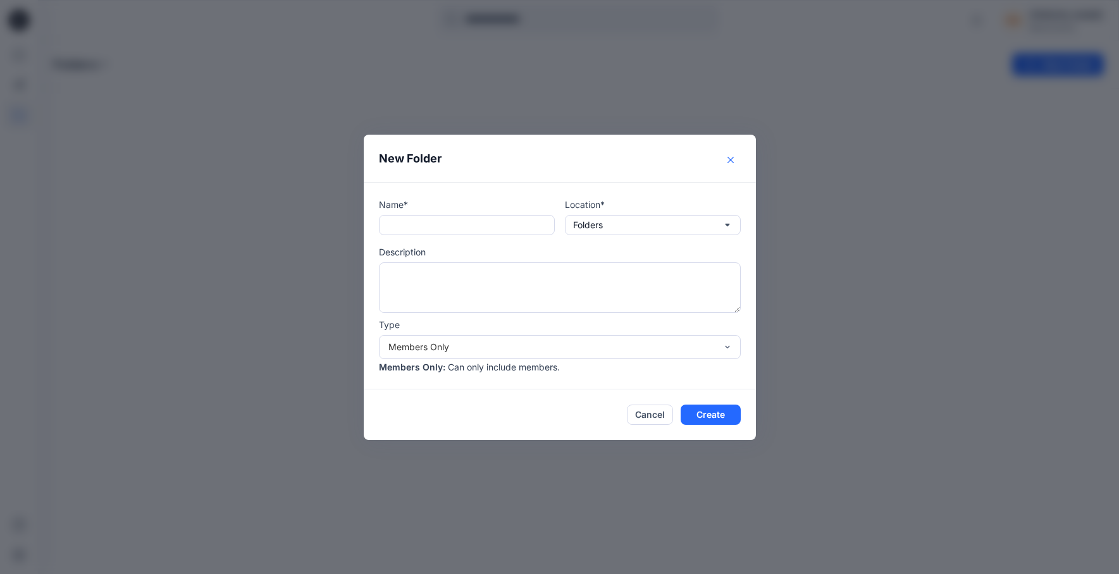
click at [729, 159] on icon "Close" at bounding box center [730, 159] width 6 height 6
